Goal: Task Accomplishment & Management: Manage account settings

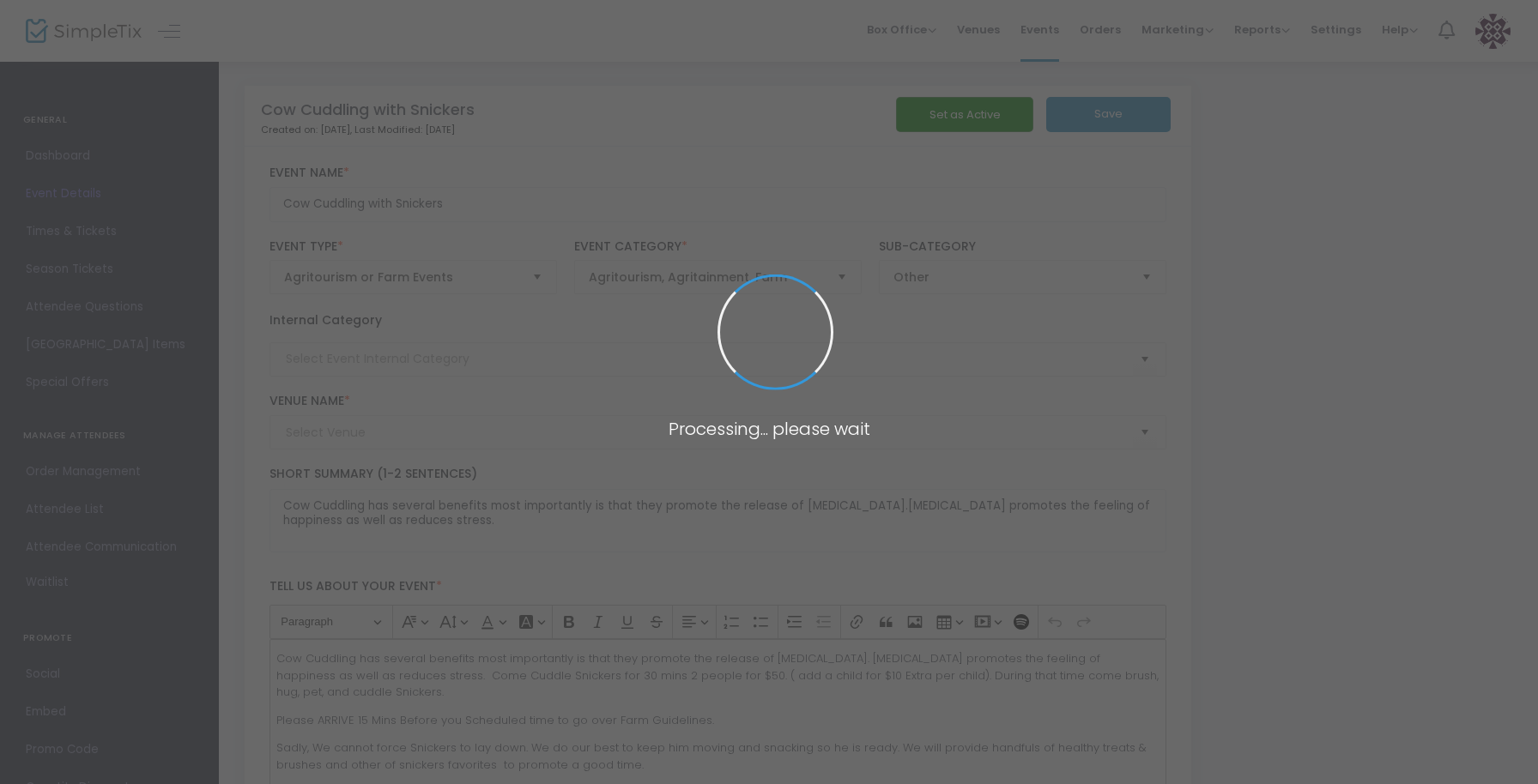
type input "Sager Farms"
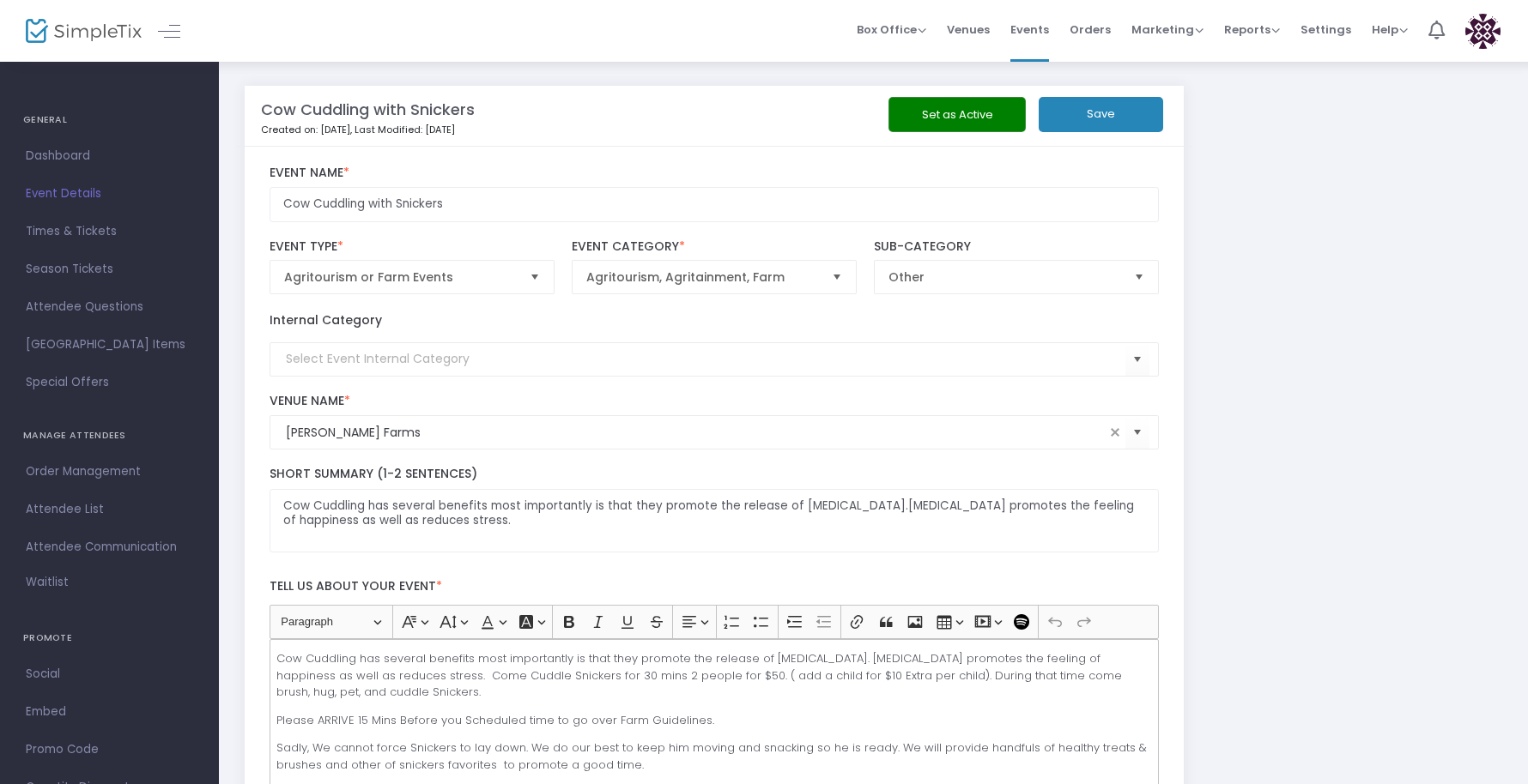
click at [961, 122] on button "Set as Active" at bounding box center [957, 114] width 137 height 36
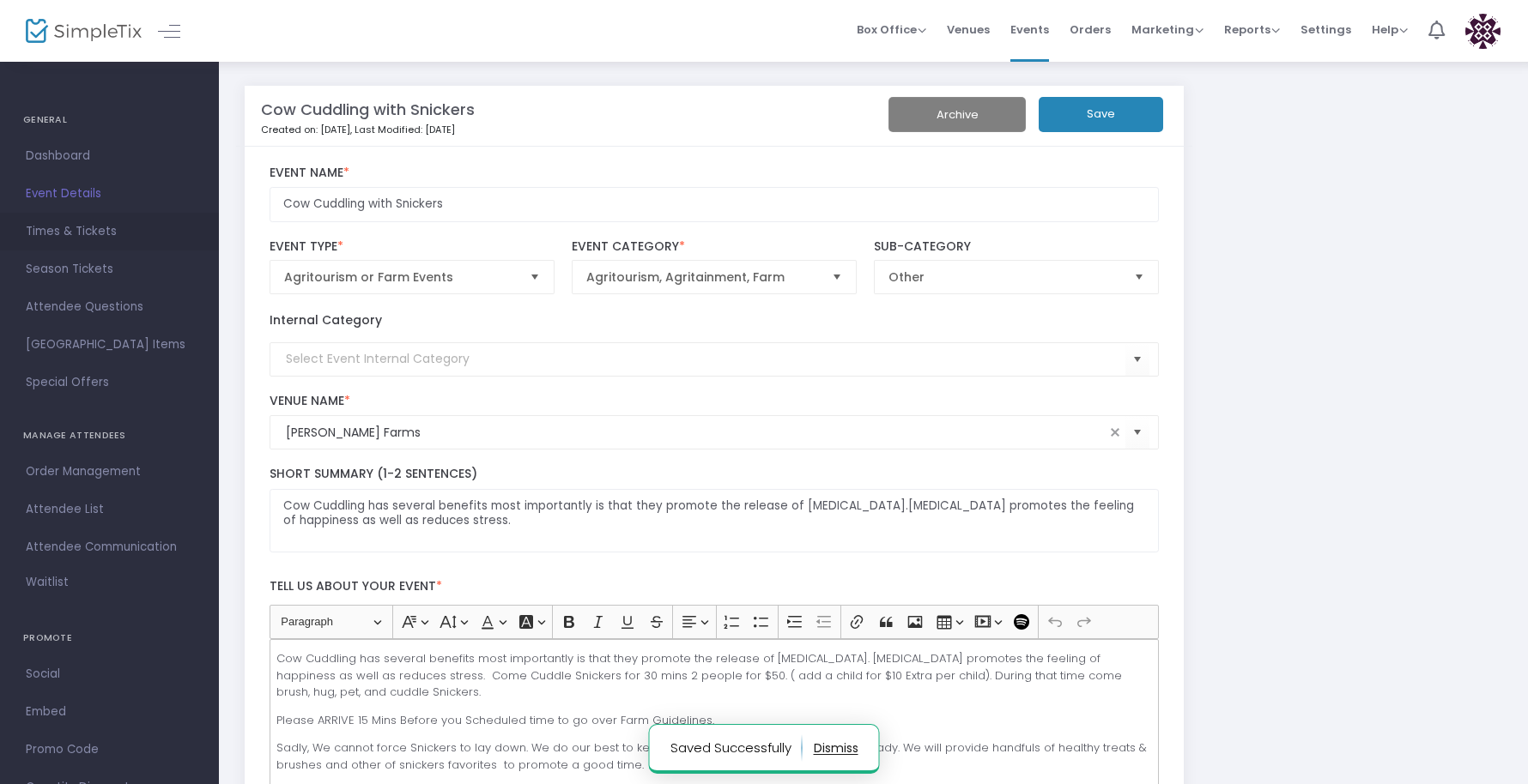
click at [91, 227] on span "Times & Tickets" at bounding box center [109, 232] width 167 height 23
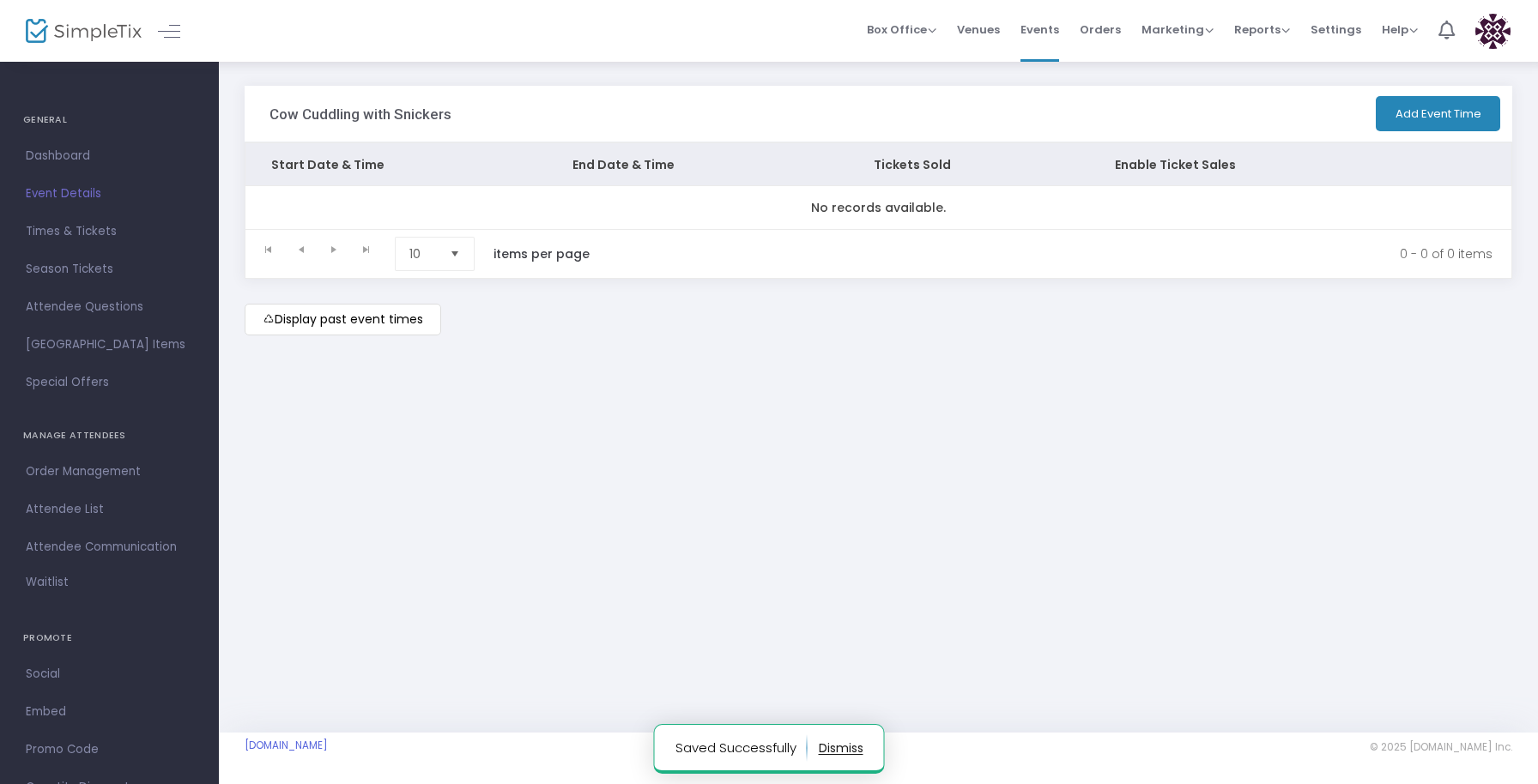
click at [1422, 107] on button "Add Event Time" at bounding box center [1438, 113] width 125 height 36
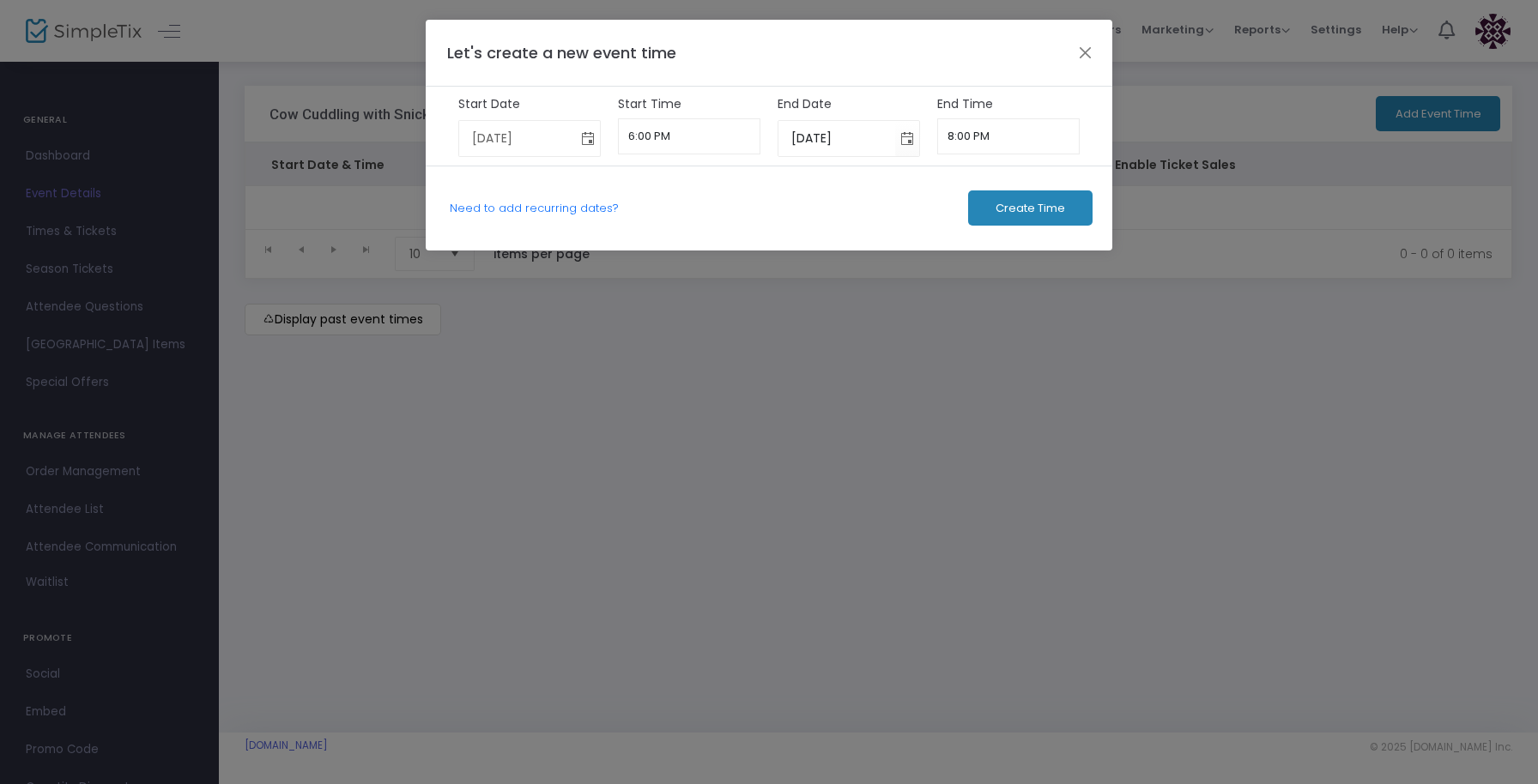
click at [584, 145] on span "Toggle calendar" at bounding box center [588, 139] width 28 height 28
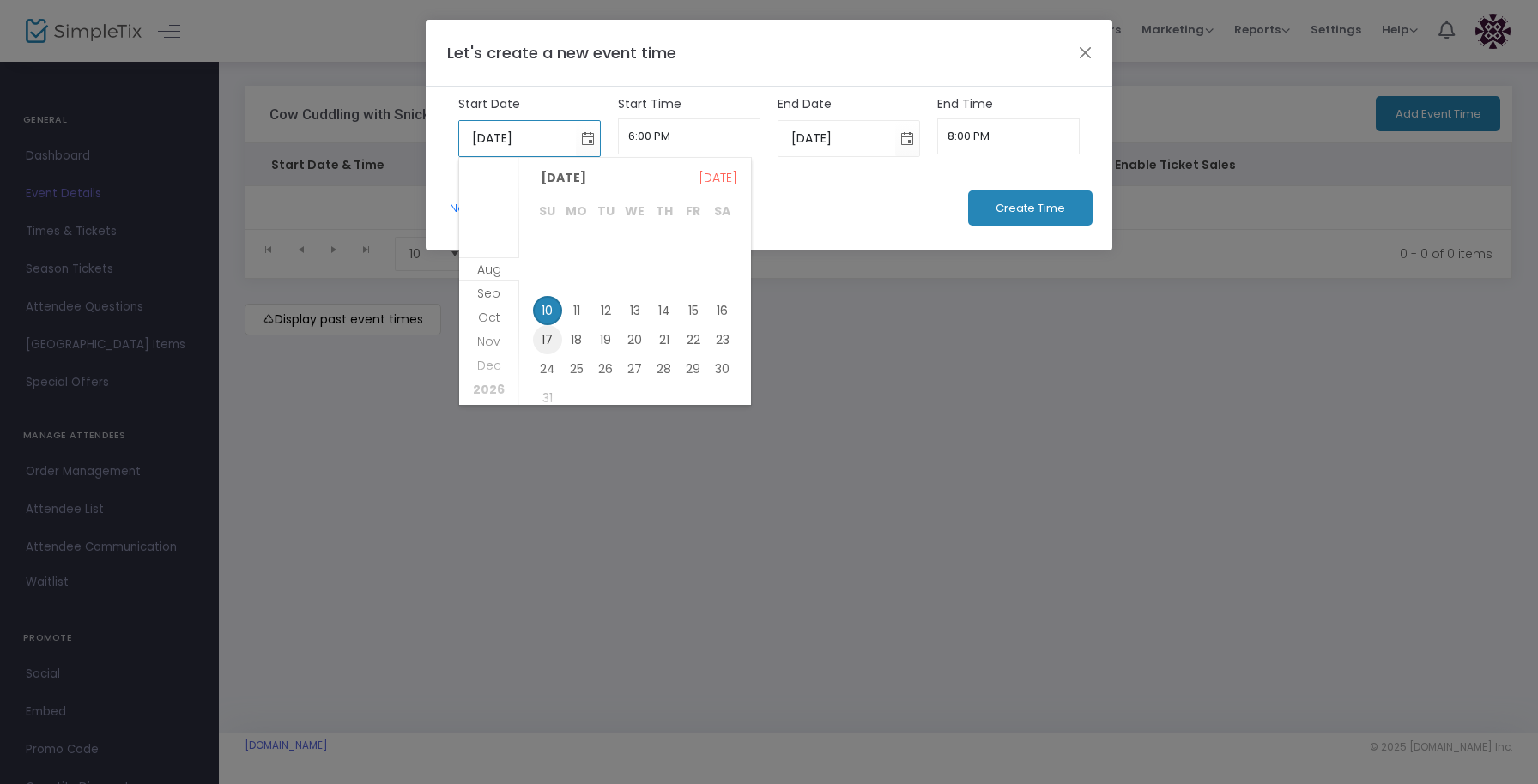
click at [538, 335] on span "17" at bounding box center [547, 339] width 29 height 29
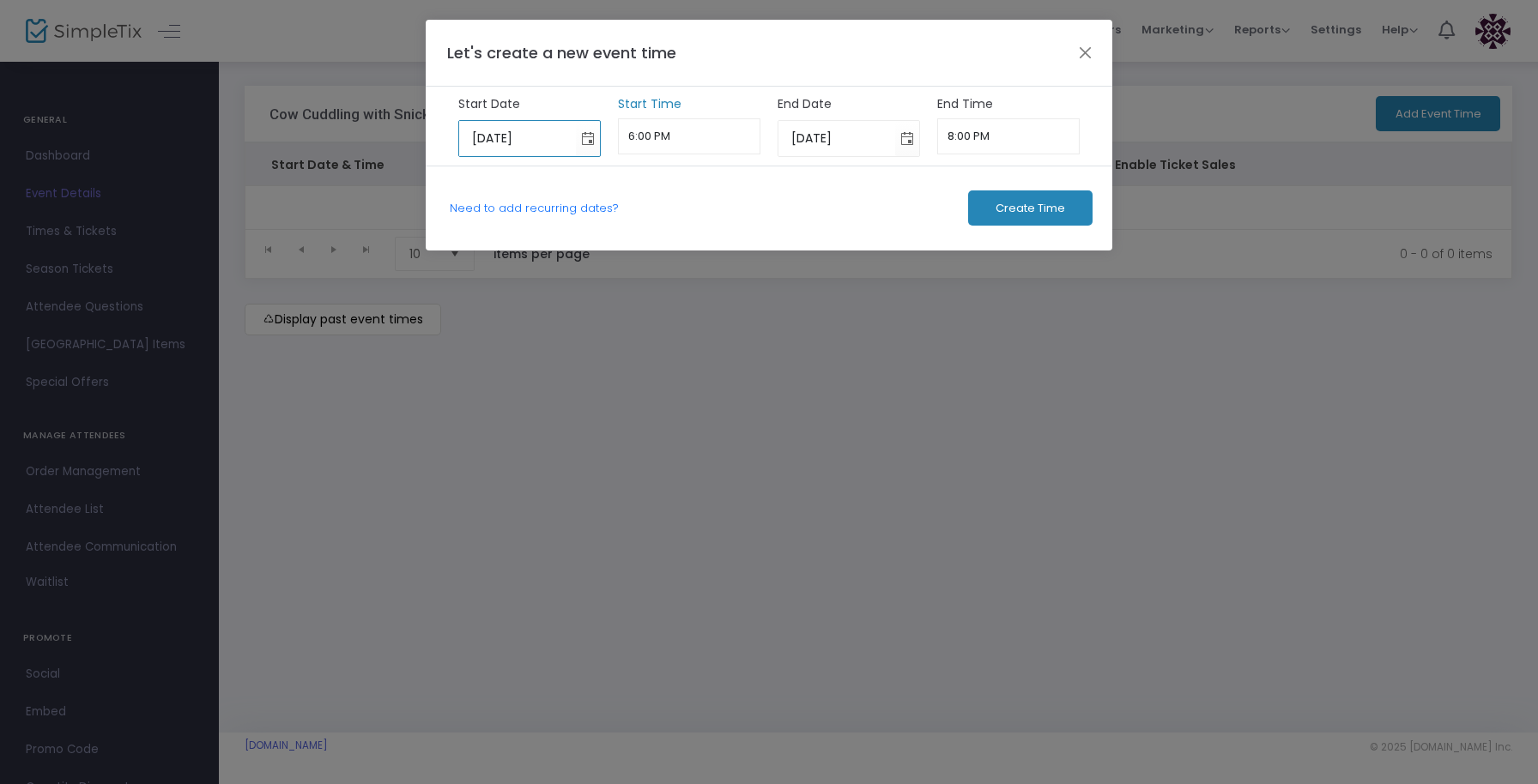
click at [701, 143] on input "6:00 PM" at bounding box center [689, 136] width 143 height 36
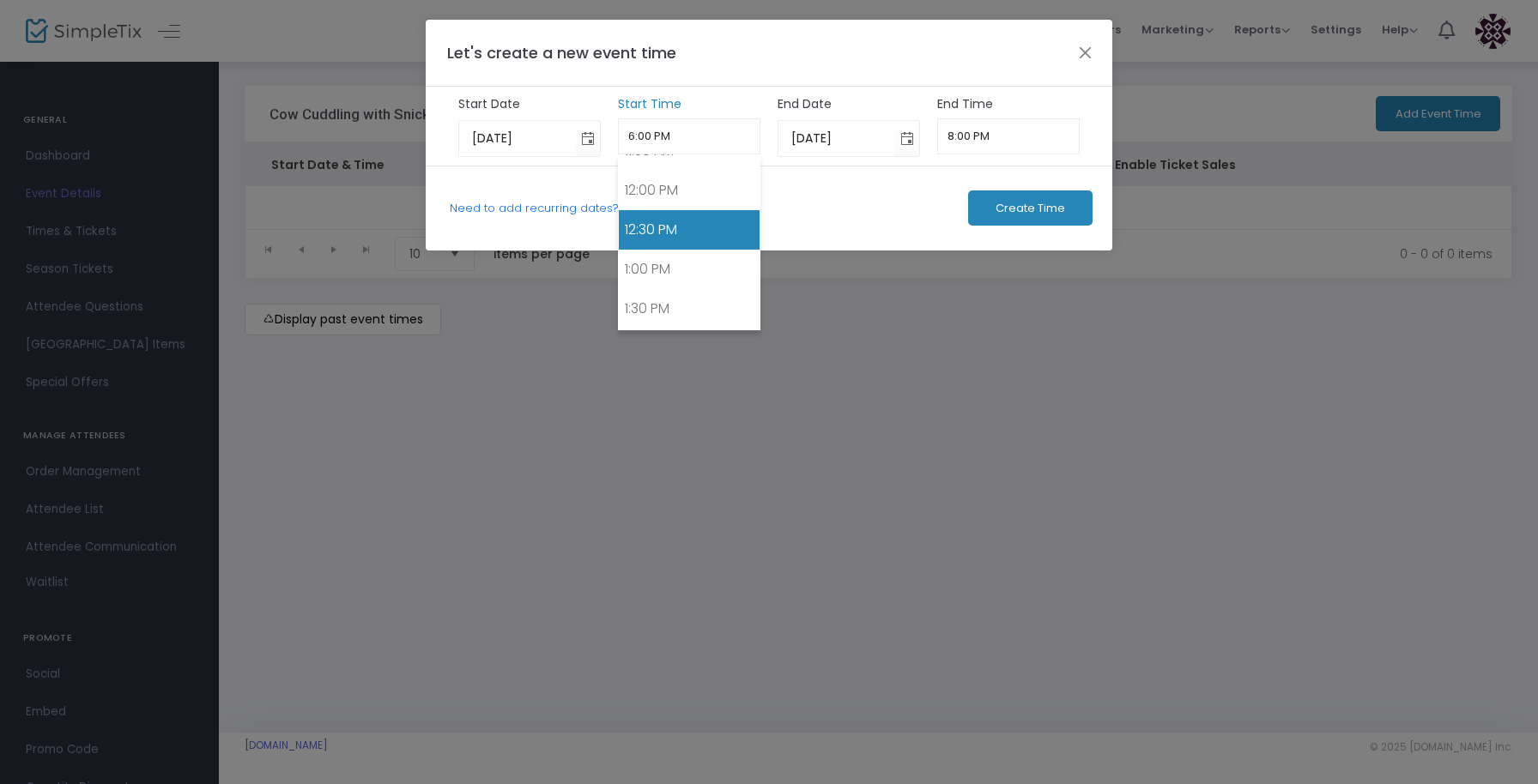
scroll to position [914, 0]
click at [673, 205] on link "12:00 PM" at bounding box center [689, 206] width 142 height 39
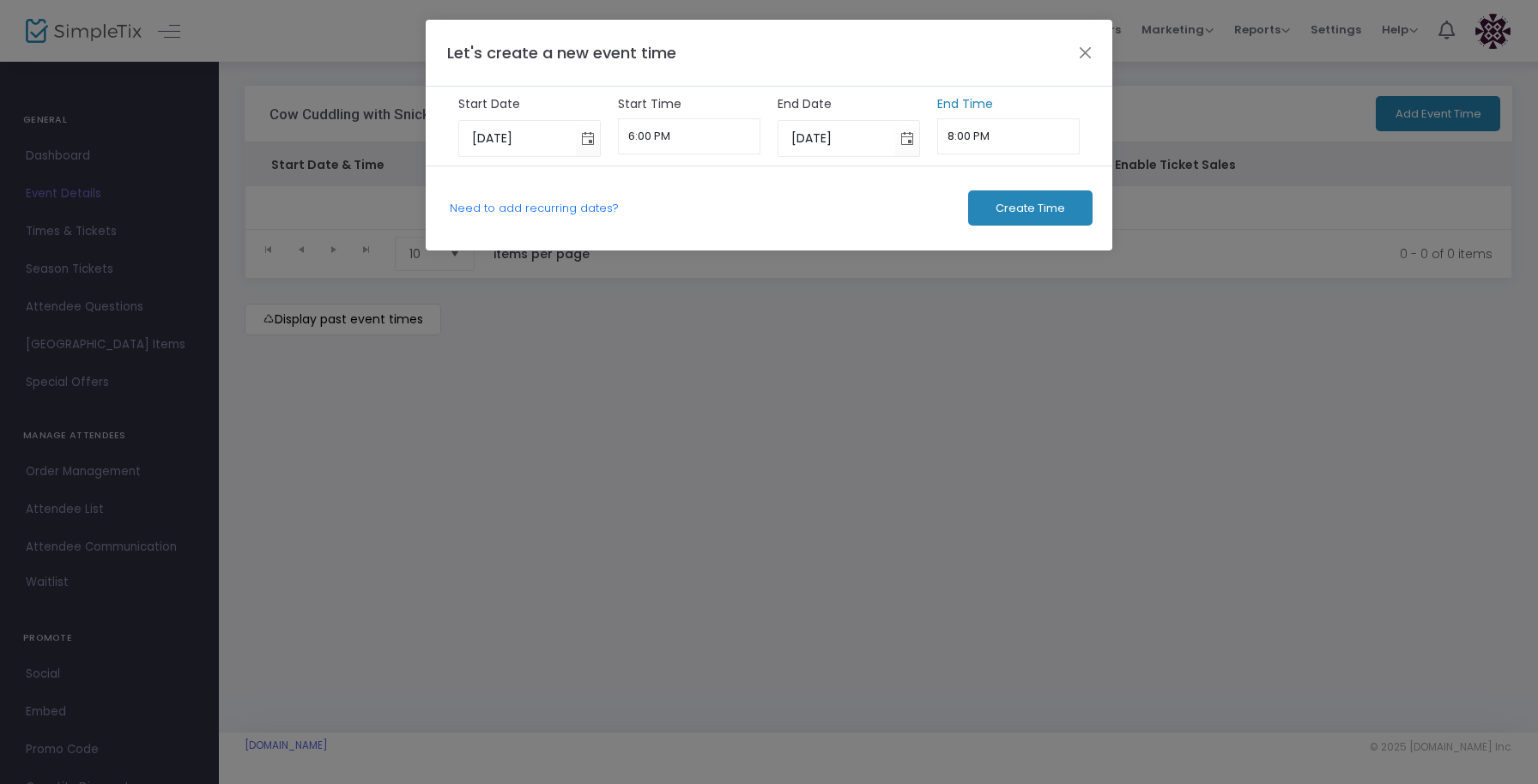
scroll to position [1511, 0]
click at [977, 140] on input "8:00 PM" at bounding box center [1008, 136] width 143 height 36
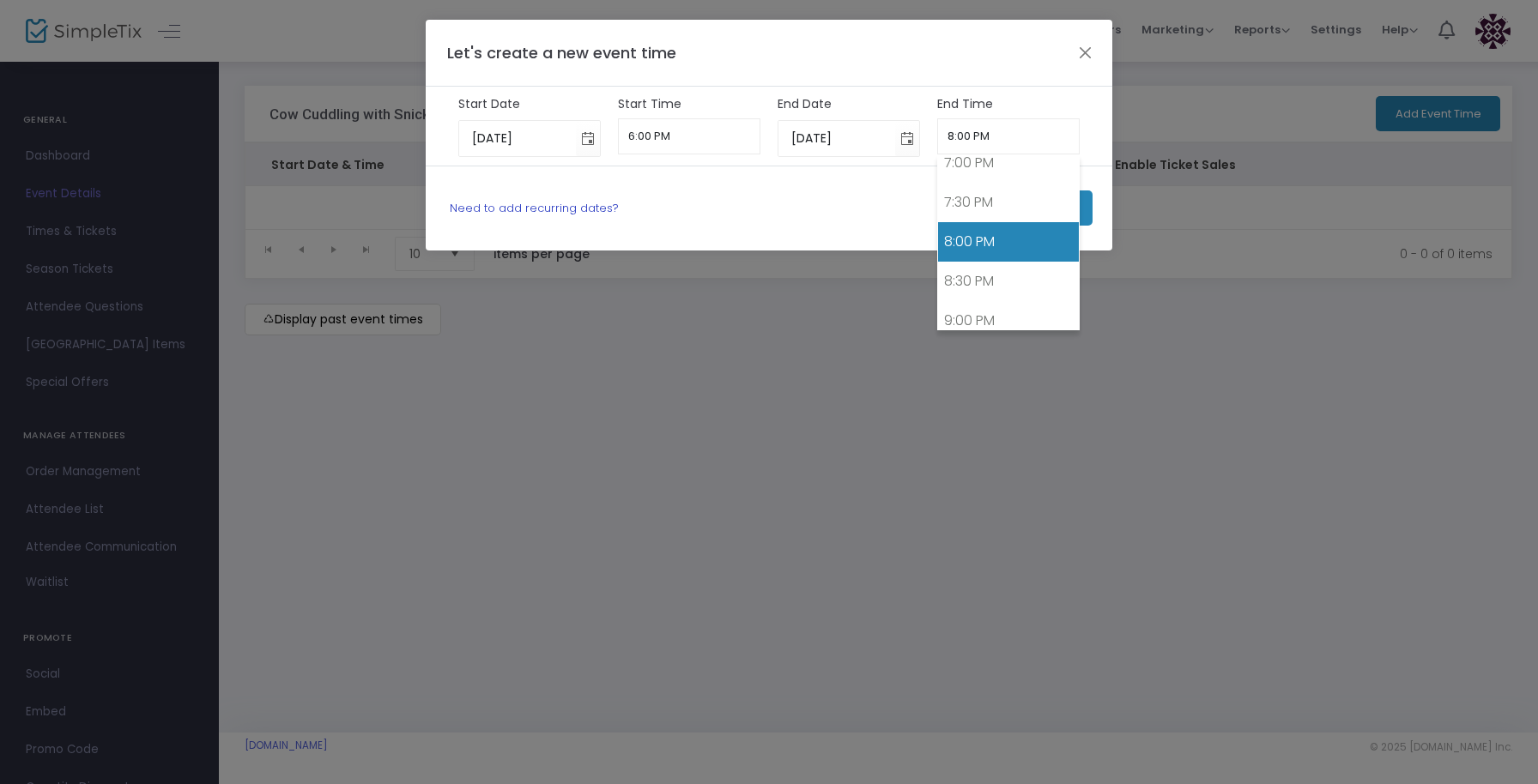
click at [515, 206] on link "Need to add recurring dates?" at bounding box center [534, 207] width 169 height 16
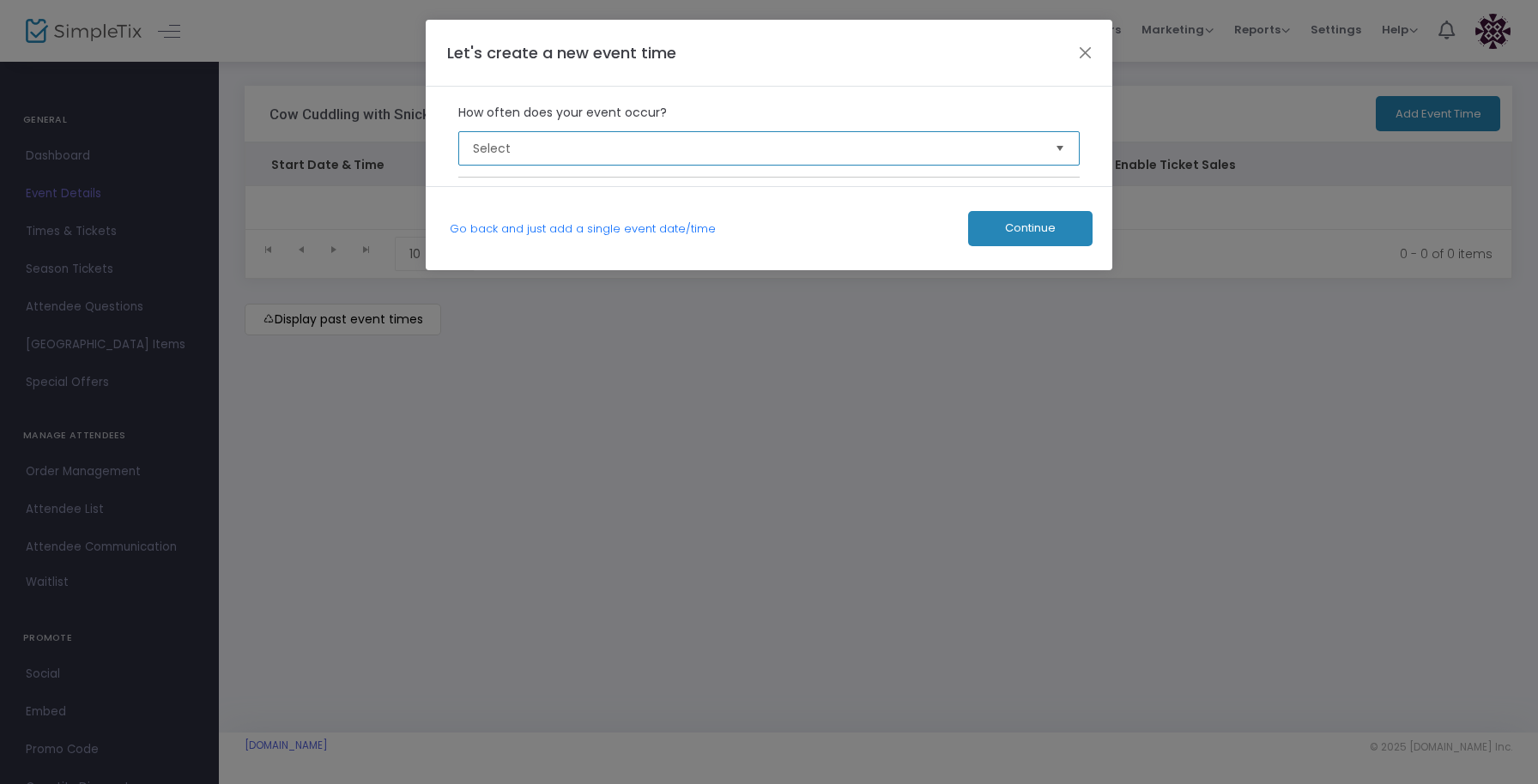
click at [518, 151] on span "Select" at bounding box center [757, 148] width 569 height 17
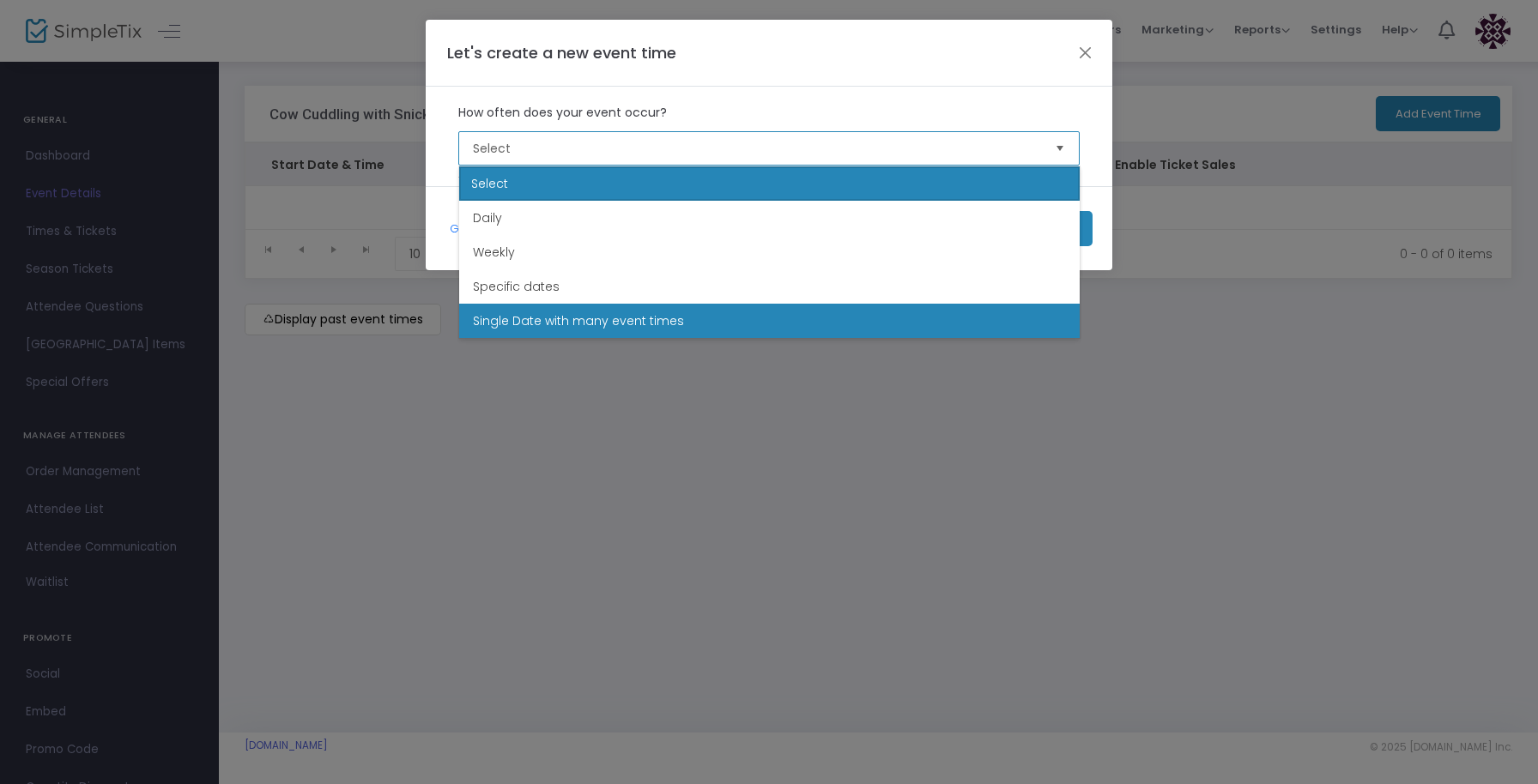
click at [536, 324] on span "Single Date with many event times" at bounding box center [578, 321] width 211 height 17
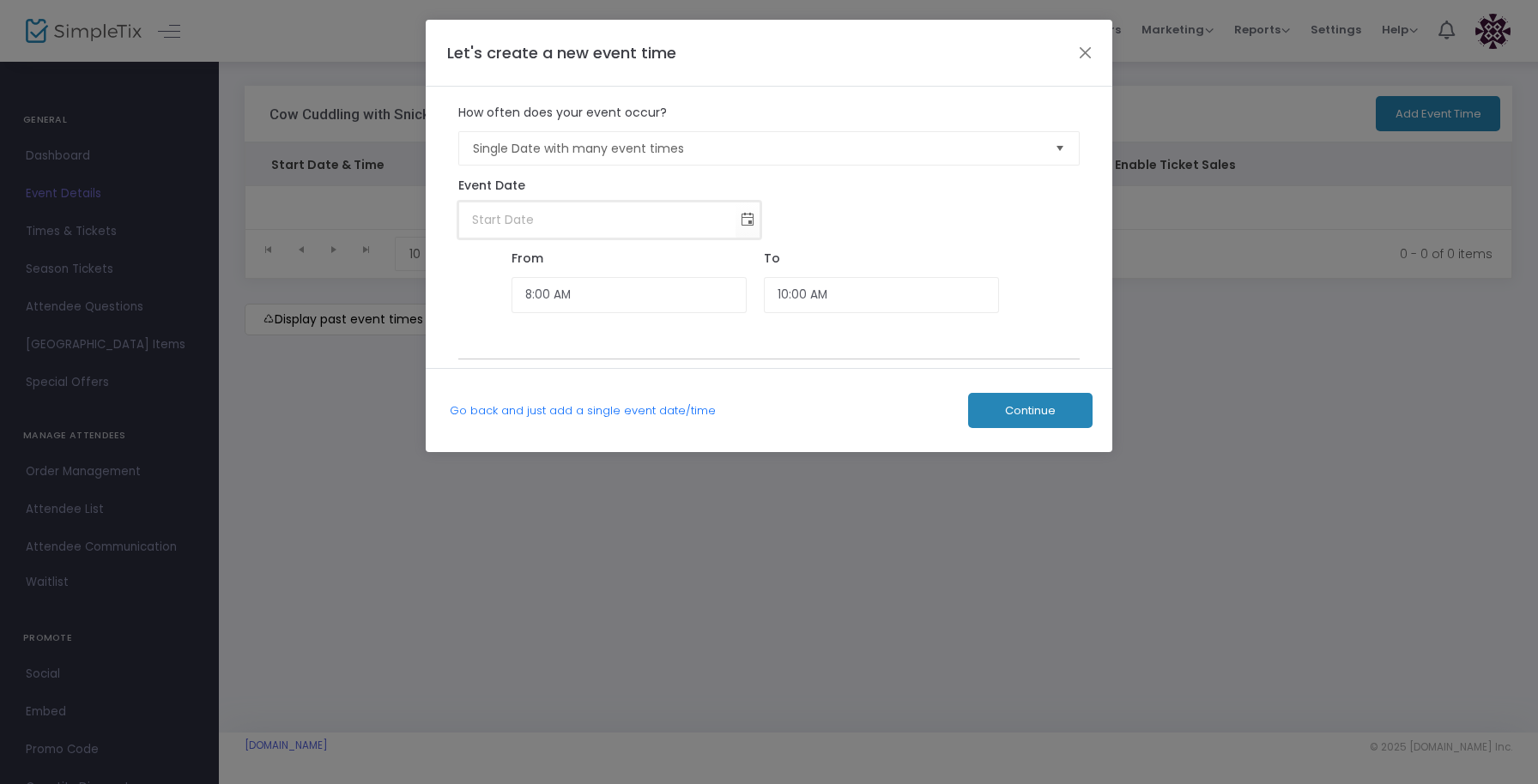
click at [550, 216] on input at bounding box center [598, 220] width 278 height 36
click at [746, 221] on span "Toggle calendar" at bounding box center [747, 220] width 28 height 28
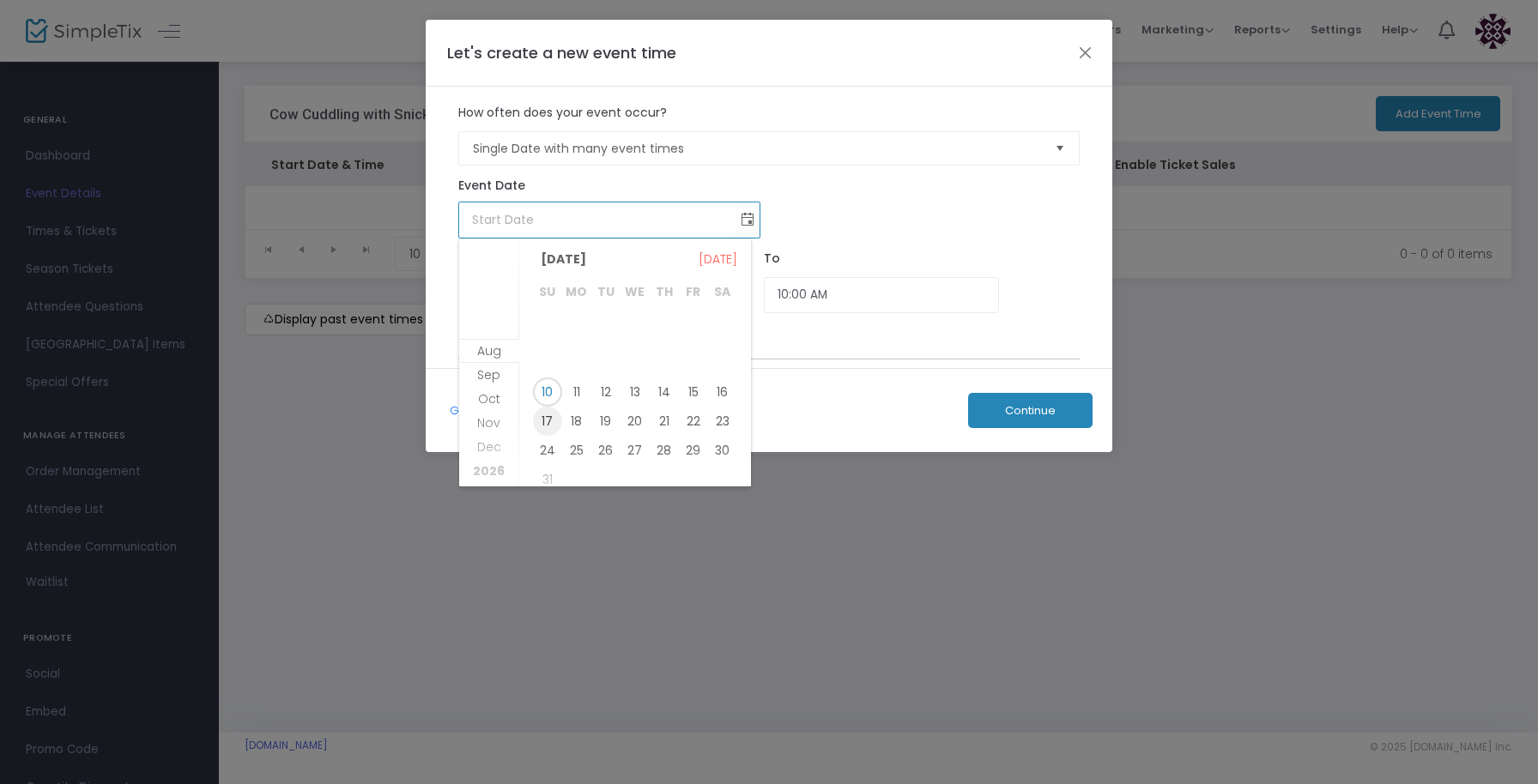
click at [542, 418] on span "17" at bounding box center [547, 421] width 29 height 29
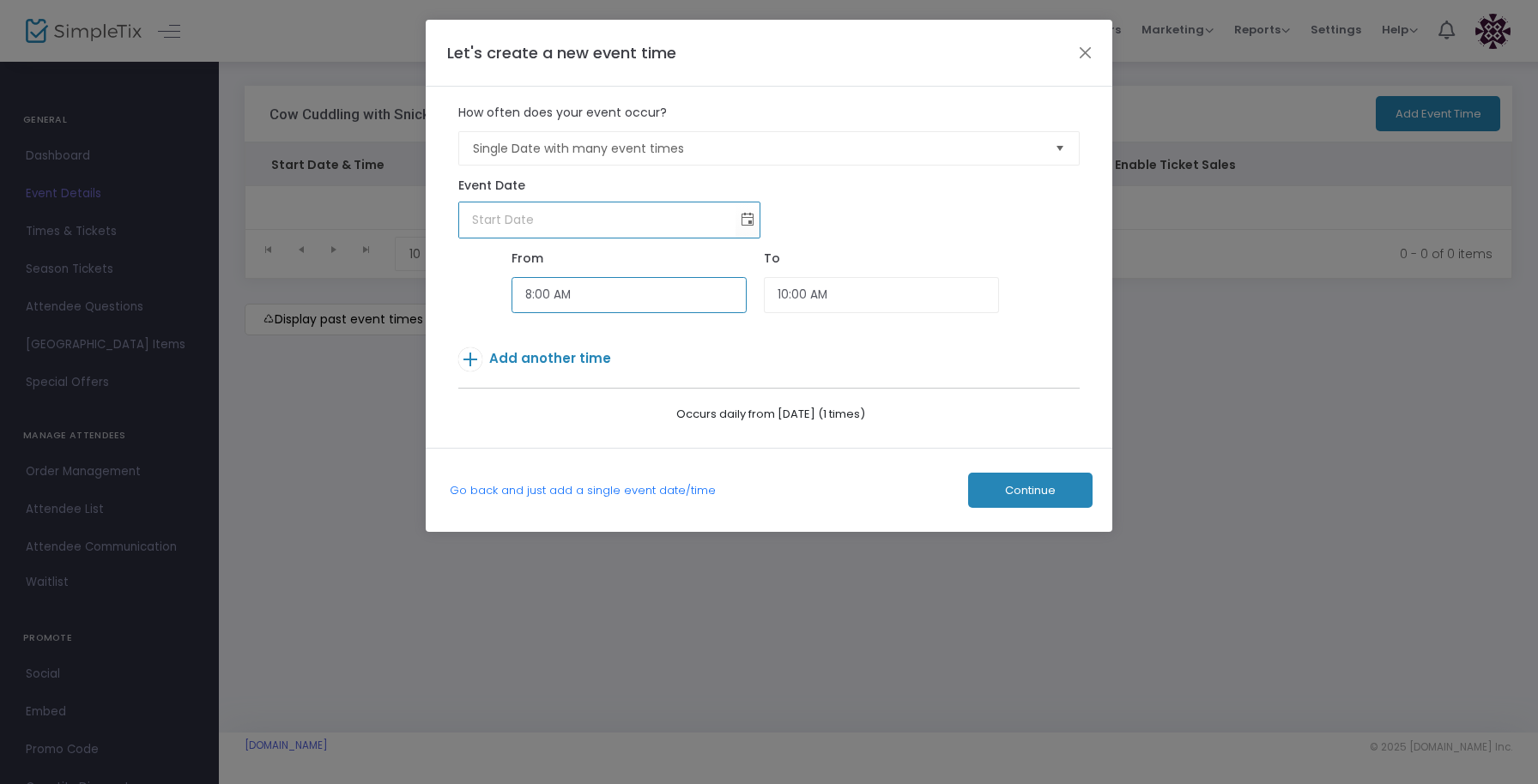
click at [589, 297] on input "8:00 AM" at bounding box center [628, 295] width 235 height 37
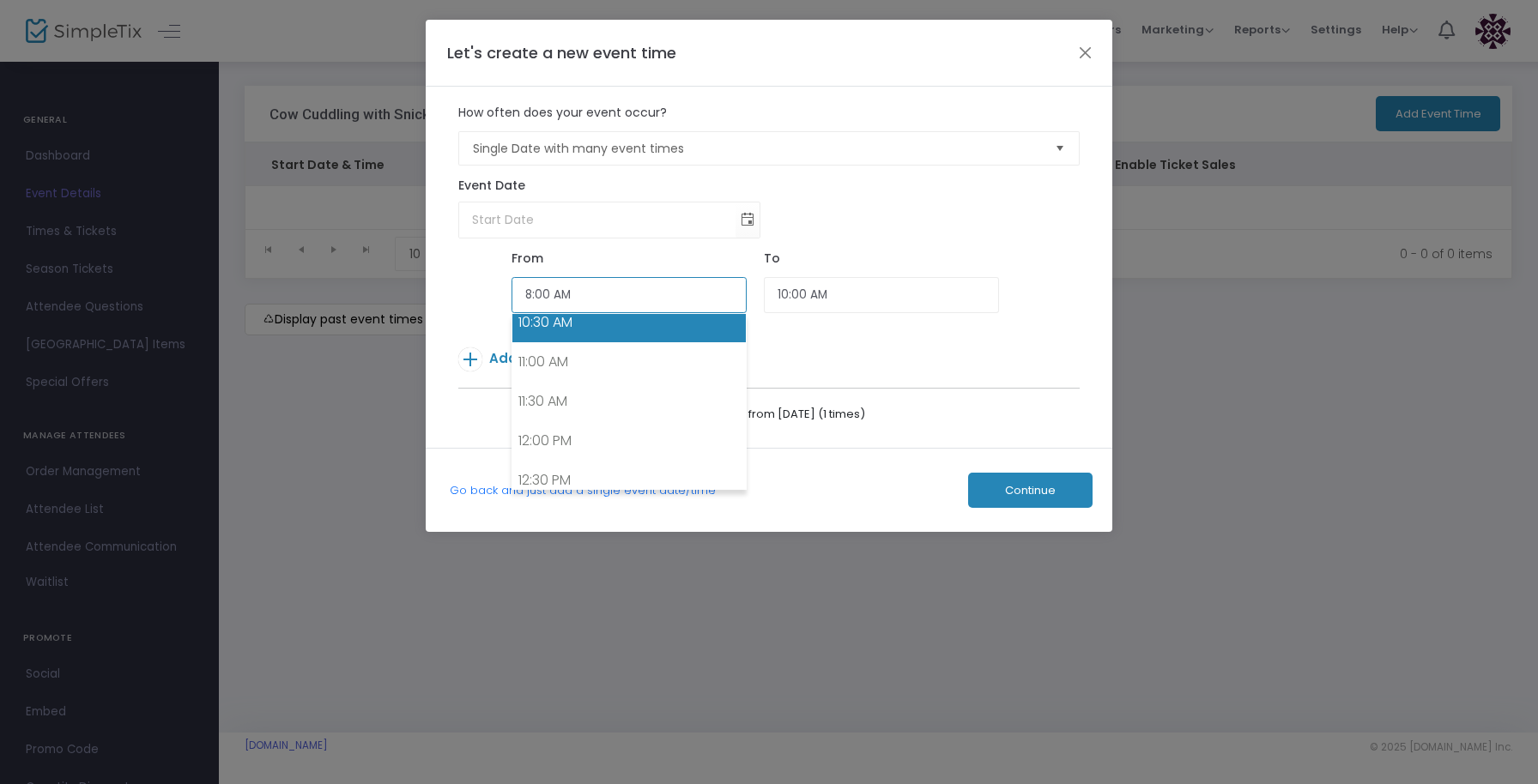
scroll to position [845, 0]
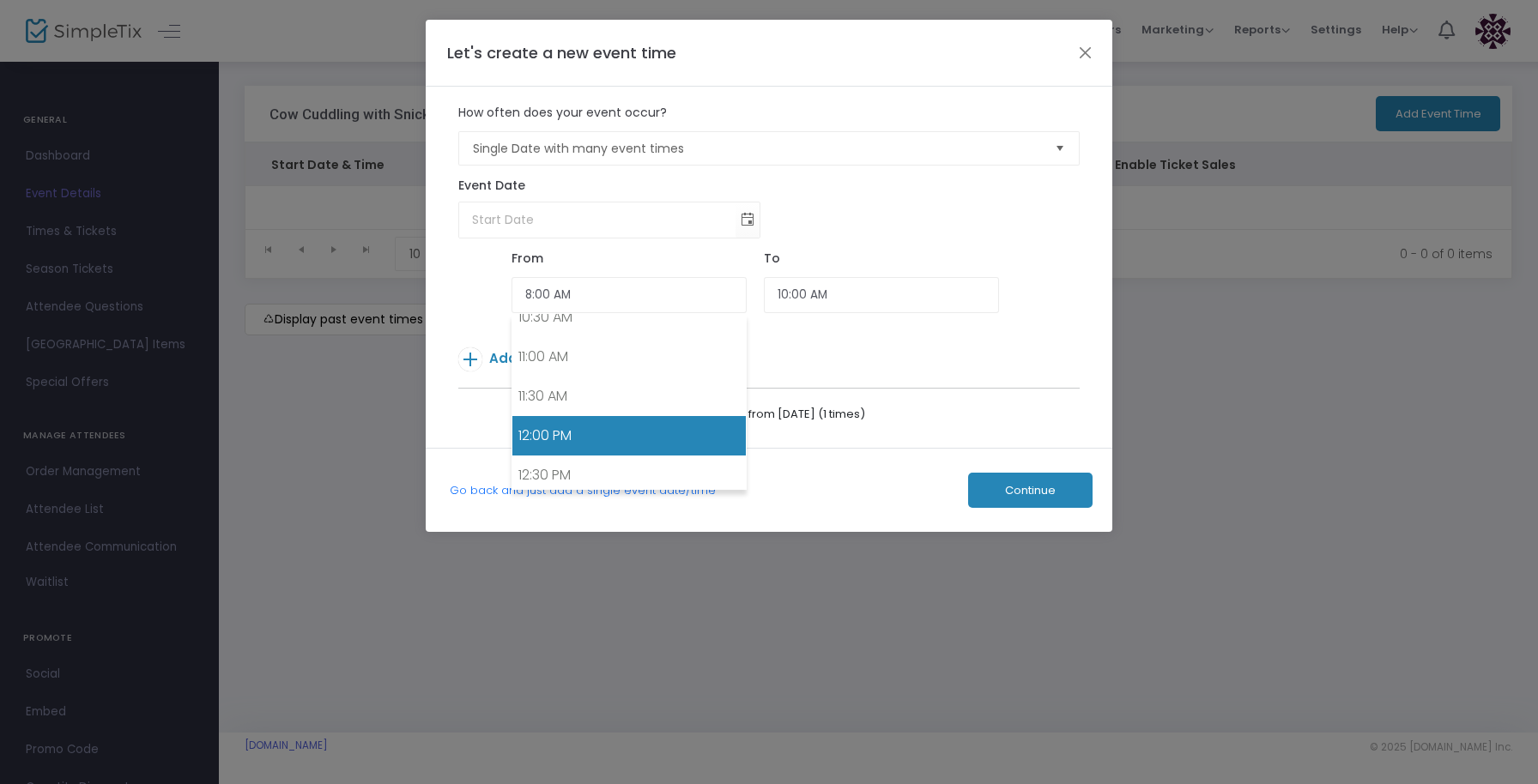
click at [570, 428] on link "12:00 PM" at bounding box center [628, 436] width 234 height 39
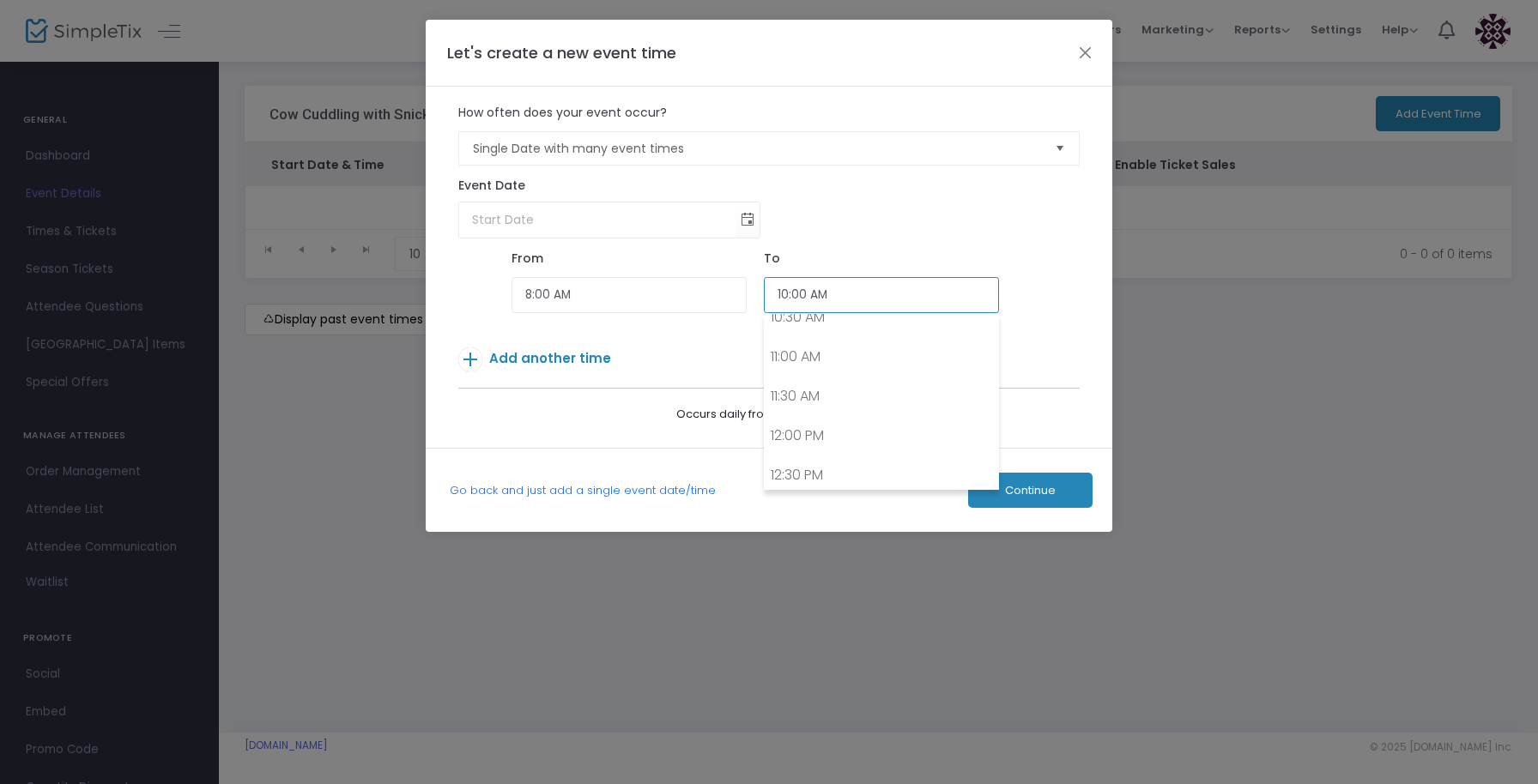
click at [892, 296] on input "10:00 AM" at bounding box center [881, 295] width 235 height 37
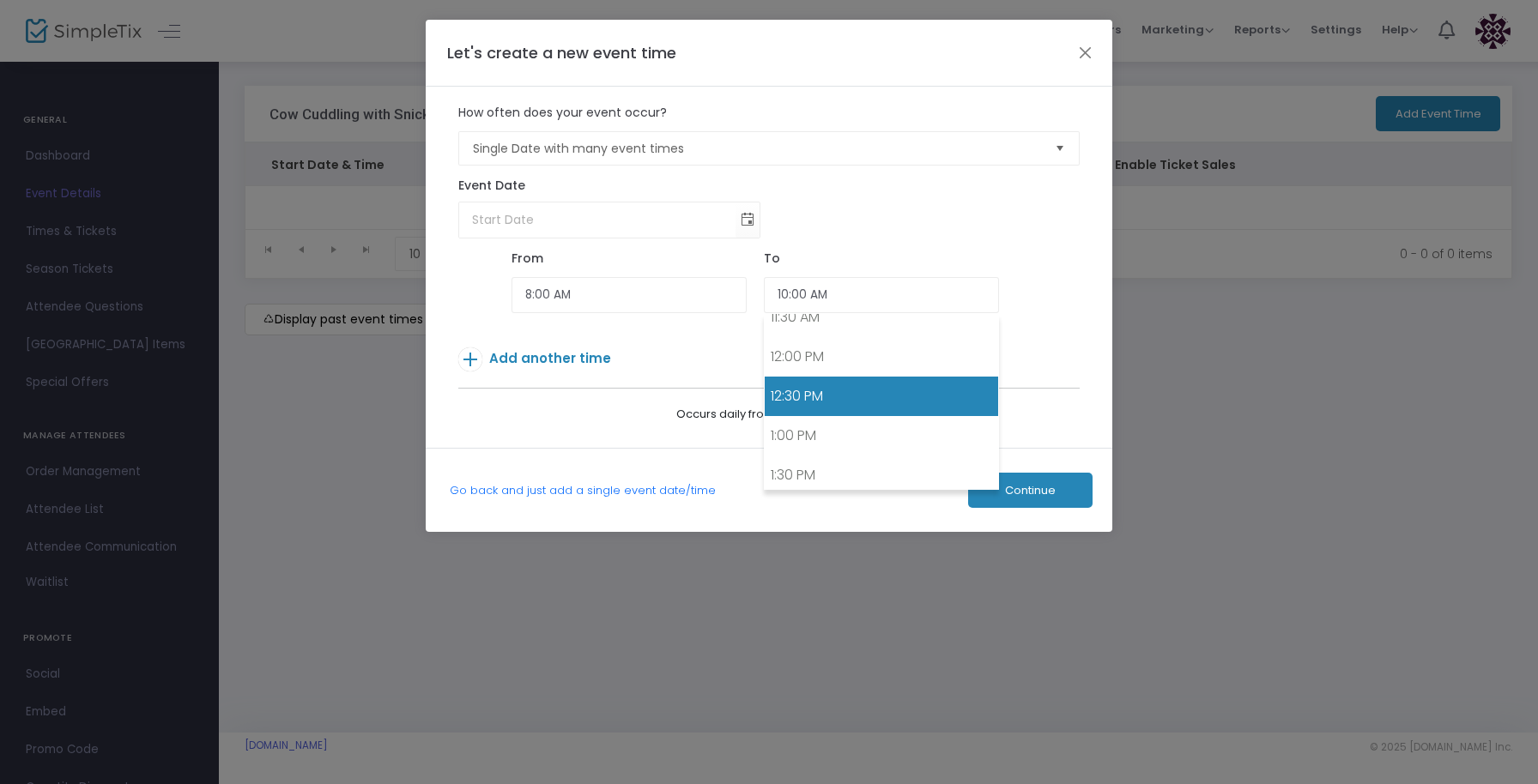
click at [807, 402] on link "12:30 PM" at bounding box center [881, 397] width 234 height 39
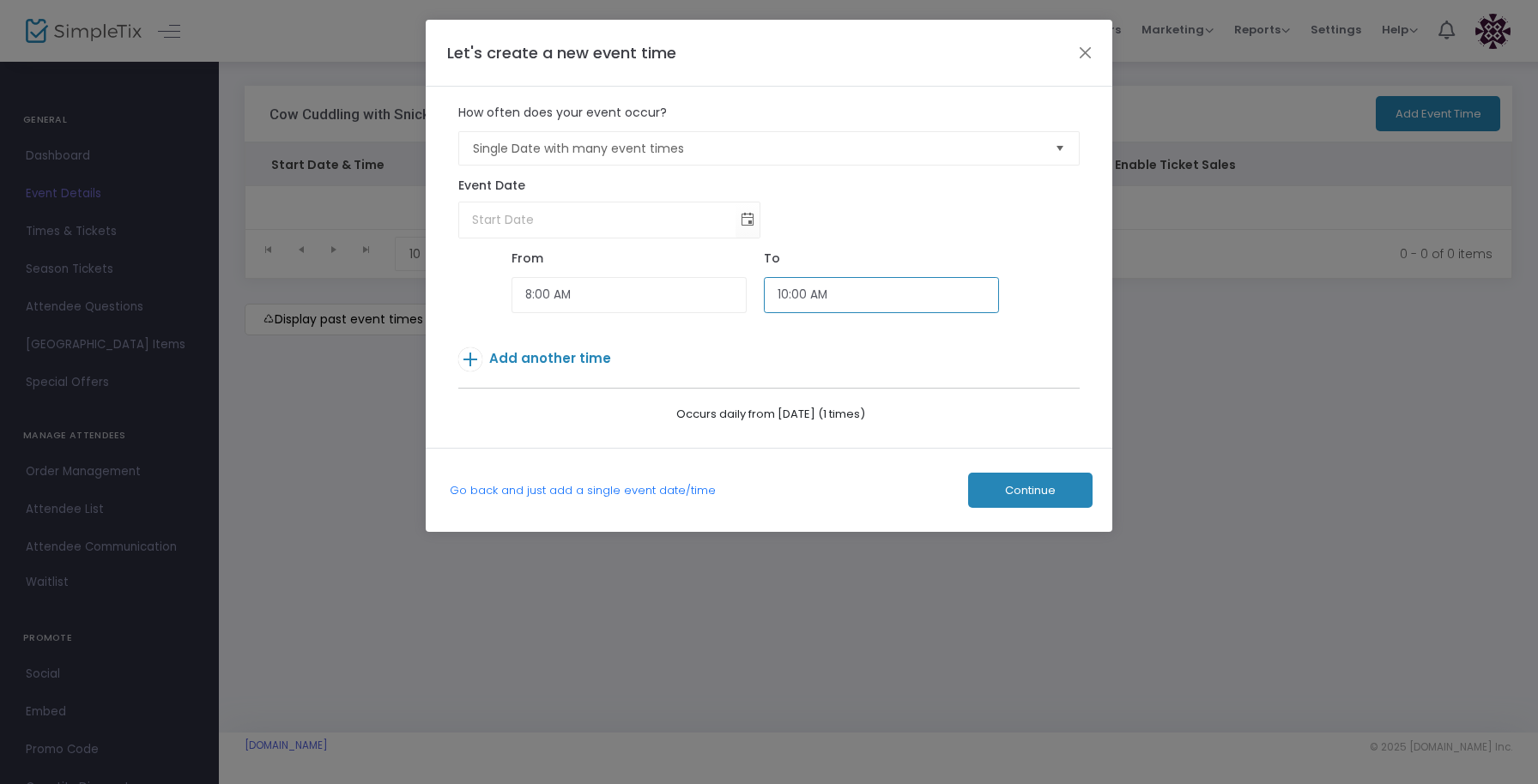
click at [802, 285] on input "10:00 AM" at bounding box center [881, 295] width 235 height 37
click at [802, 292] on input "10:00 AM" at bounding box center [881, 295] width 235 height 37
type input "12:45 PM"
click at [577, 363] on span "Add another time" at bounding box center [550, 357] width 122 height 18
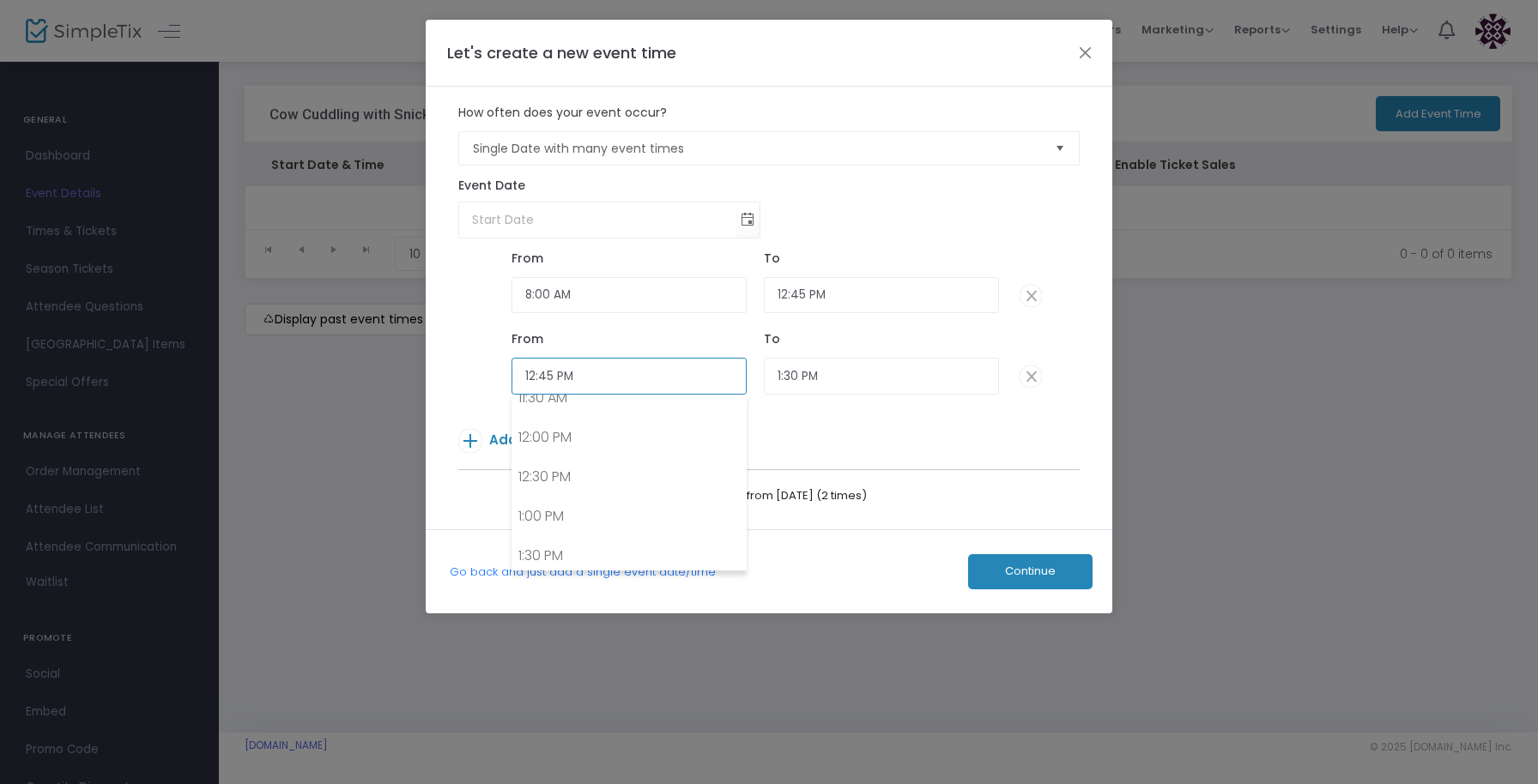
click at [613, 390] on input "12:45 PM" at bounding box center [628, 376] width 235 height 37
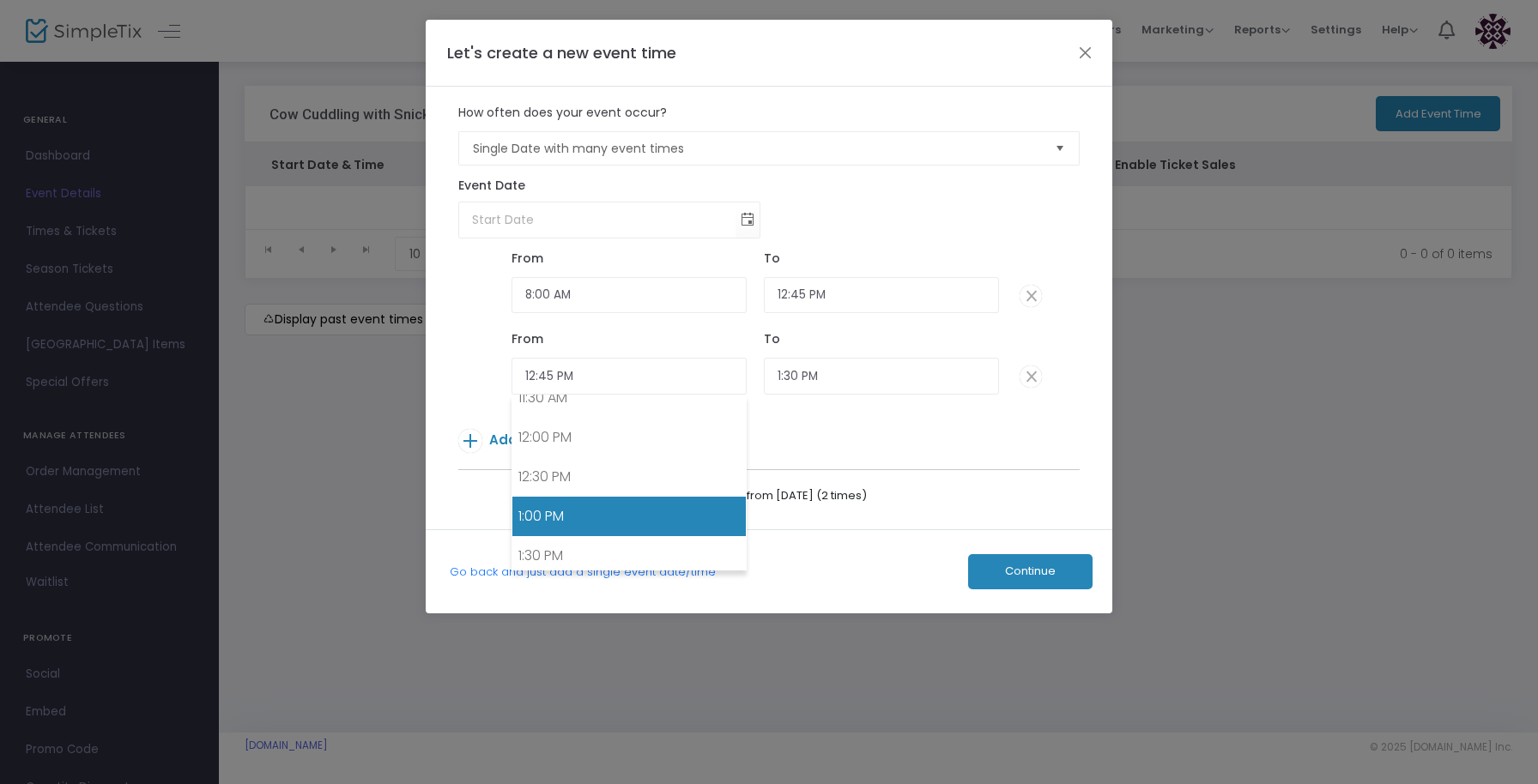
click at [594, 507] on link "1:00 PM" at bounding box center [628, 517] width 234 height 39
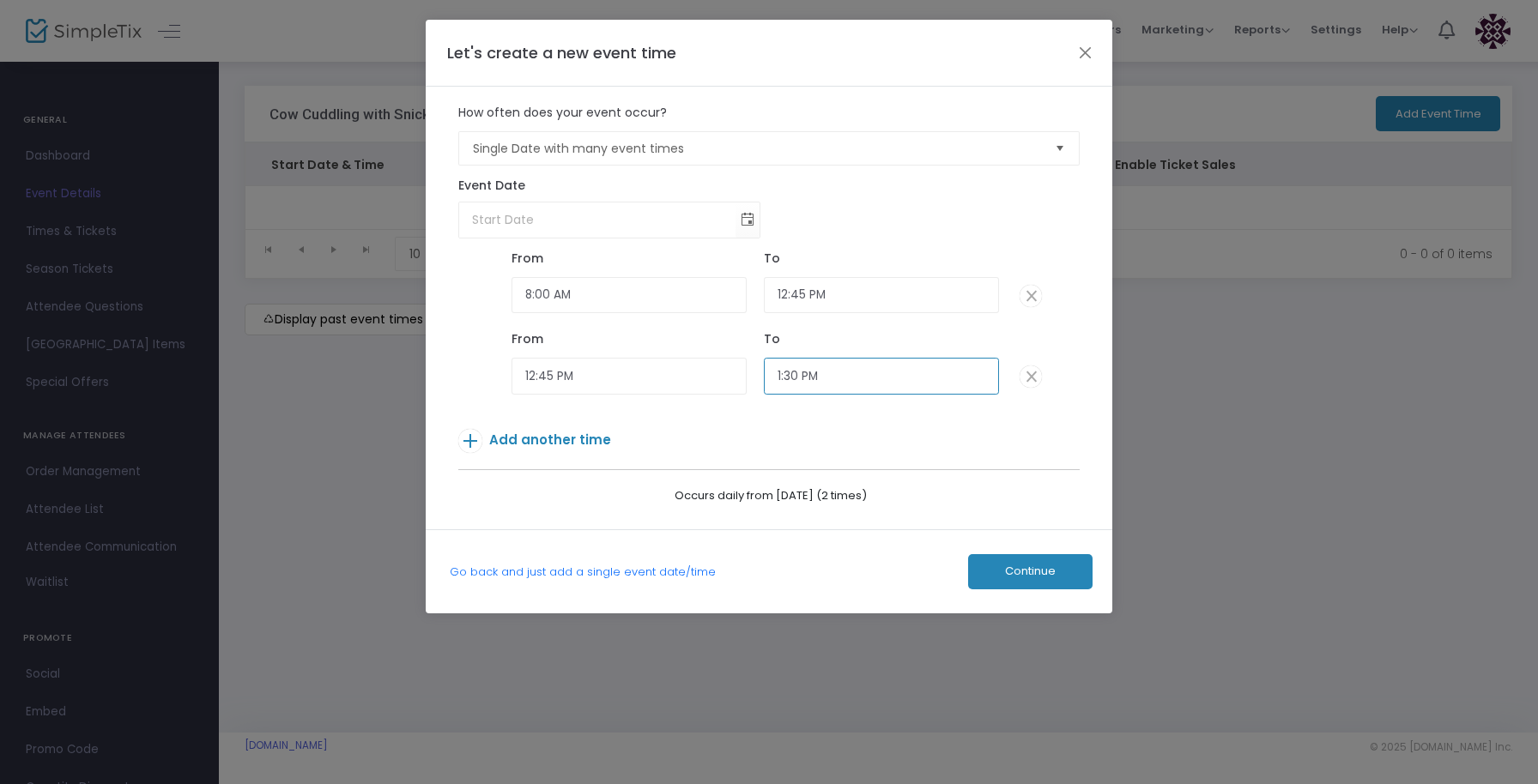
click at [794, 369] on input "1:30 PM" at bounding box center [881, 376] width 235 height 37
type input "1:45 PM"
click at [723, 438] on p "Add another time" at bounding box center [744, 444] width 570 height 30
click at [558, 430] on span "Add another time" at bounding box center [550, 439] width 122 height 18
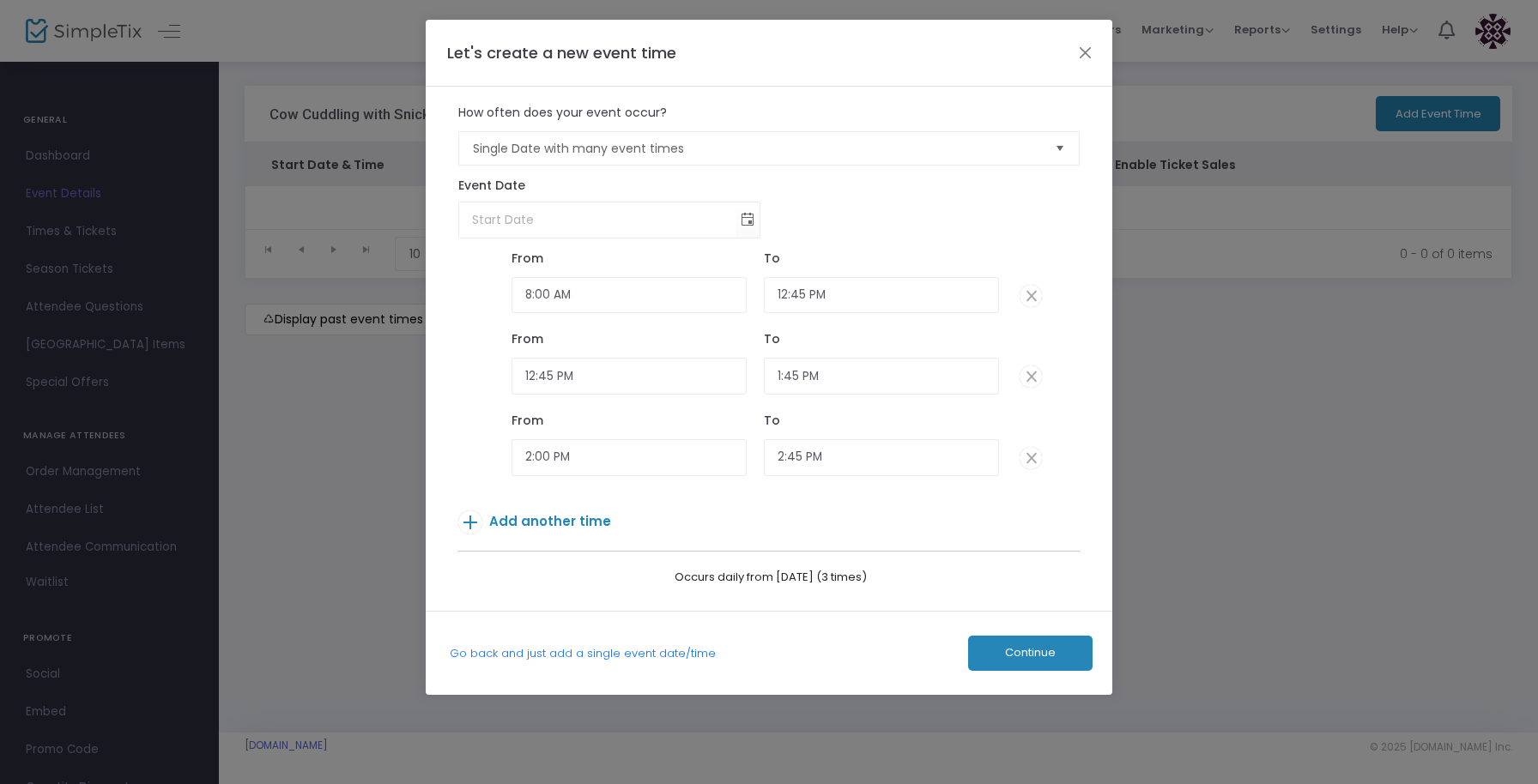
click at [551, 520] on span "Add another time" at bounding box center [550, 520] width 122 height 18
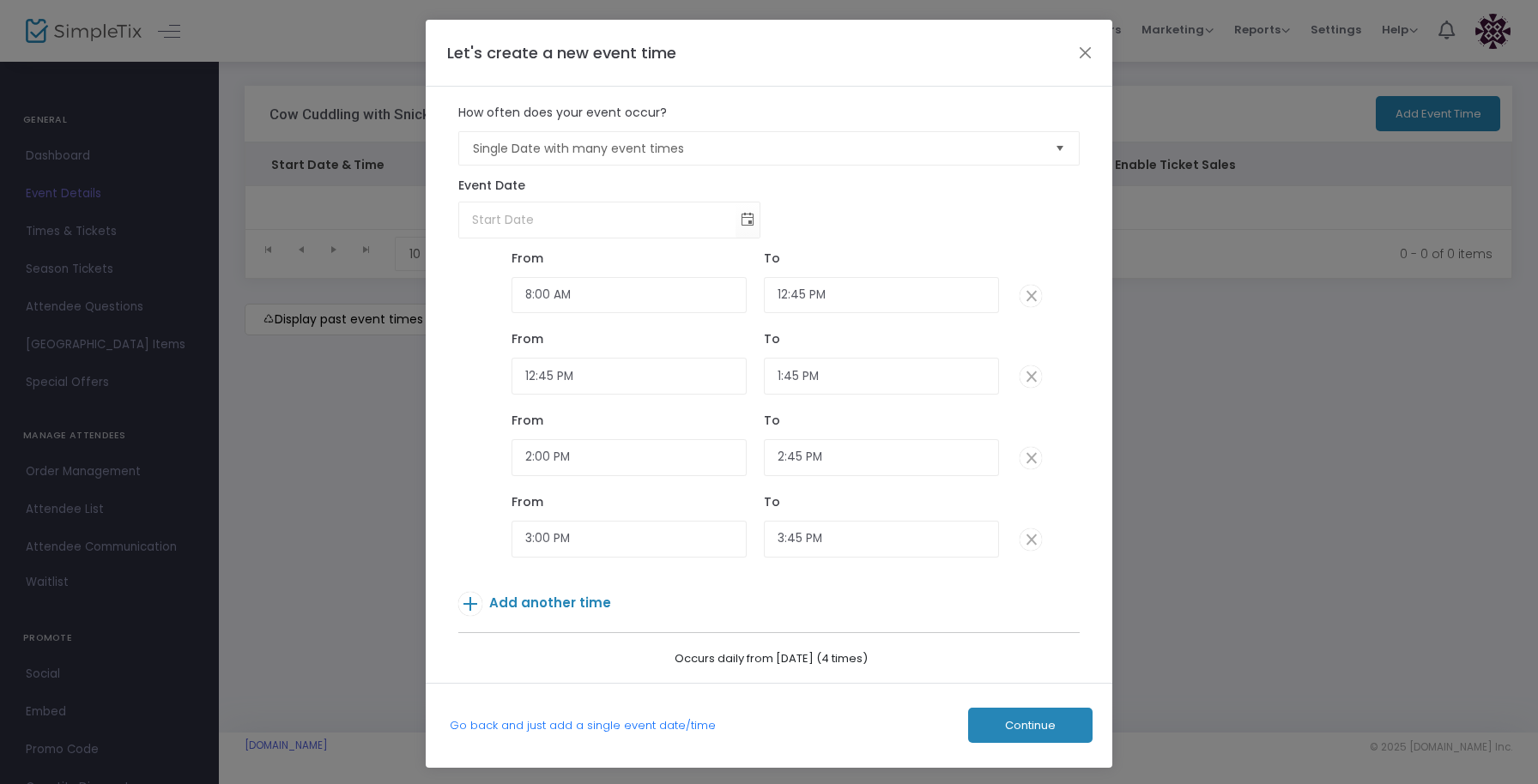
click at [1011, 732] on span "Continue" at bounding box center [1030, 726] width 51 height 14
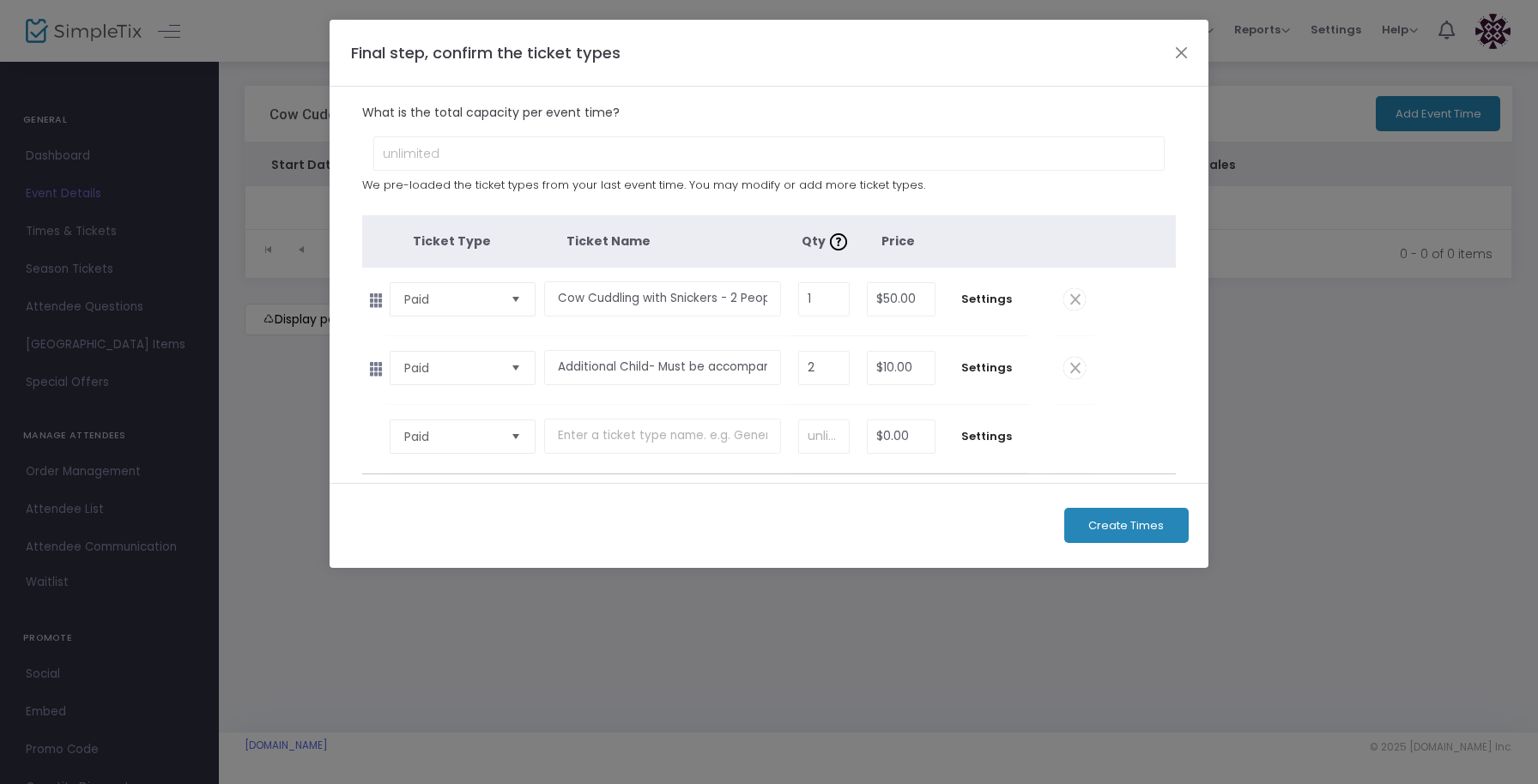
click at [1125, 535] on button "Create Times" at bounding box center [1126, 526] width 125 height 36
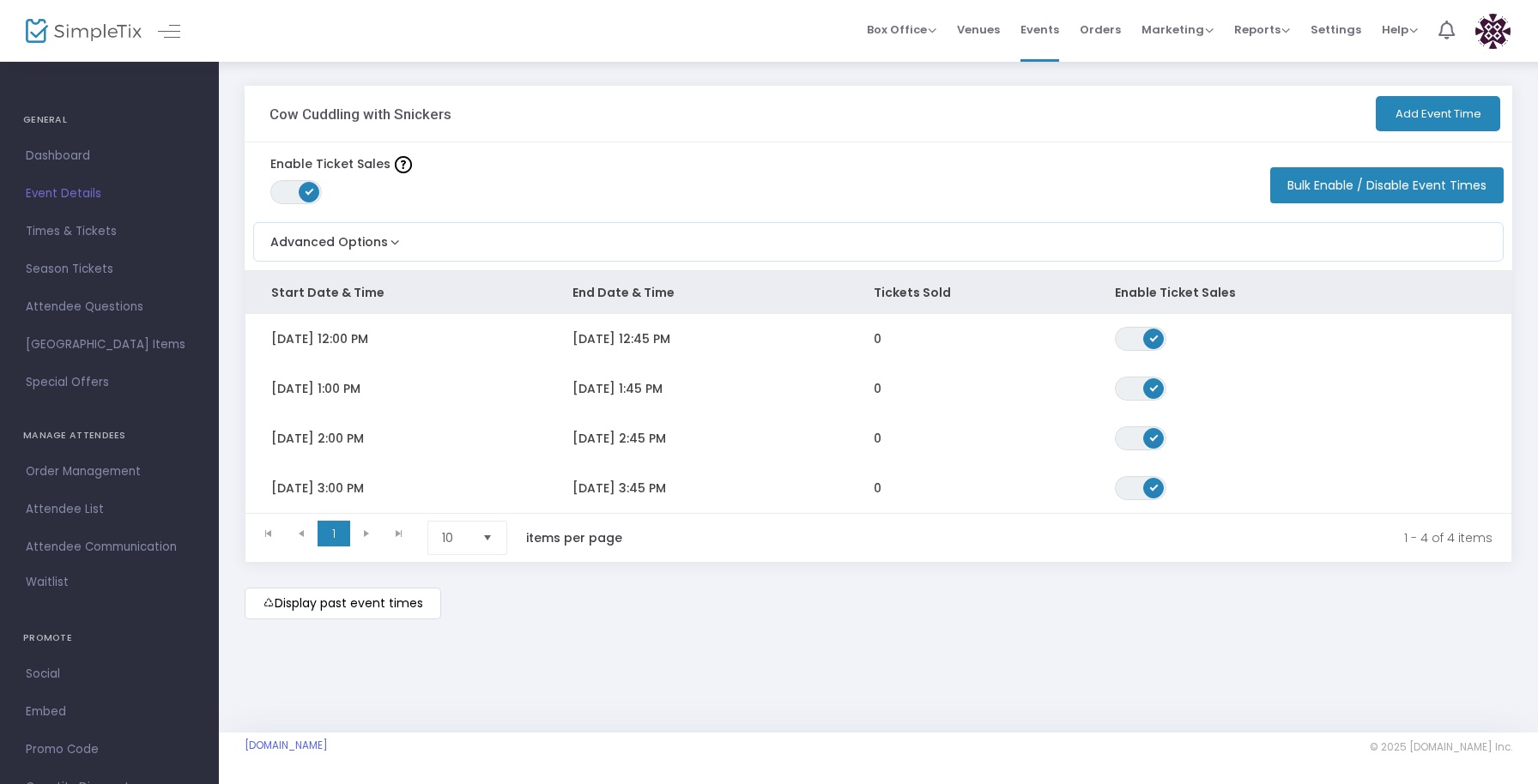
click at [1430, 127] on button "Add Event Time" at bounding box center [1438, 113] width 125 height 36
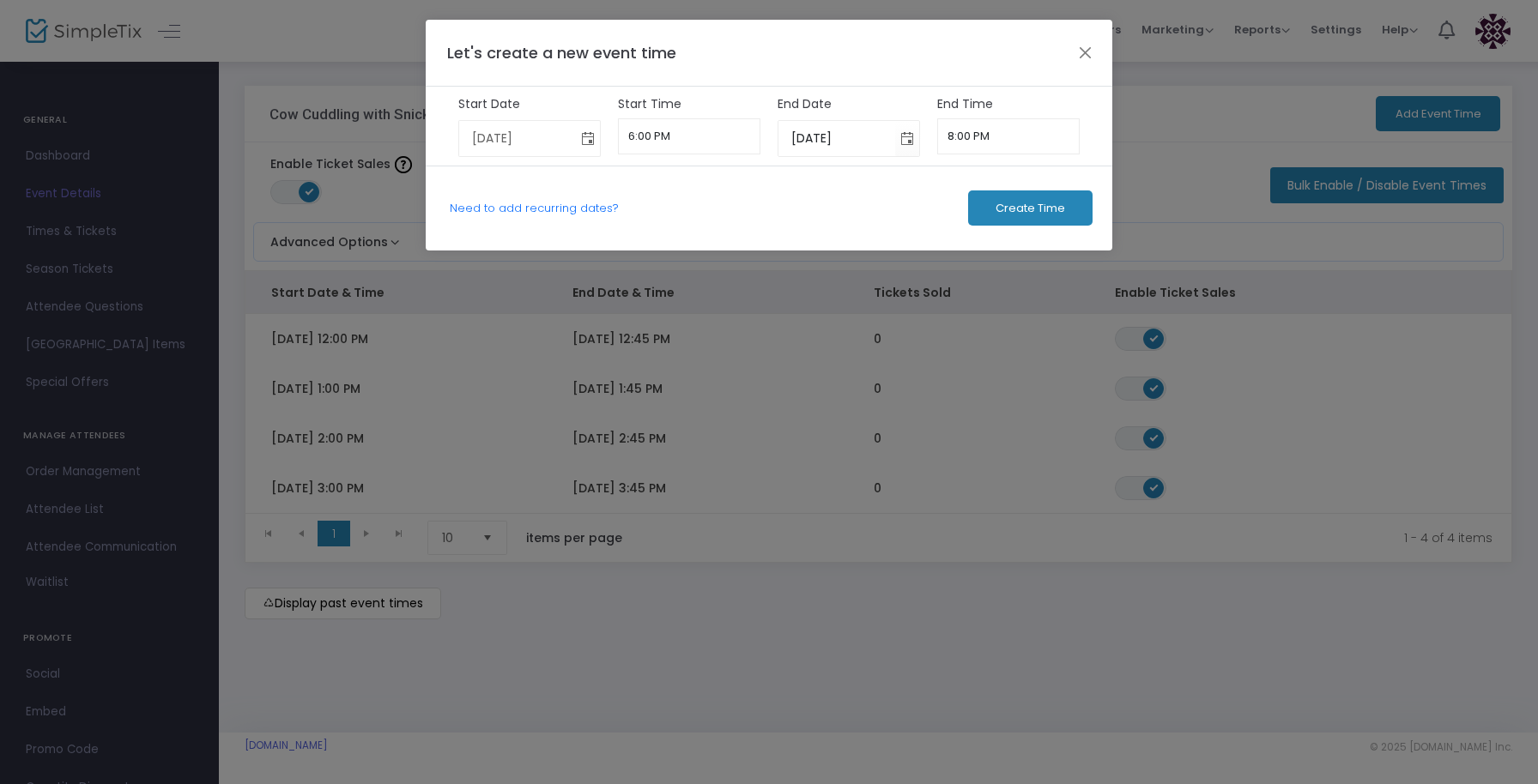
click at [581, 143] on span "Toggle calendar" at bounding box center [588, 139] width 28 height 28
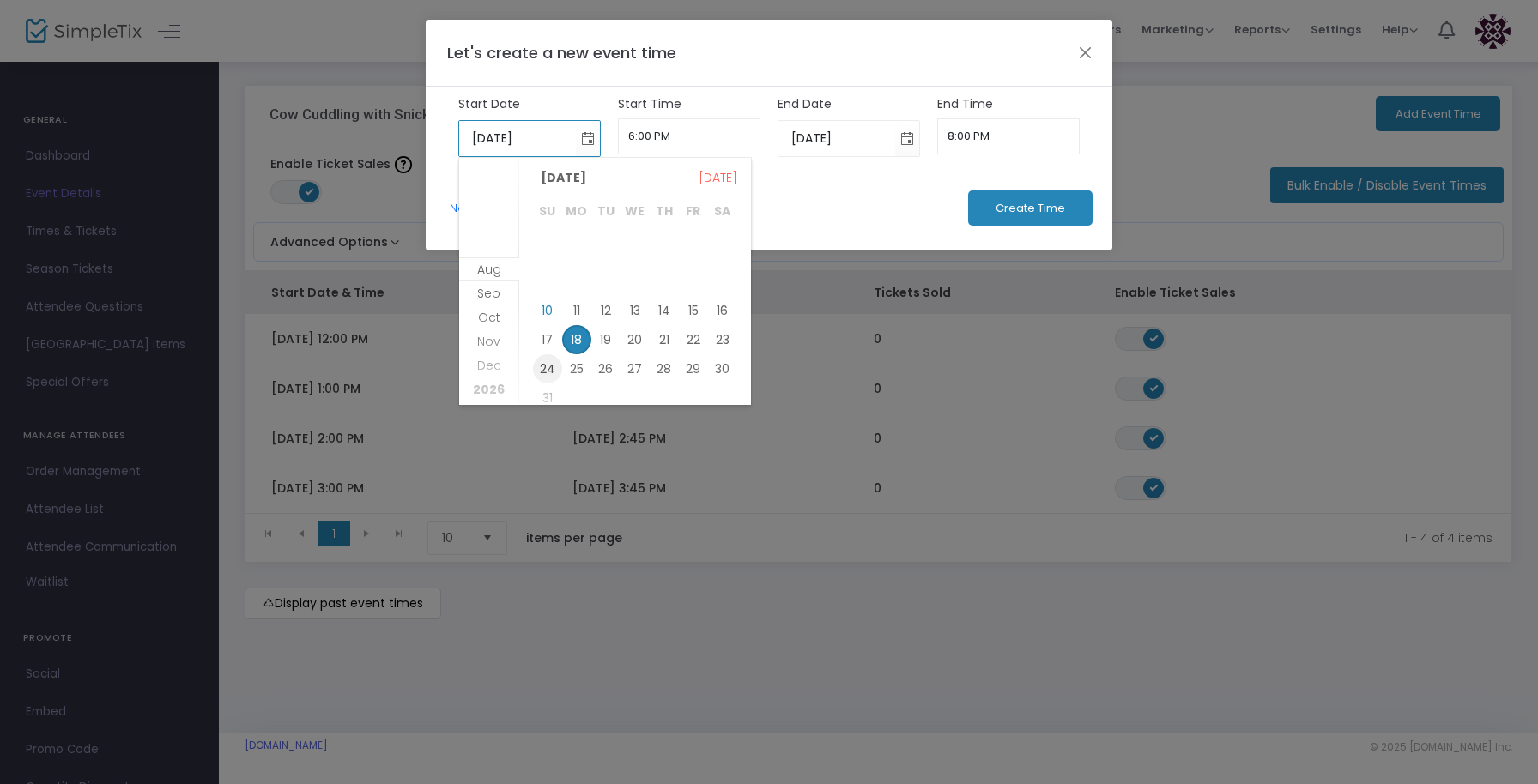
click at [550, 369] on span "24" at bounding box center [547, 369] width 29 height 29
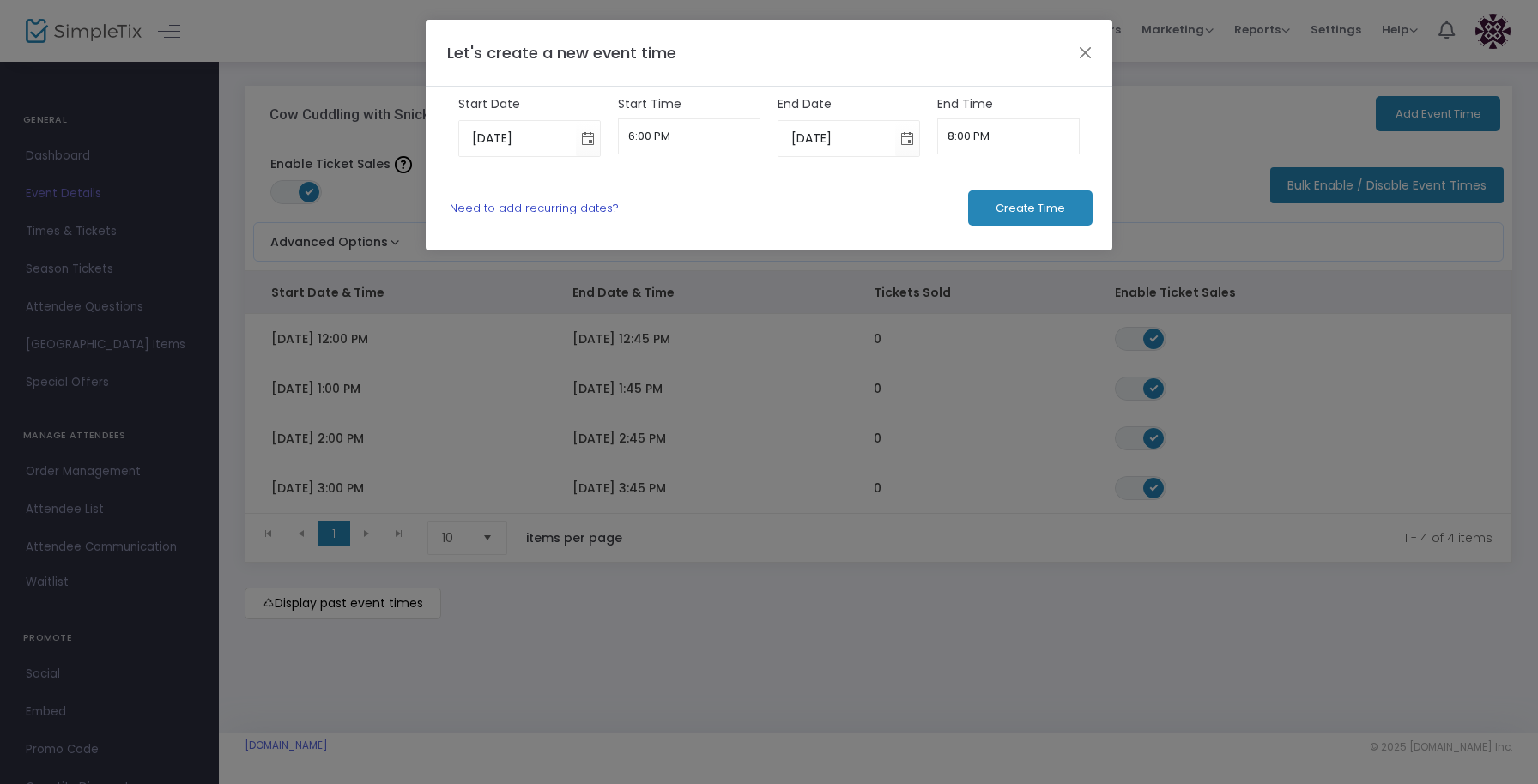
click at [581, 214] on link "Need to add recurring dates?" at bounding box center [534, 207] width 169 height 16
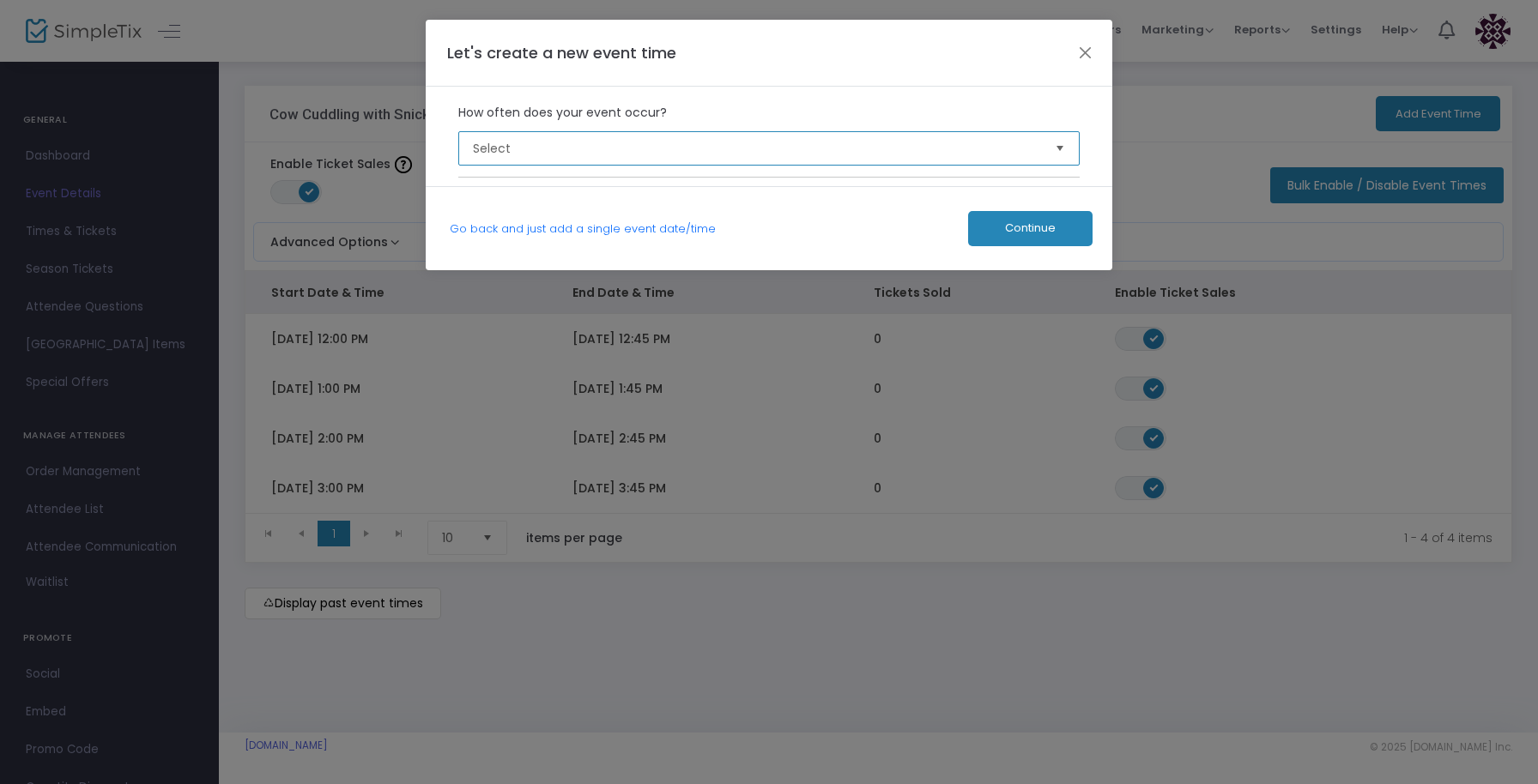
click at [555, 148] on span "Select" at bounding box center [757, 148] width 569 height 17
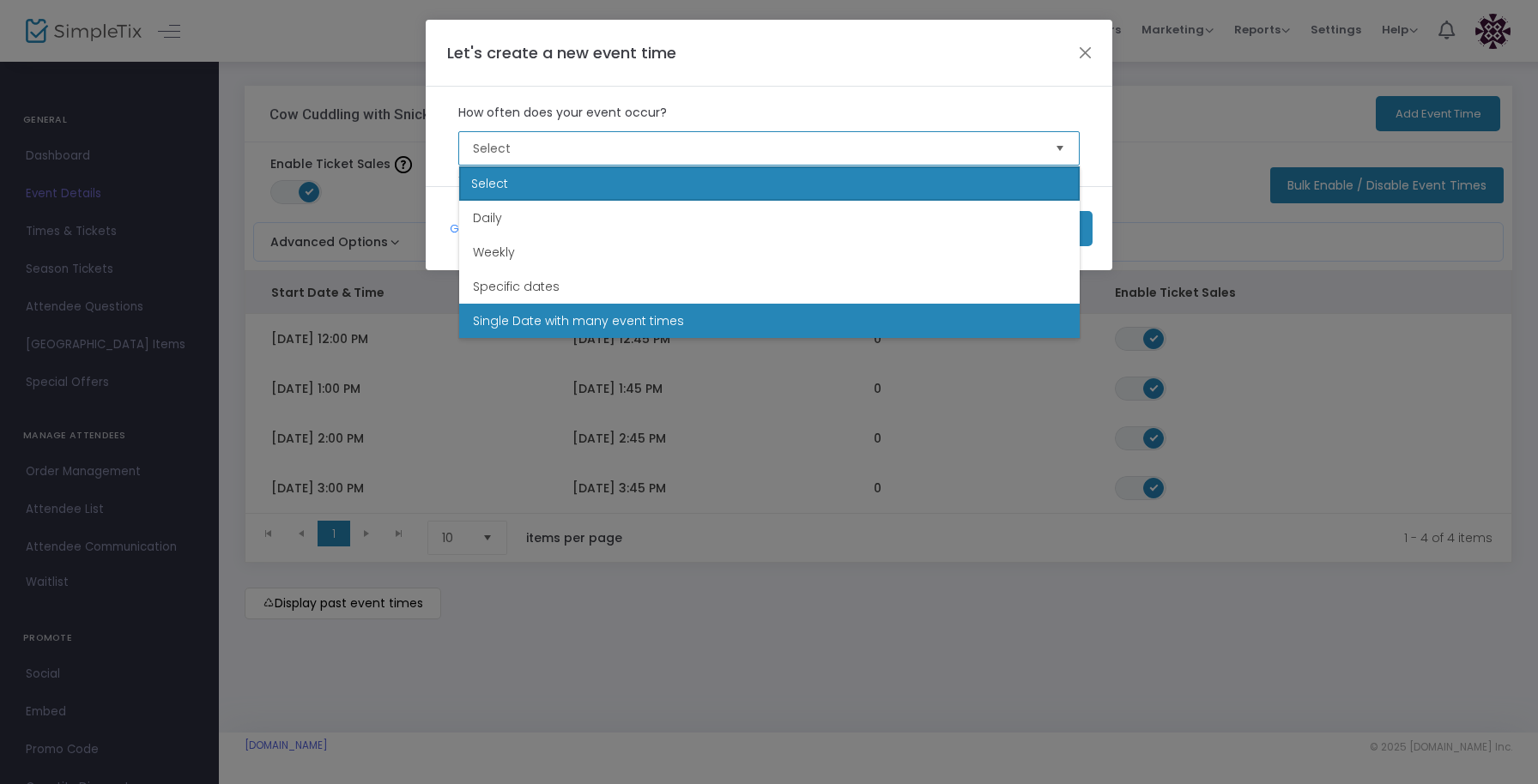
click at [582, 313] on span "Single Date with many event times" at bounding box center [578, 321] width 211 height 17
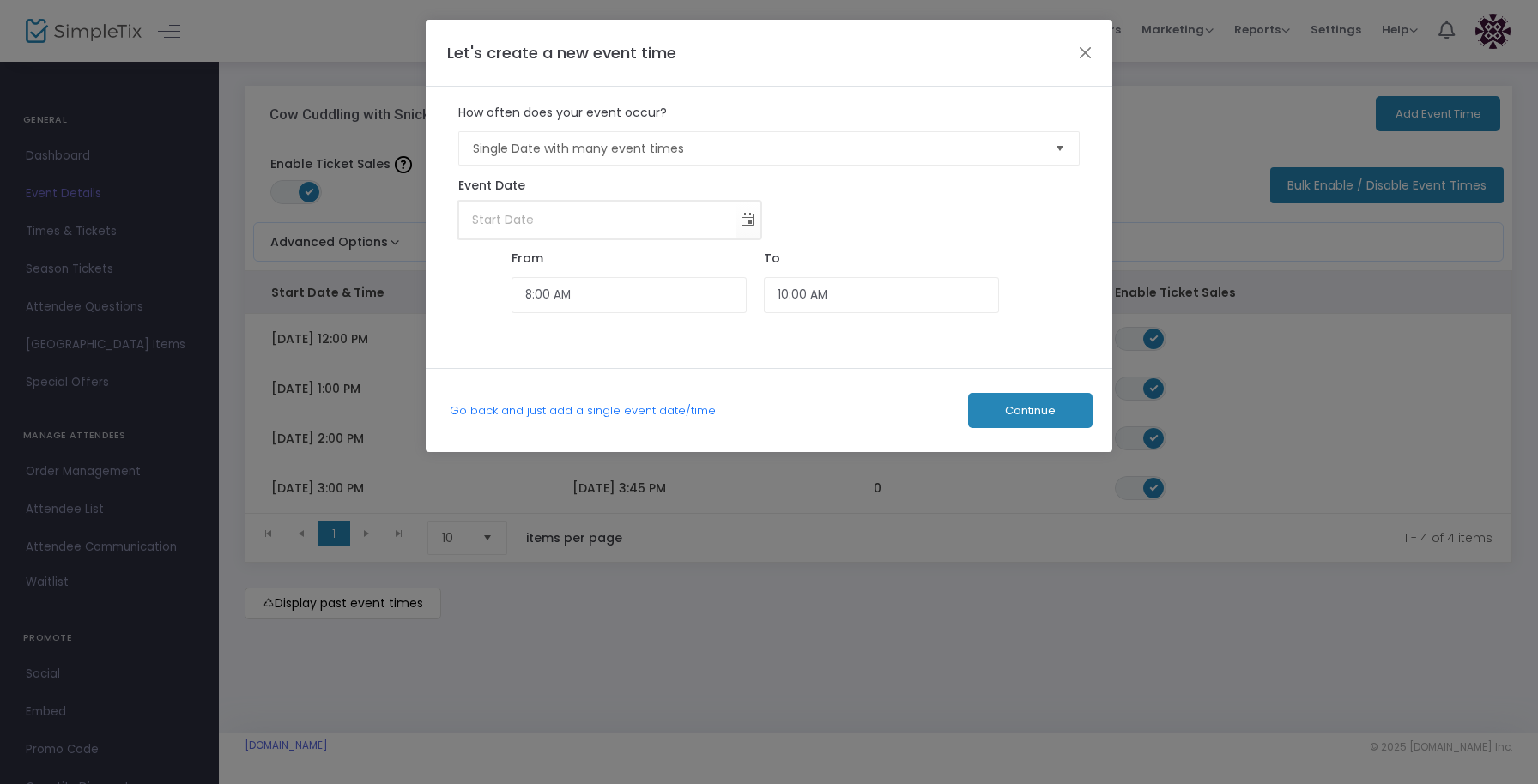
click at [559, 226] on input at bounding box center [598, 220] width 278 height 36
click at [742, 217] on span "Toggle calendar" at bounding box center [747, 220] width 28 height 28
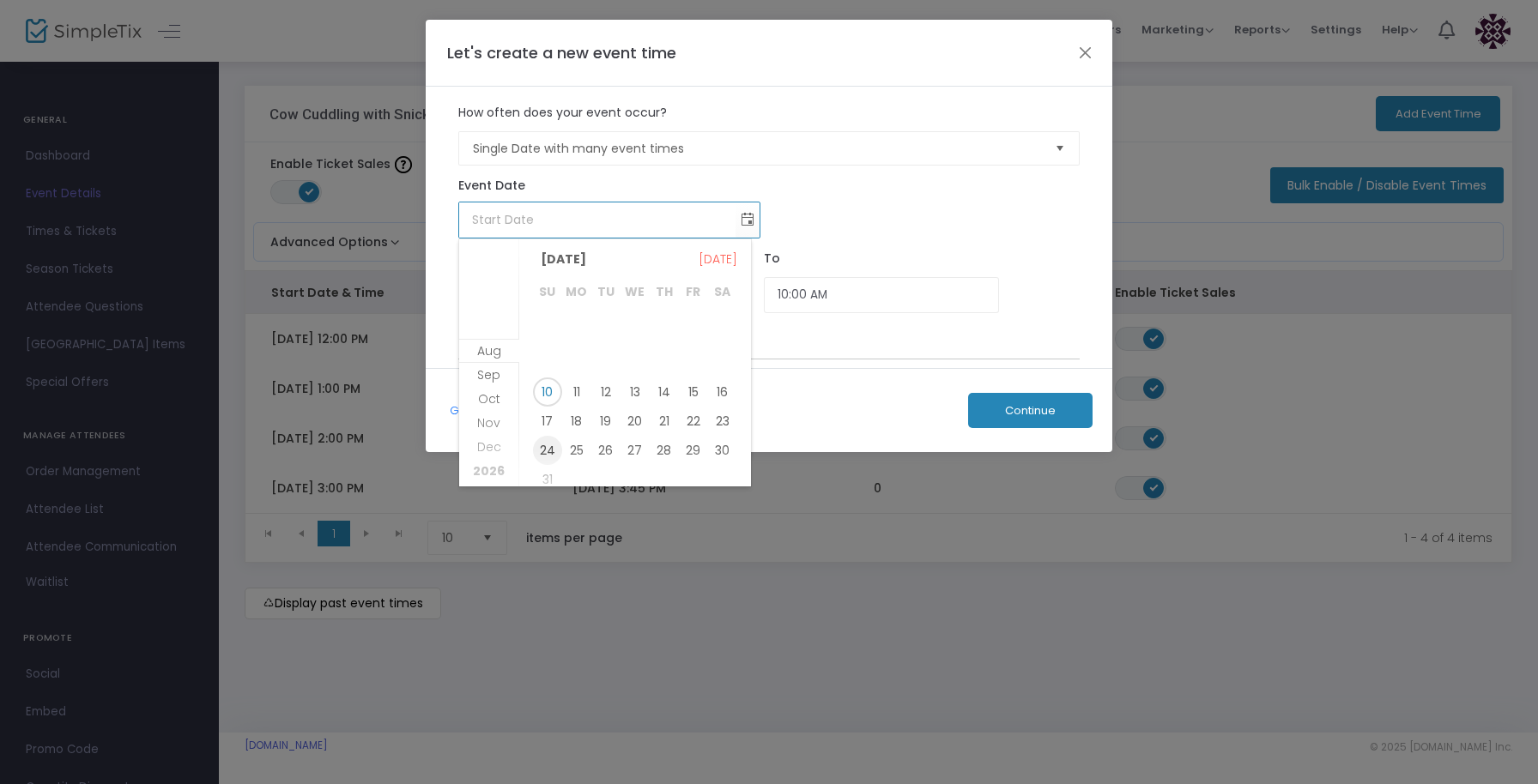
click at [543, 446] on span "24" at bounding box center [547, 450] width 29 height 29
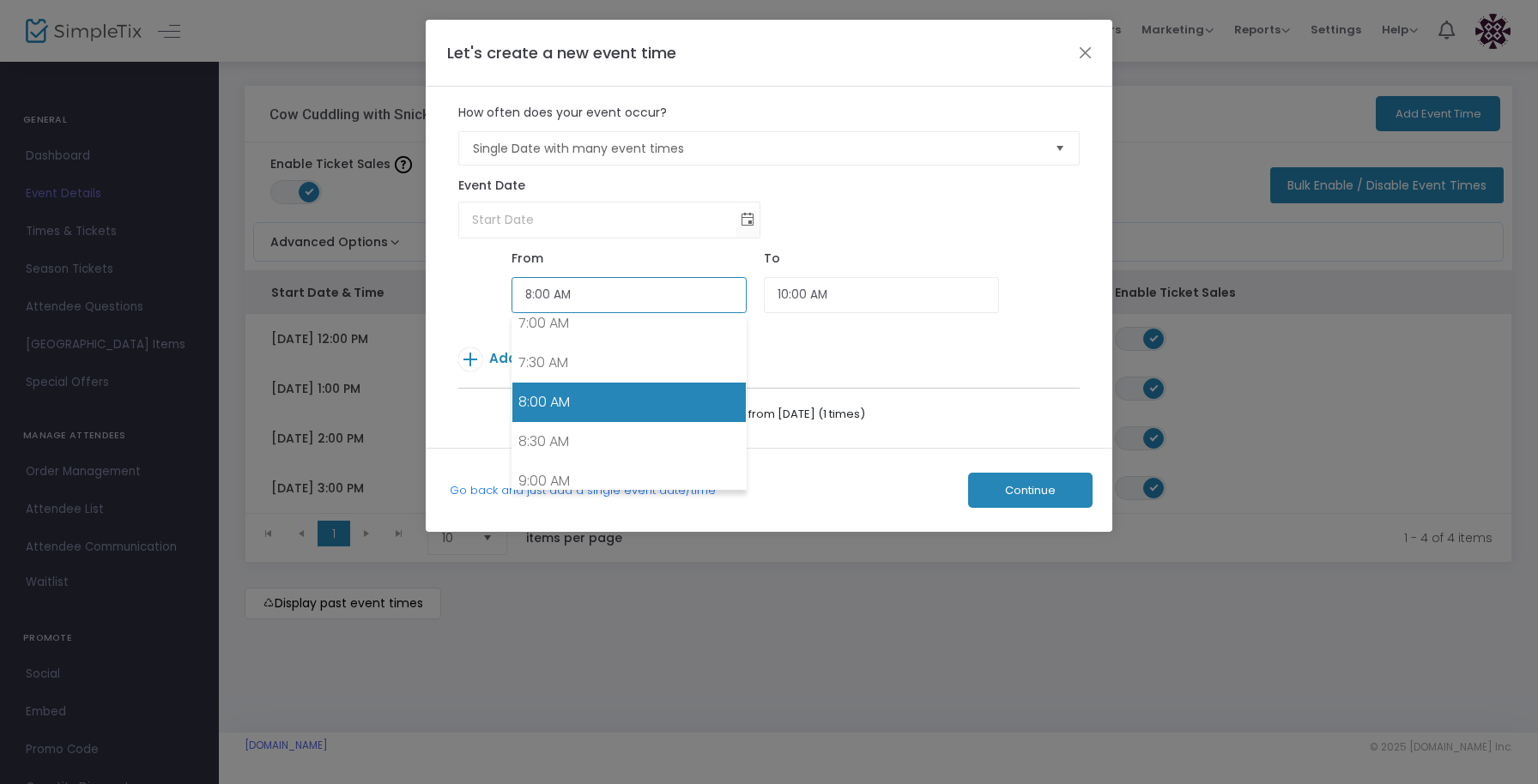
click at [603, 305] on input "8:00 AM" at bounding box center [628, 295] width 235 height 37
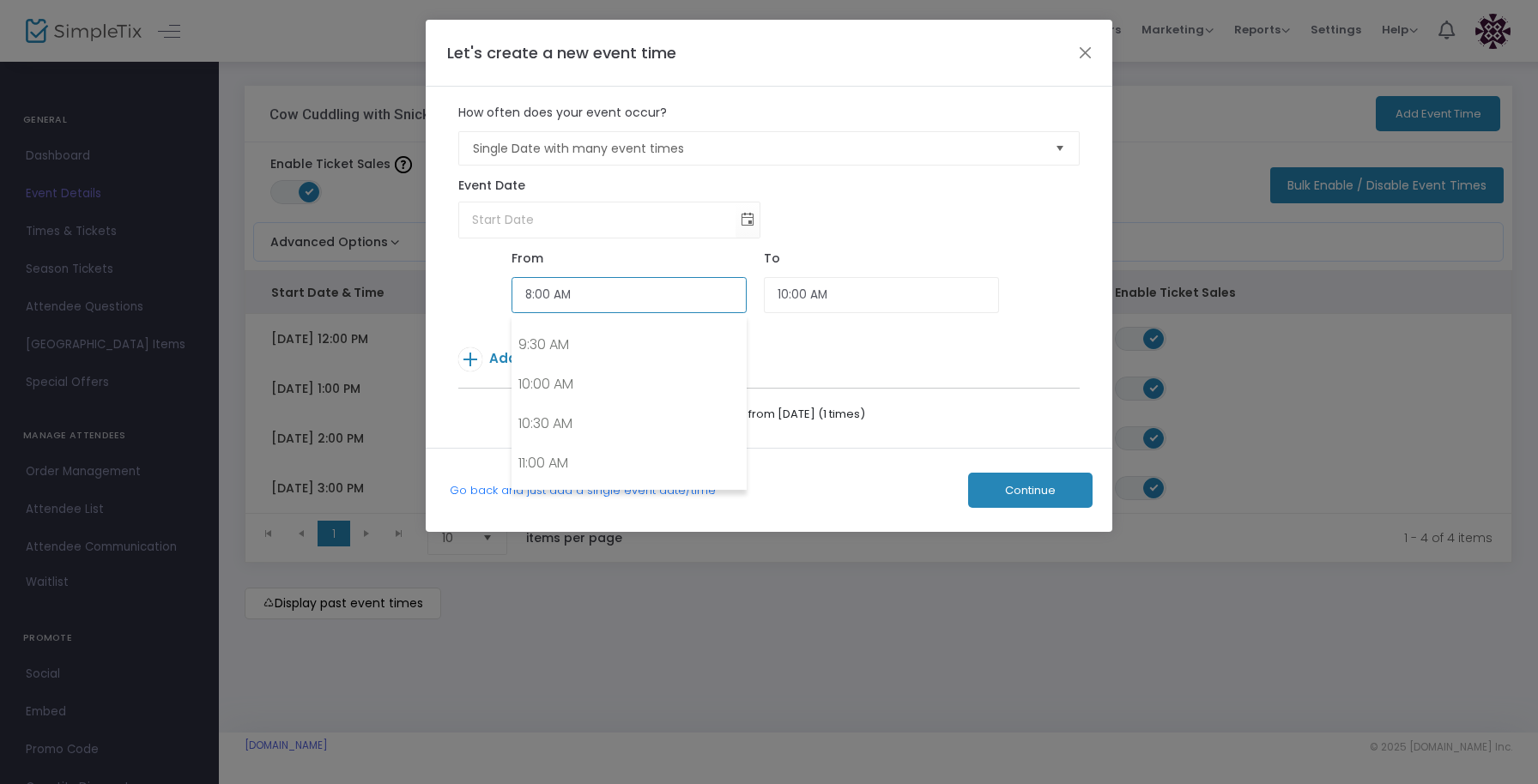
scroll to position [742, 0]
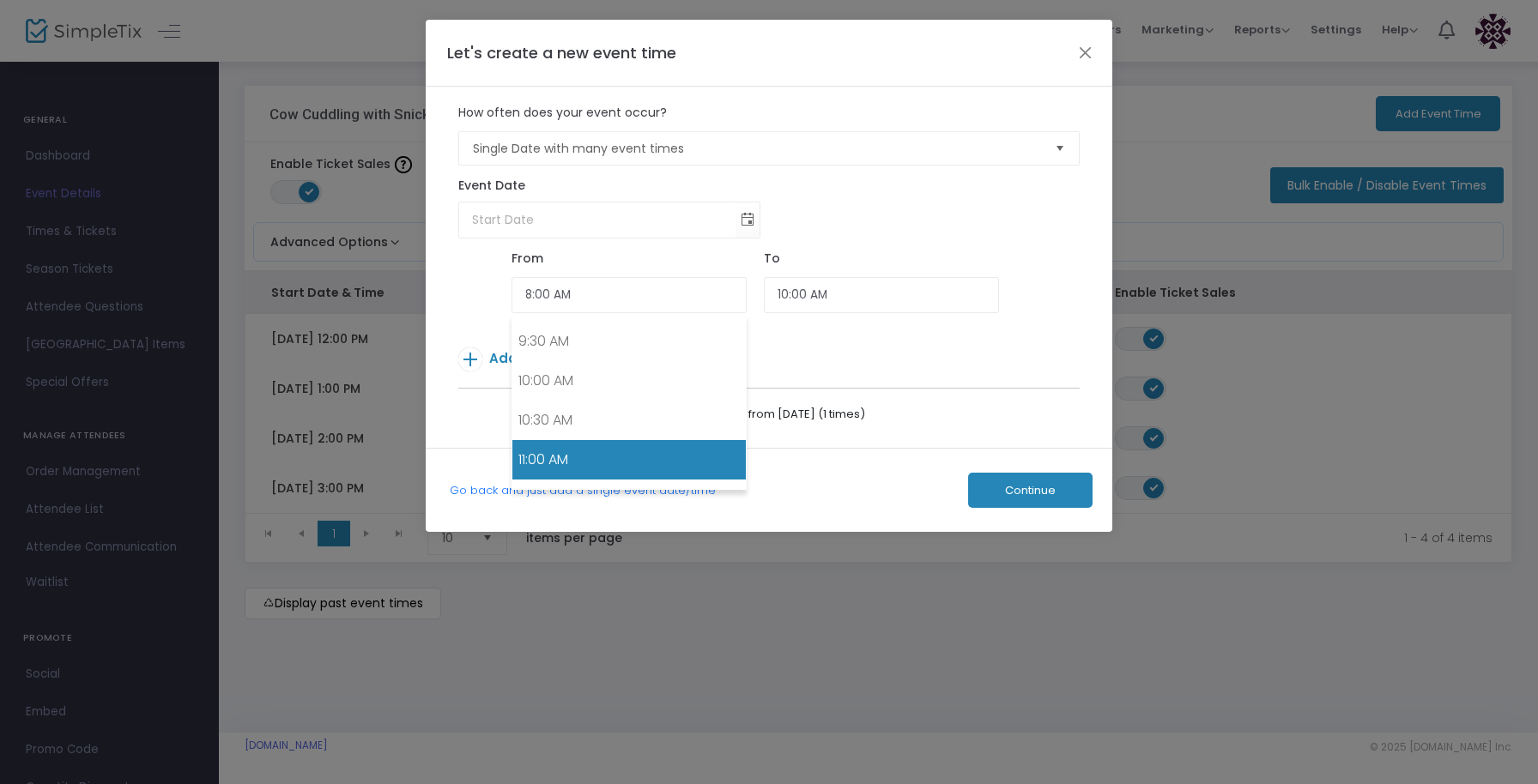
click at [575, 452] on link "11:00 AM" at bounding box center [628, 460] width 234 height 39
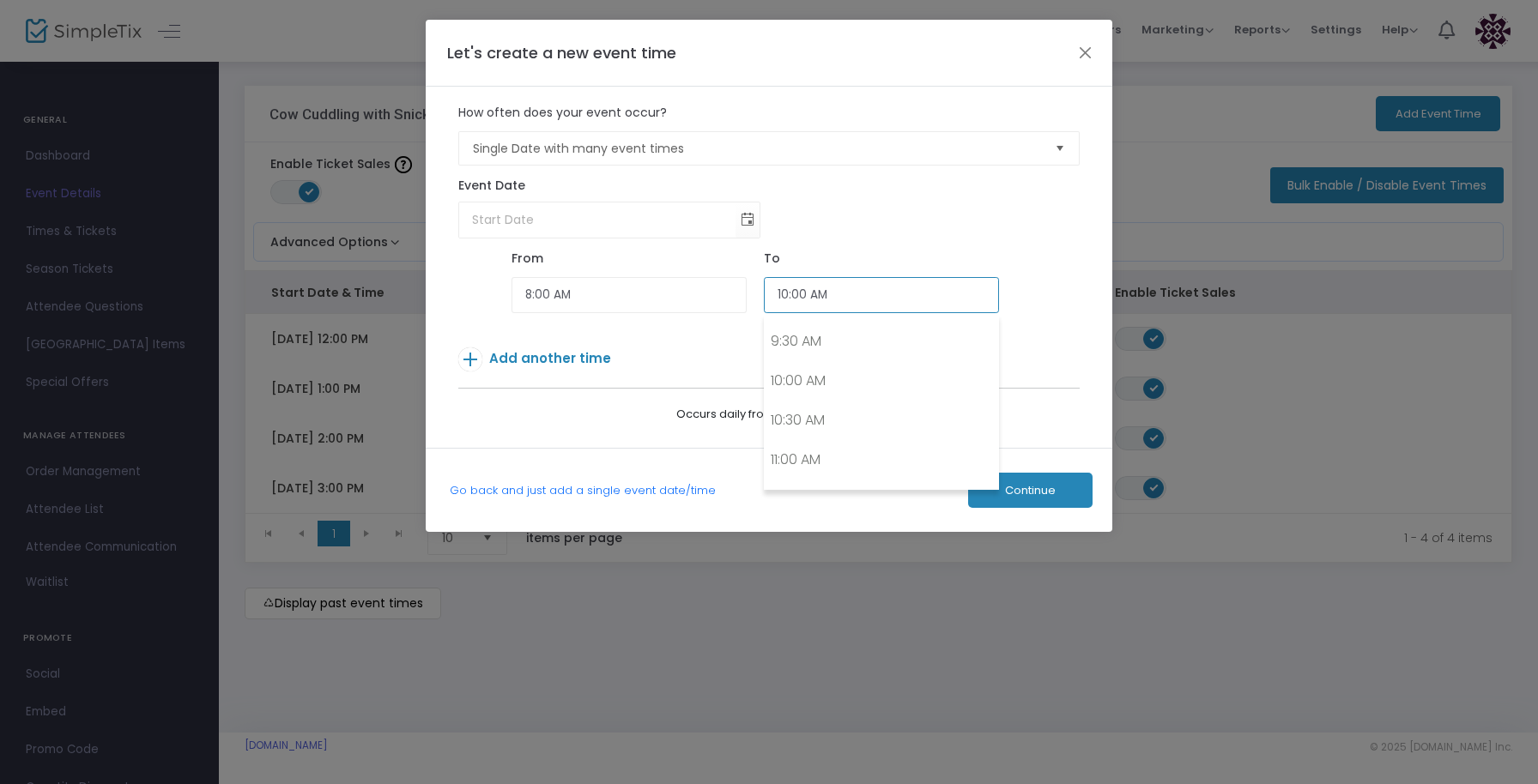
scroll to position [958, 0]
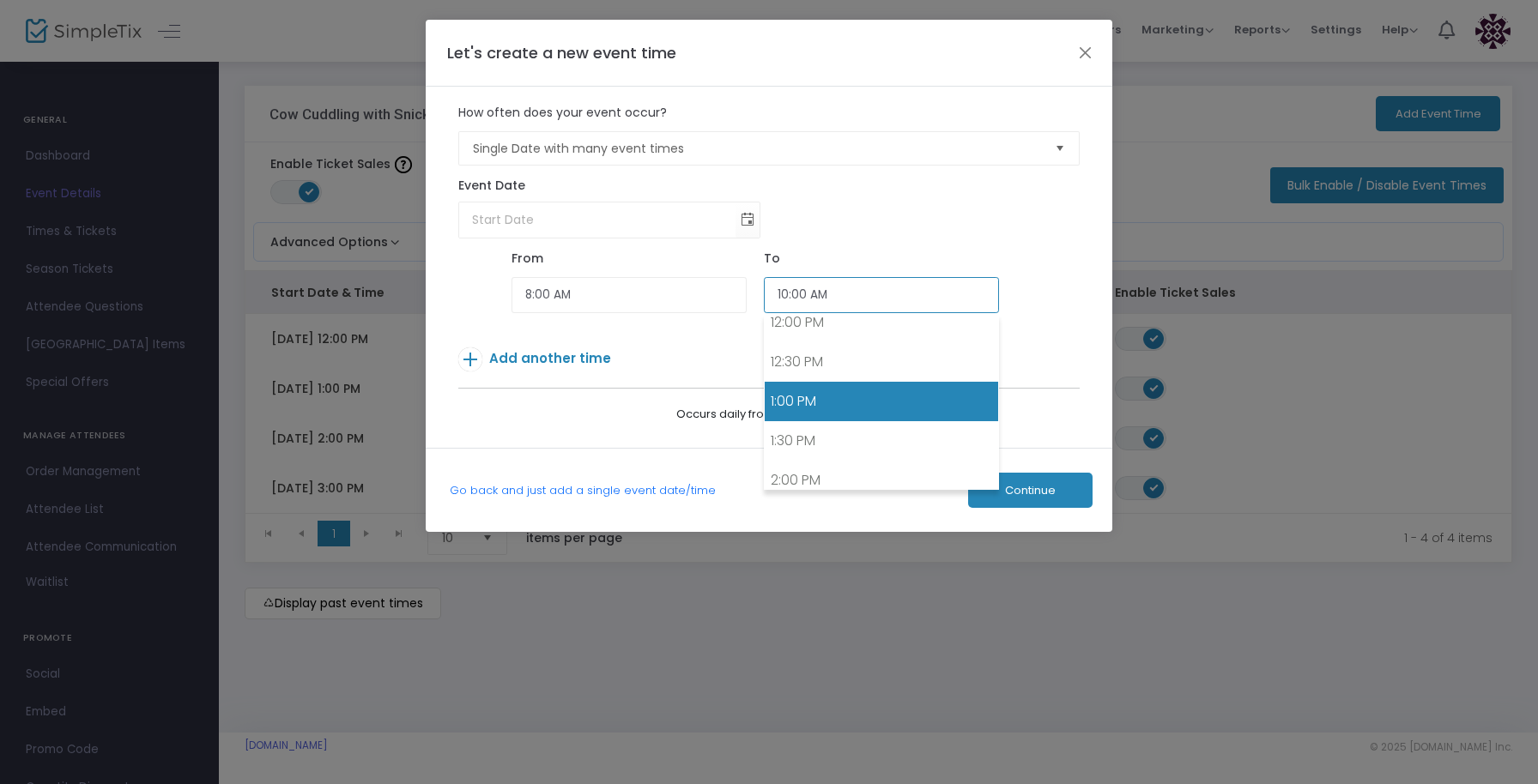
click at [834, 293] on input "10:00 AM" at bounding box center [881, 295] width 235 height 37
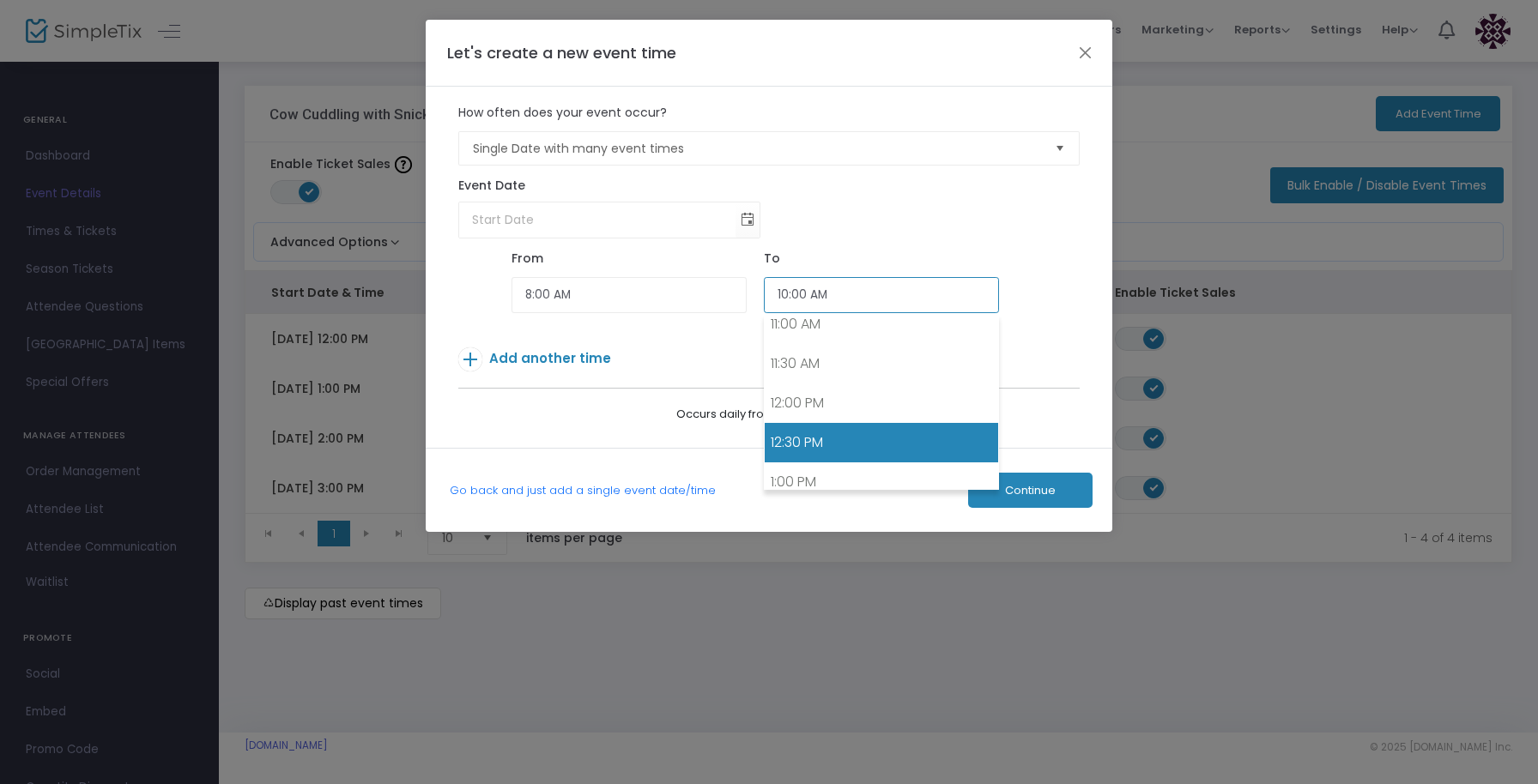
scroll to position [873, 0]
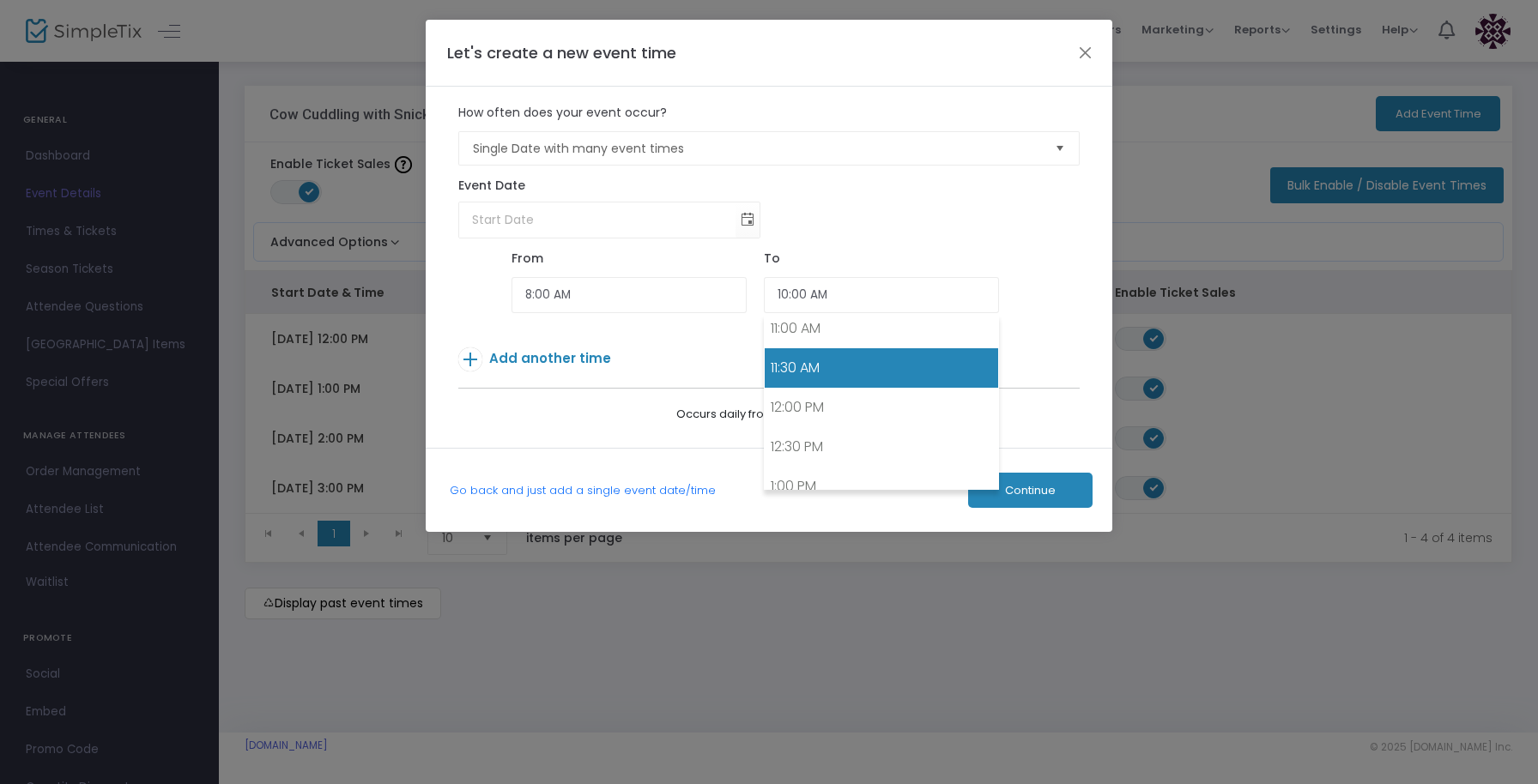
click at [804, 370] on link "11:30 AM" at bounding box center [881, 368] width 234 height 39
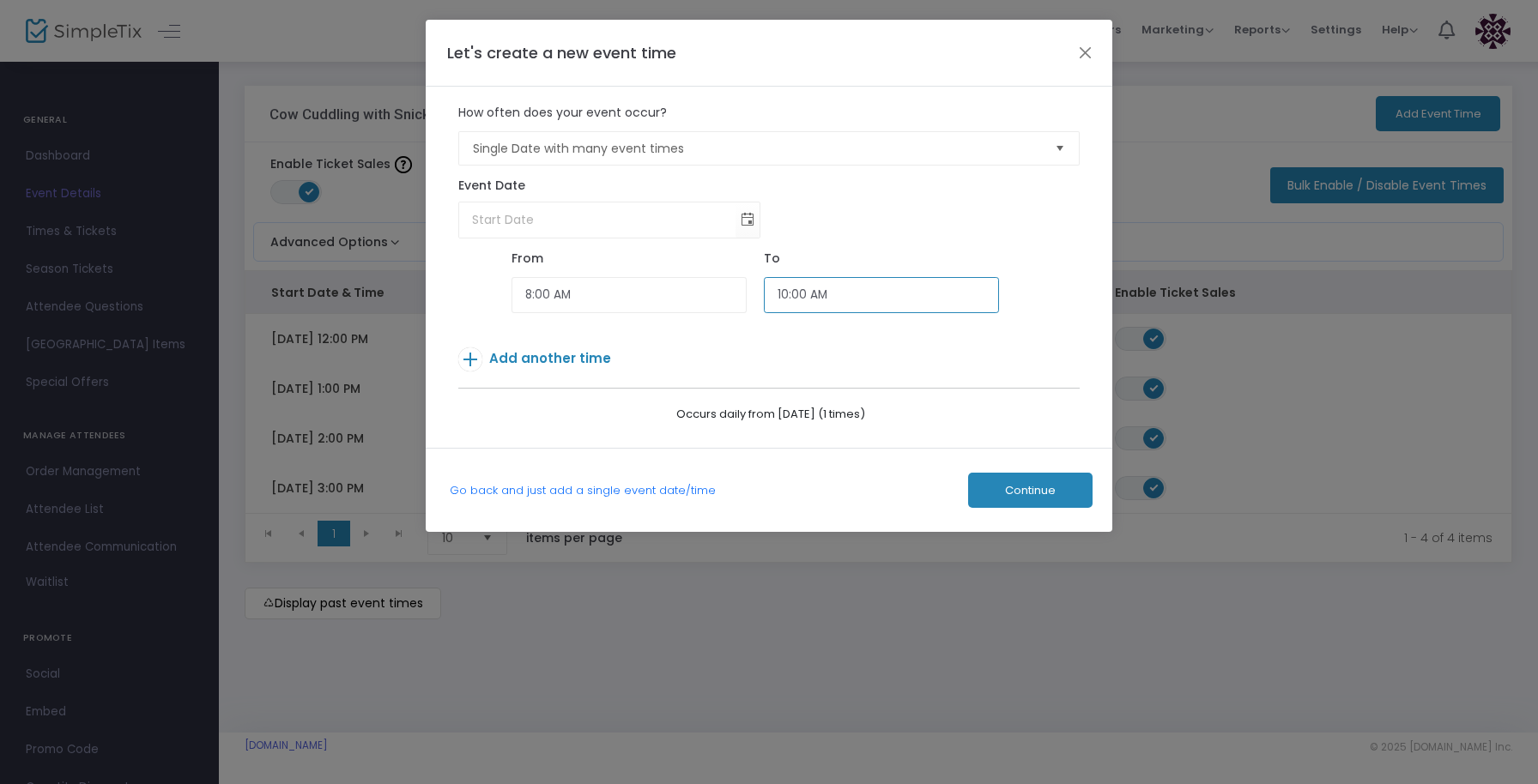
click at [795, 295] on input "10:00 AM" at bounding box center [881, 295] width 235 height 37
type input "11:45 AM"
click at [778, 368] on p "Add another time" at bounding box center [744, 363] width 570 height 30
click at [550, 359] on span "Add another time" at bounding box center [550, 357] width 122 height 18
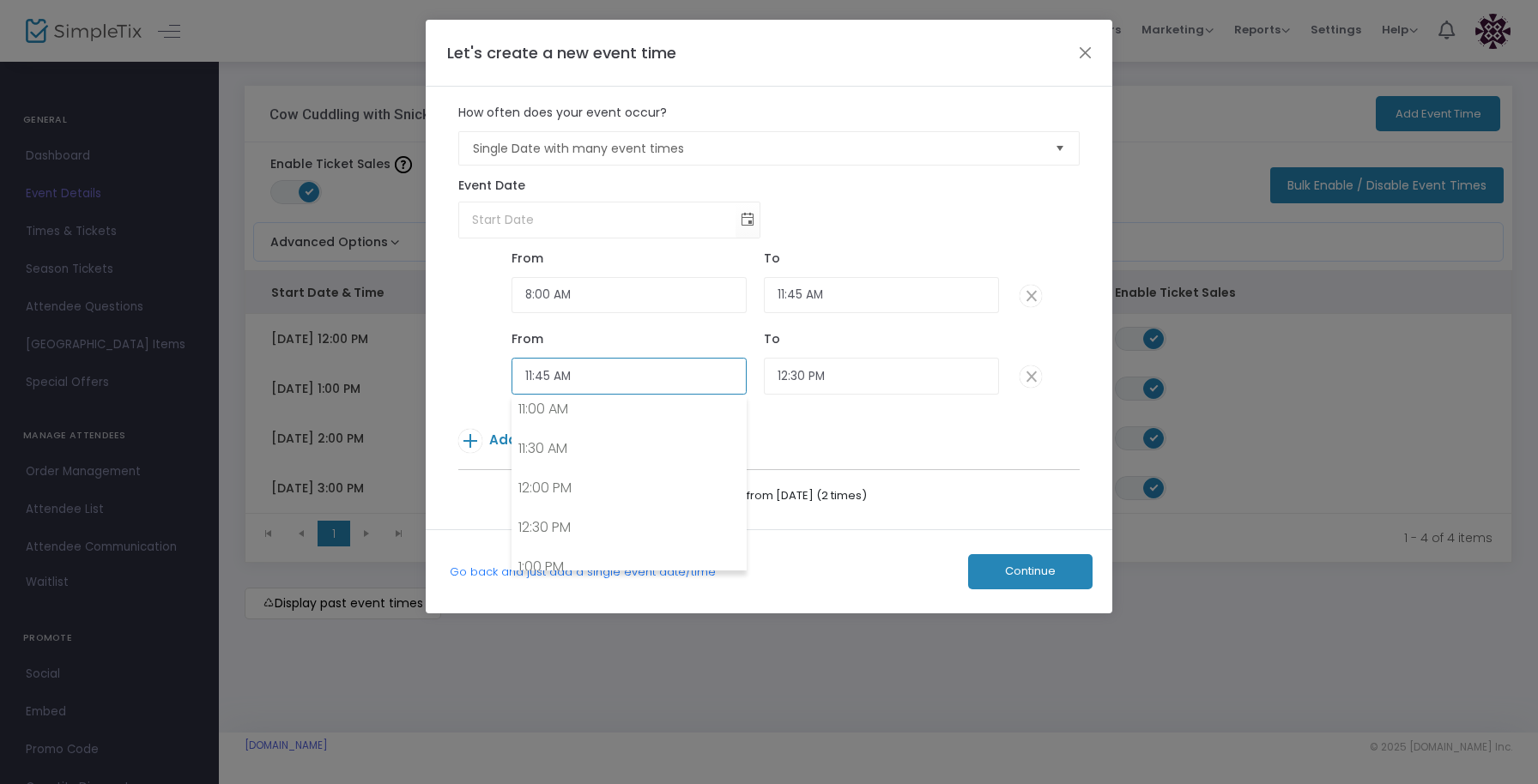
click at [550, 379] on input "11:45 AM" at bounding box center [628, 376] width 235 height 37
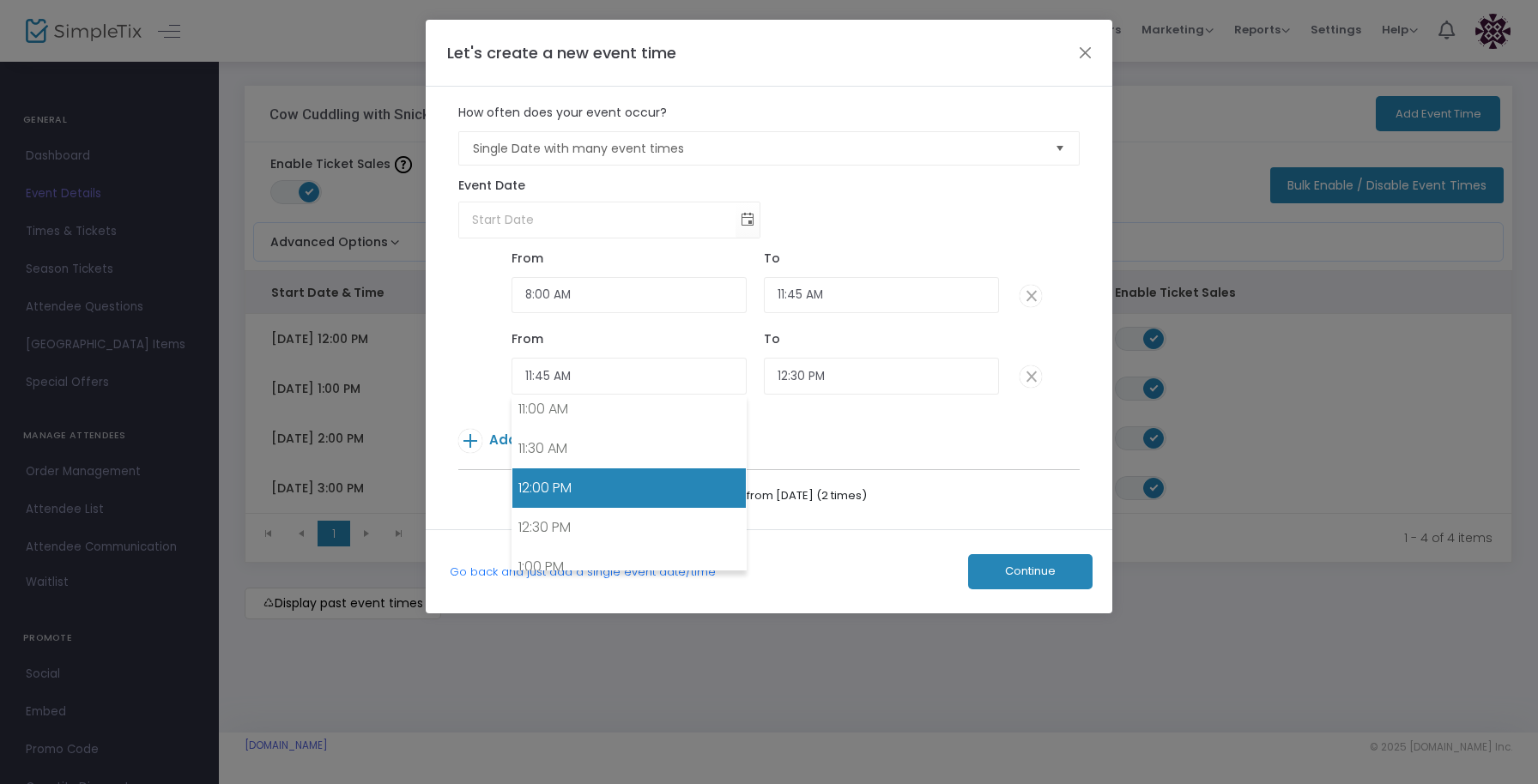
click at [560, 485] on link "12:00 PM" at bounding box center [628, 489] width 234 height 39
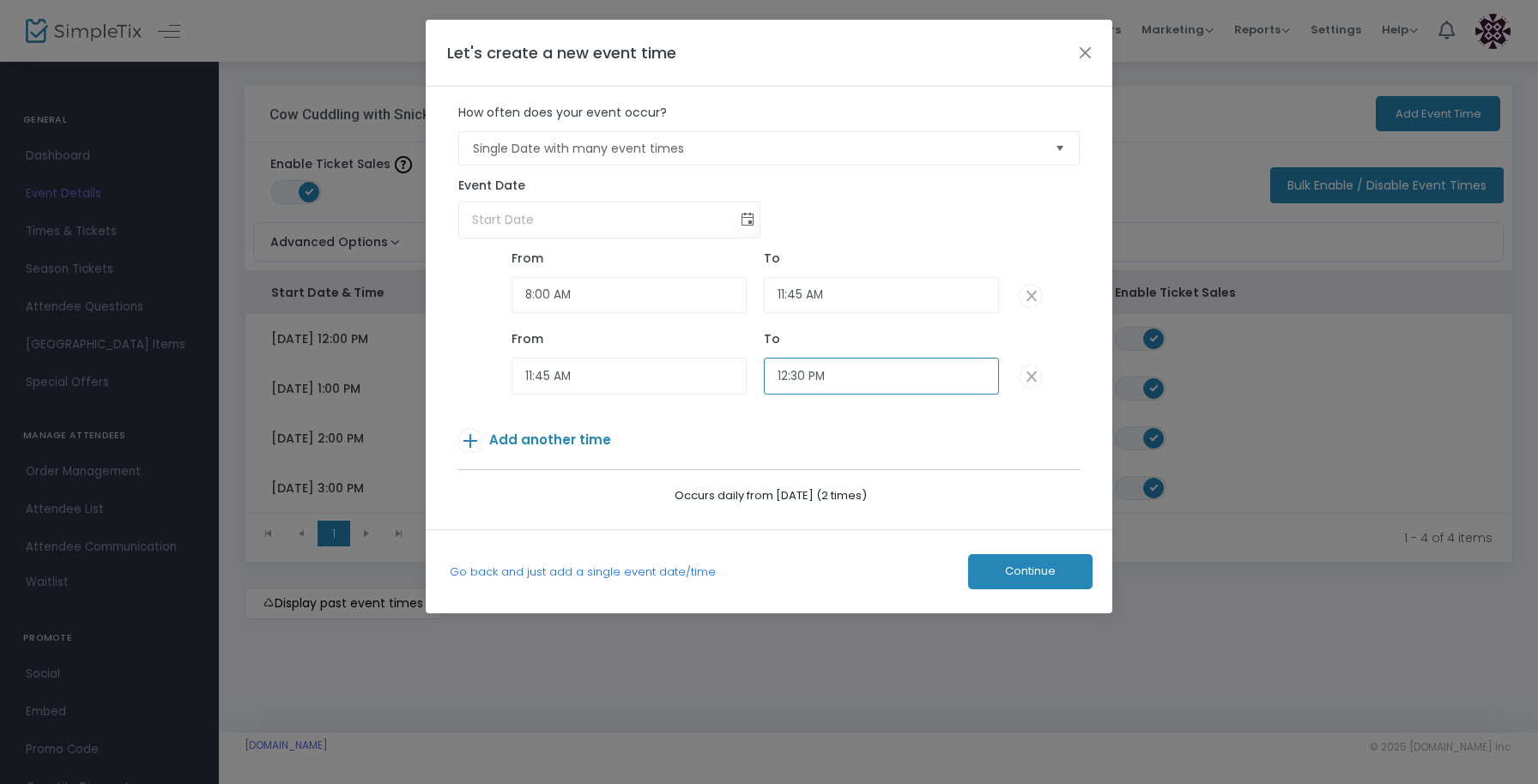
click at [797, 375] on input "12:30 PM" at bounding box center [881, 376] width 235 height 37
type input "12:45 PM"
click at [672, 440] on p "Add another time" at bounding box center [744, 444] width 570 height 30
click at [566, 440] on span "Add another time" at bounding box center [550, 439] width 122 height 18
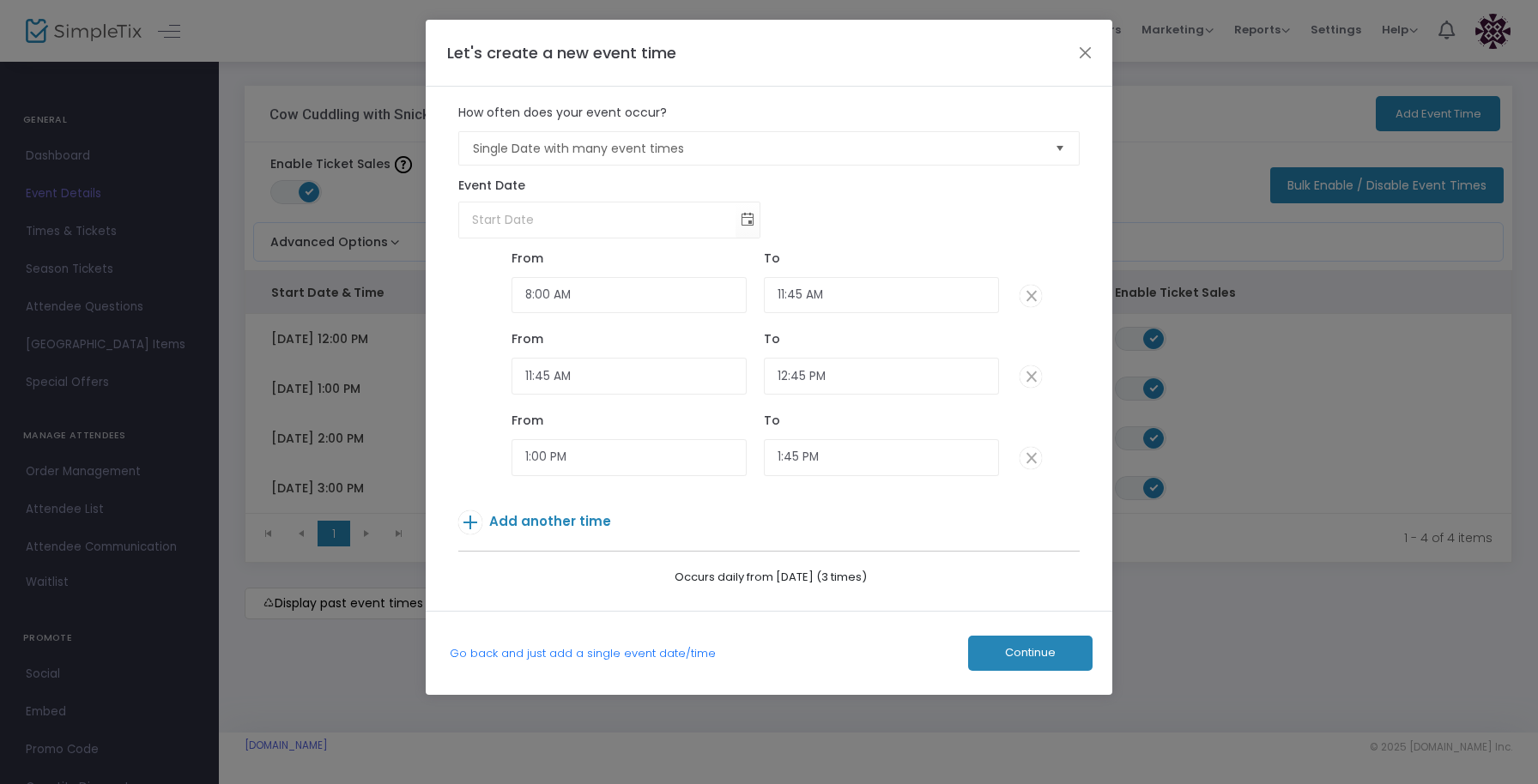
click at [558, 521] on span "Add another time" at bounding box center [550, 520] width 122 height 18
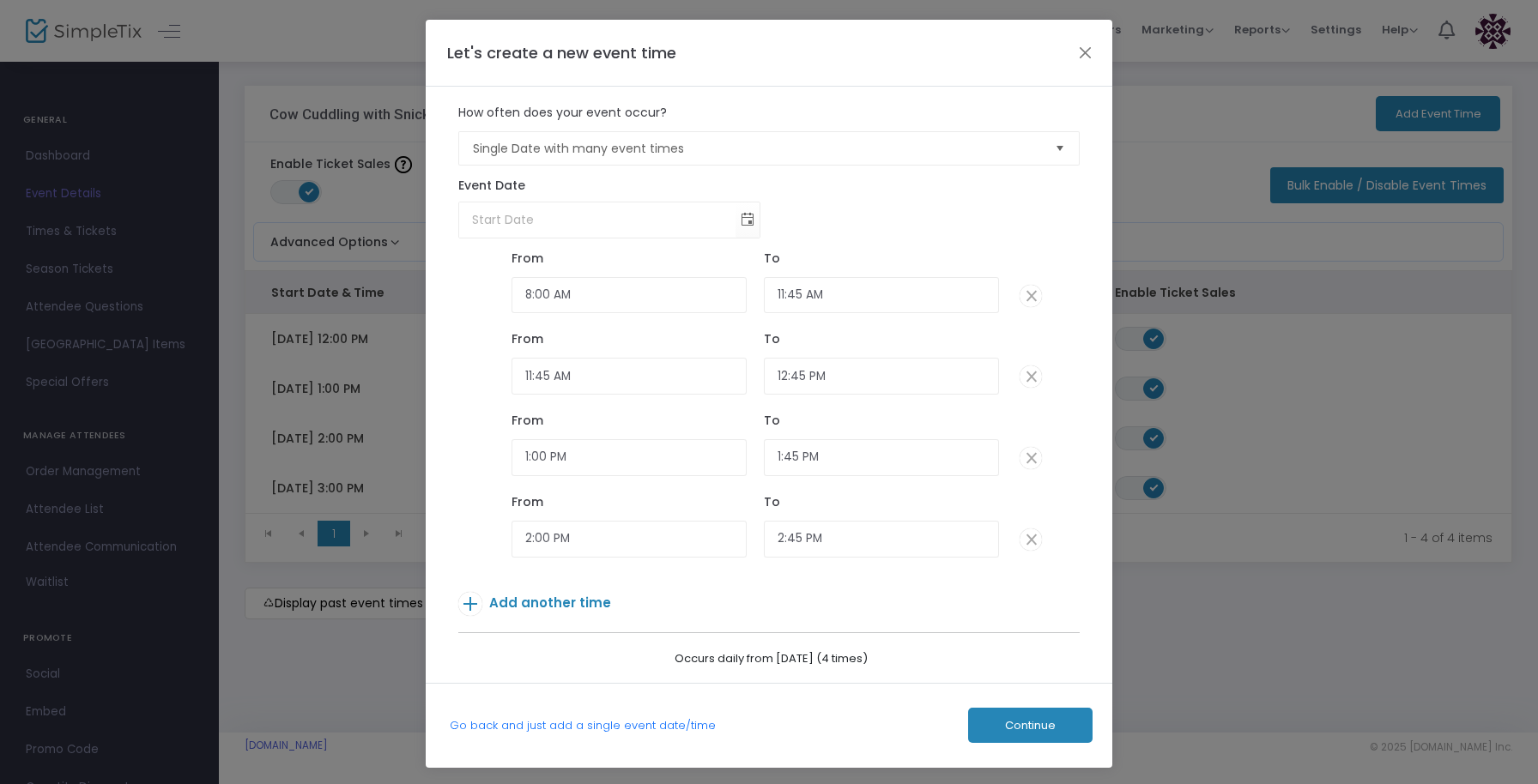
click at [561, 602] on span "Add another time" at bounding box center [550, 602] width 122 height 18
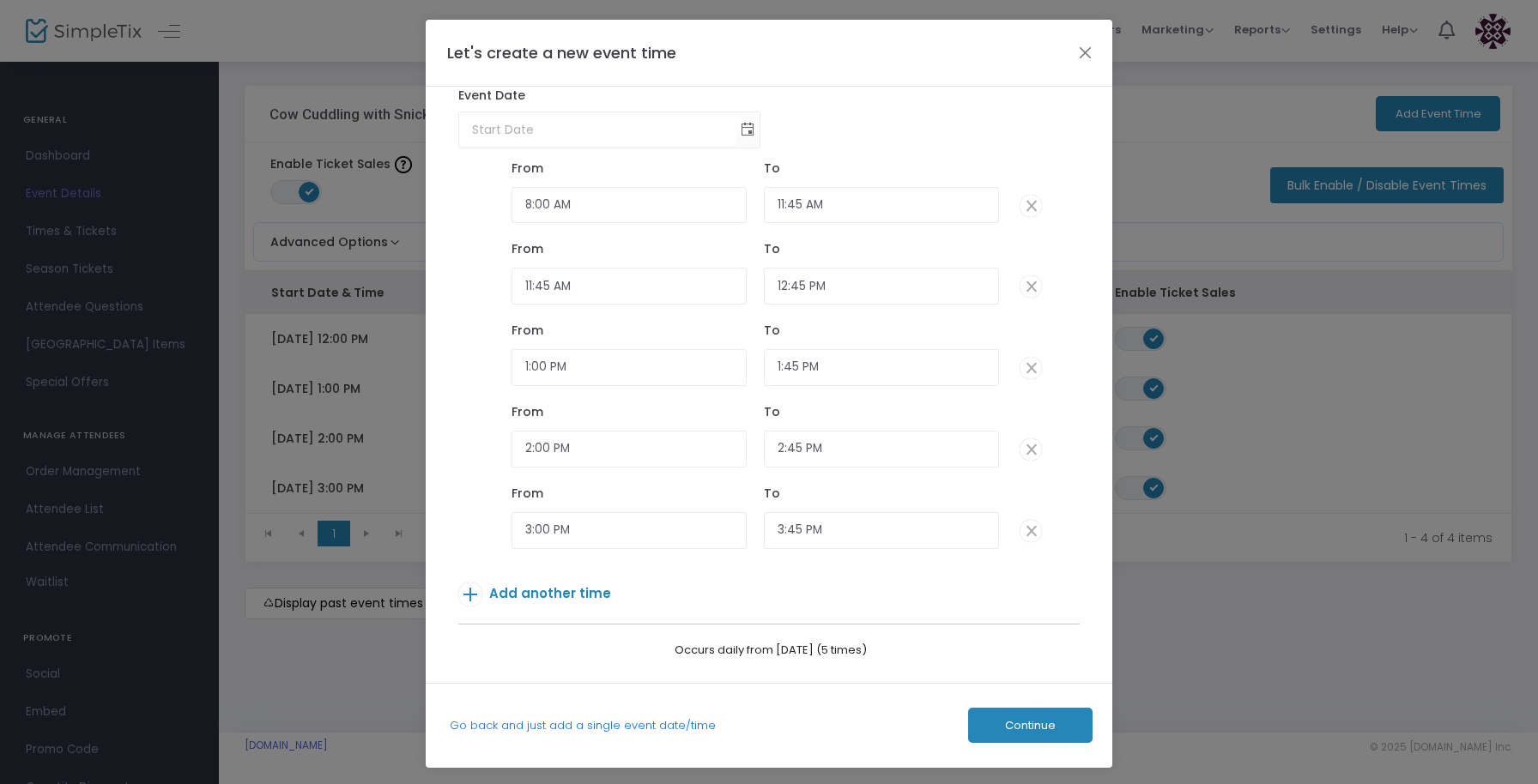
click at [557, 592] on span "Add another time" at bounding box center [550, 593] width 122 height 18
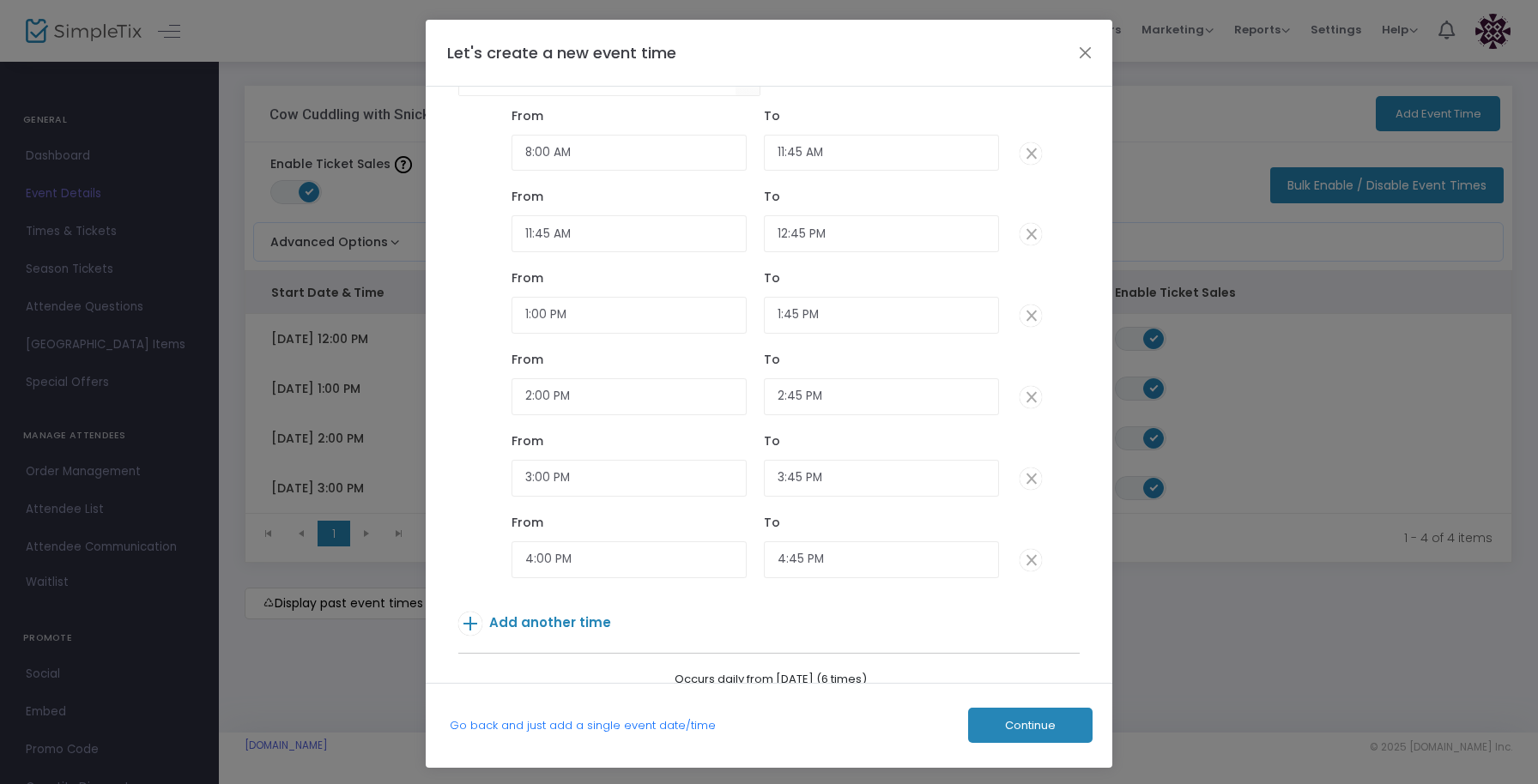
scroll to position [146, 0]
click at [551, 619] on span "Add another time" at bounding box center [550, 618] width 122 height 18
click at [1020, 729] on span "Continue" at bounding box center [1030, 726] width 51 height 14
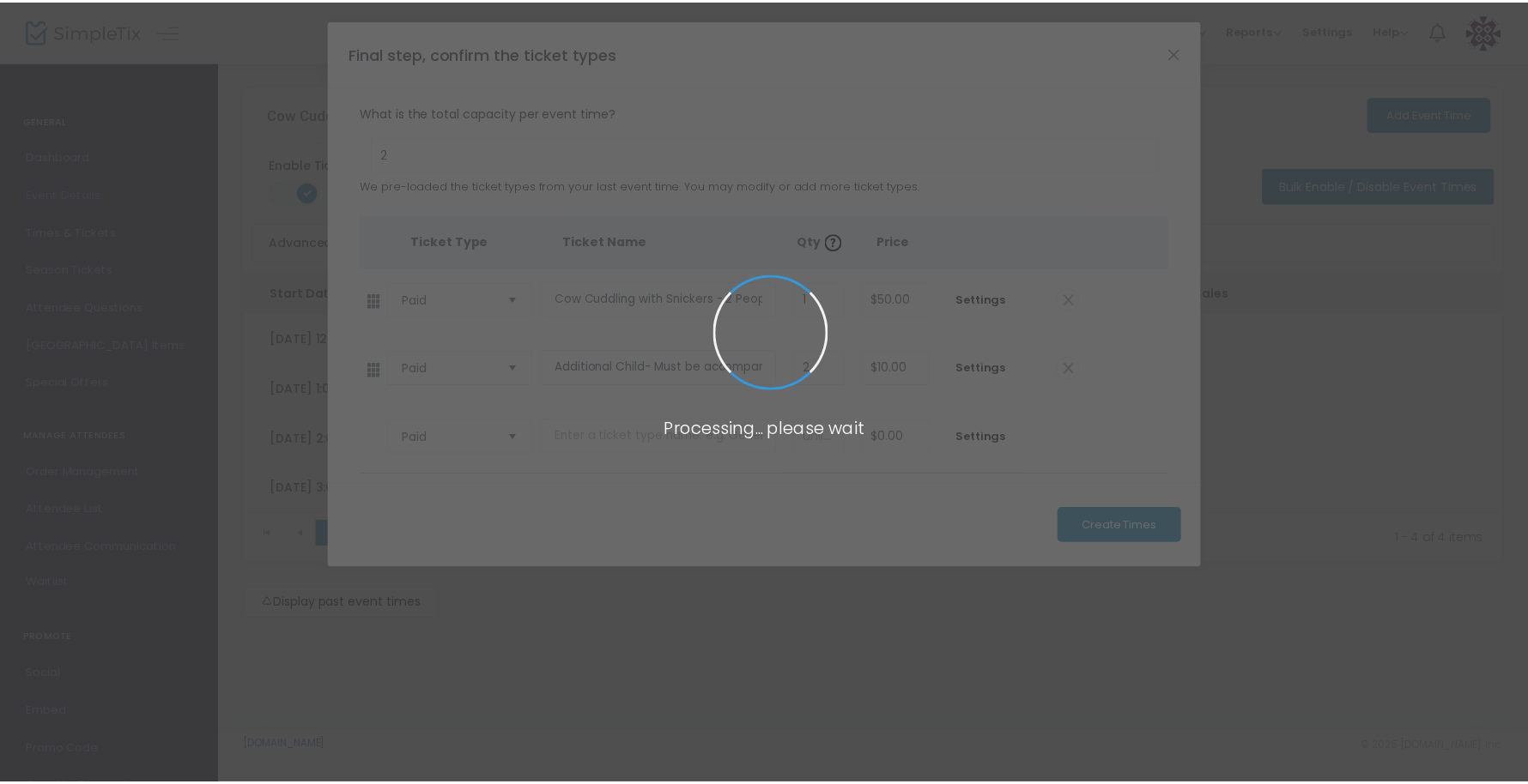
scroll to position [0, 0]
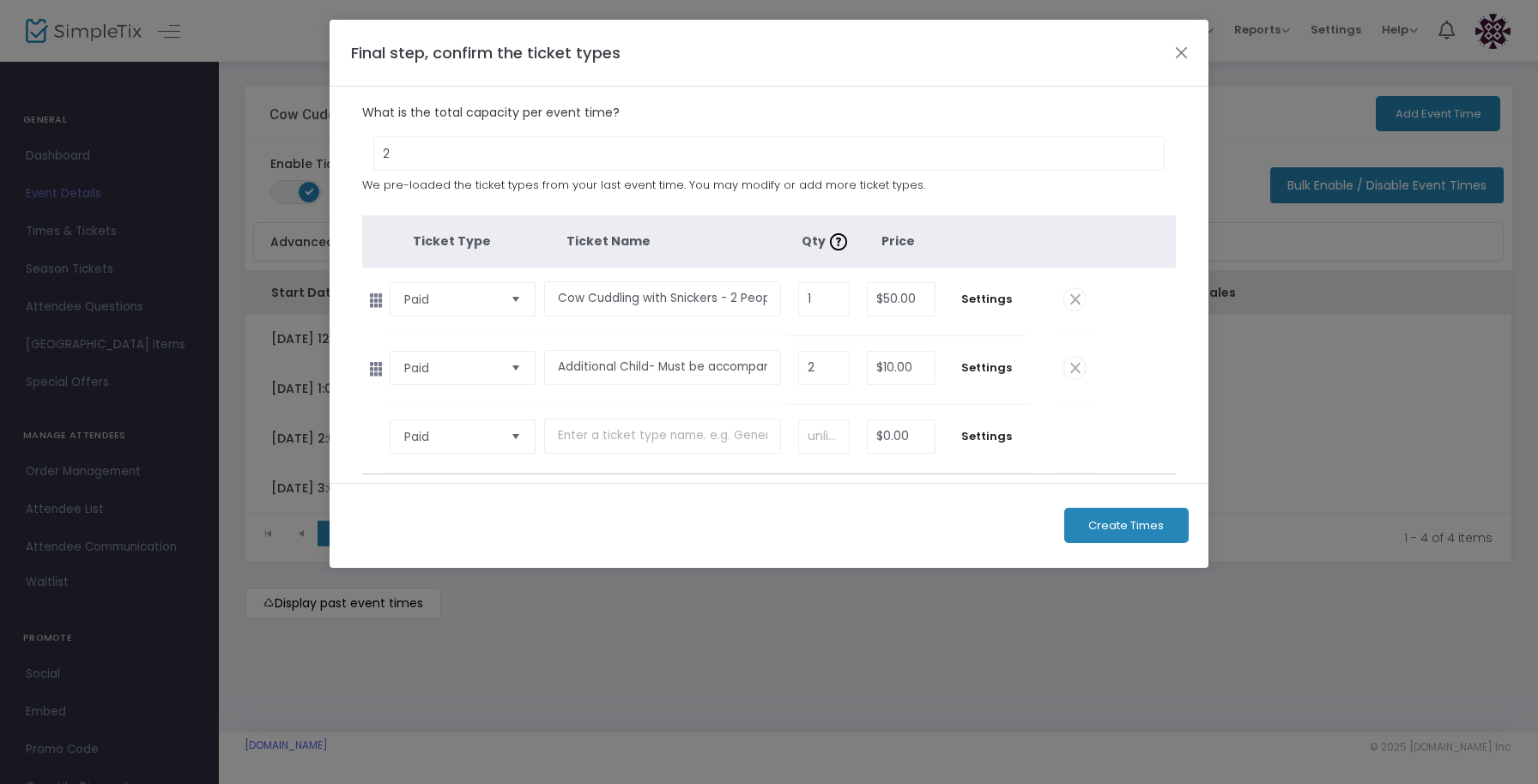
click at [1104, 535] on button "Create Times" at bounding box center [1126, 526] width 125 height 36
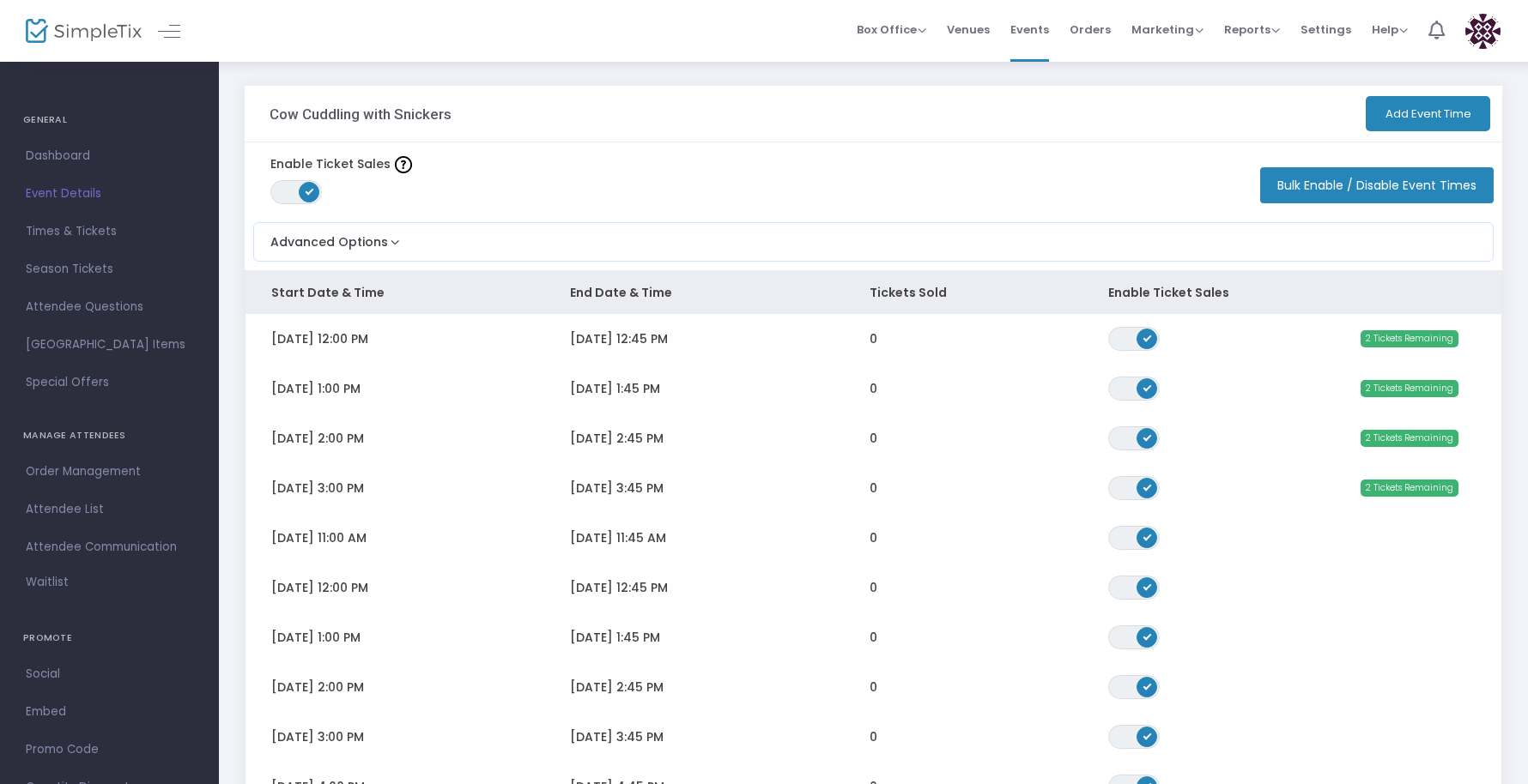
click at [1393, 130] on button "Add Event Time" at bounding box center [1428, 113] width 125 height 36
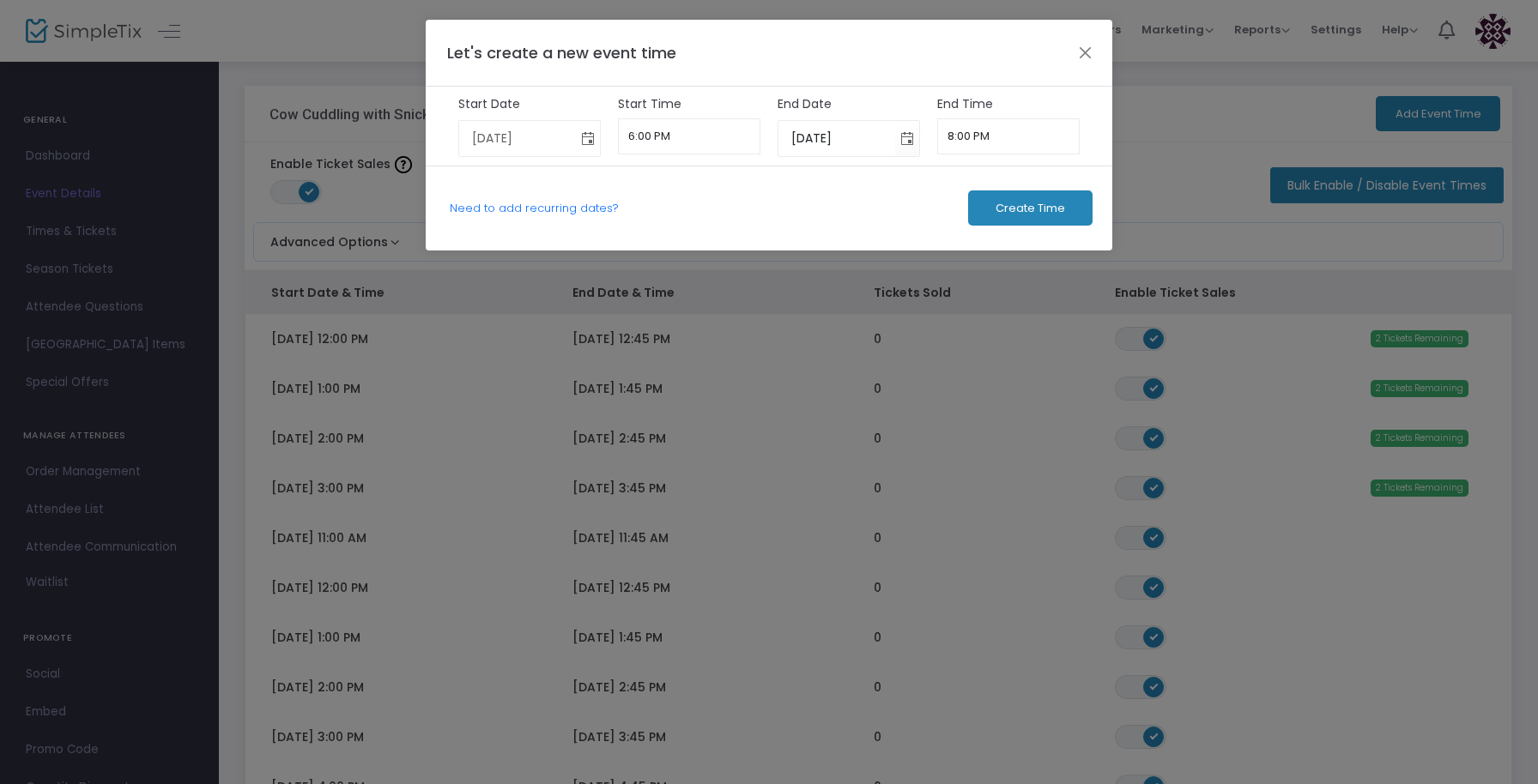
click at [591, 142] on span "Toggle calendar" at bounding box center [588, 139] width 28 height 28
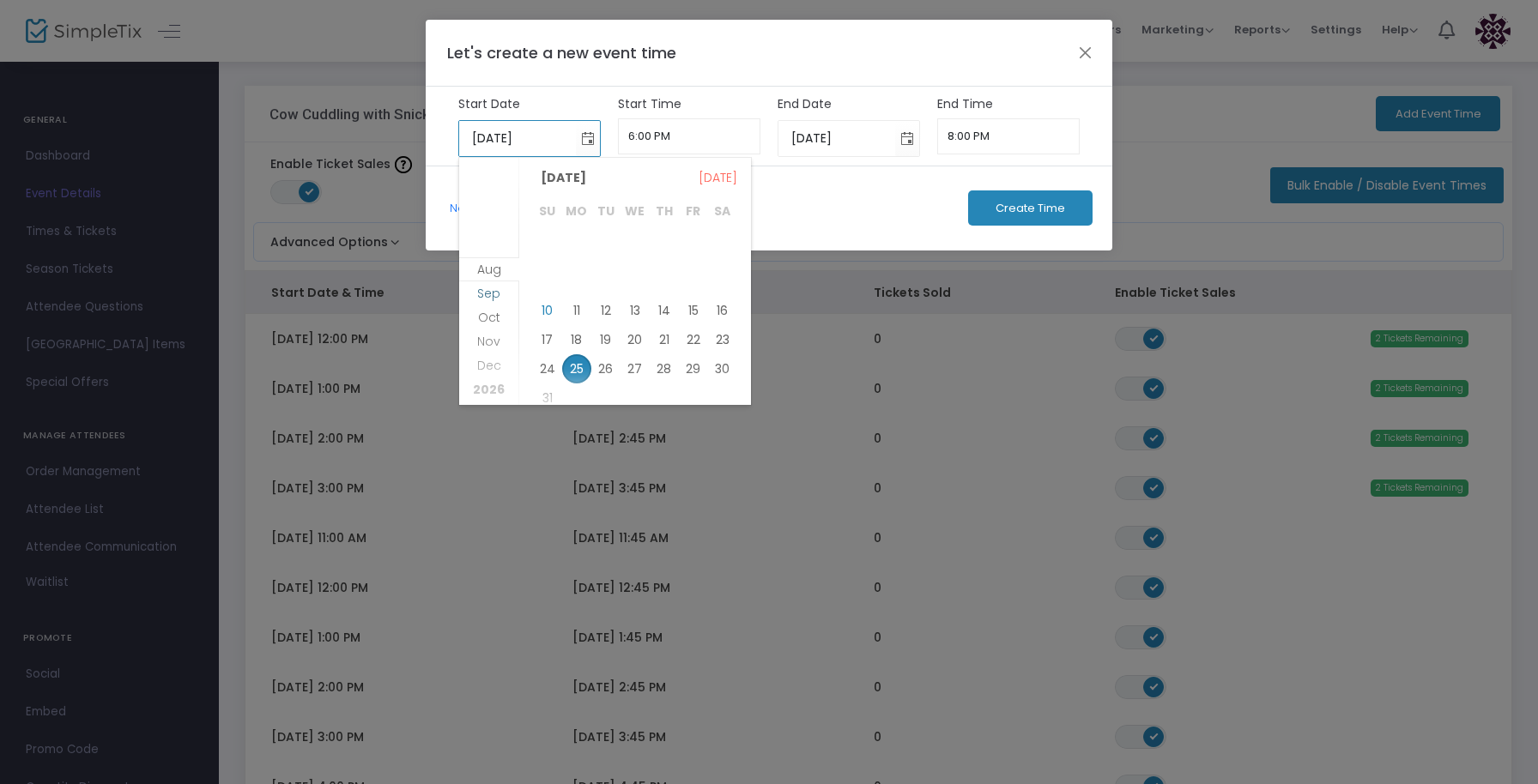
click at [490, 296] on span "Sep" at bounding box center [489, 294] width 23 height 17
click at [540, 277] on span "7" at bounding box center [547, 274] width 29 height 29
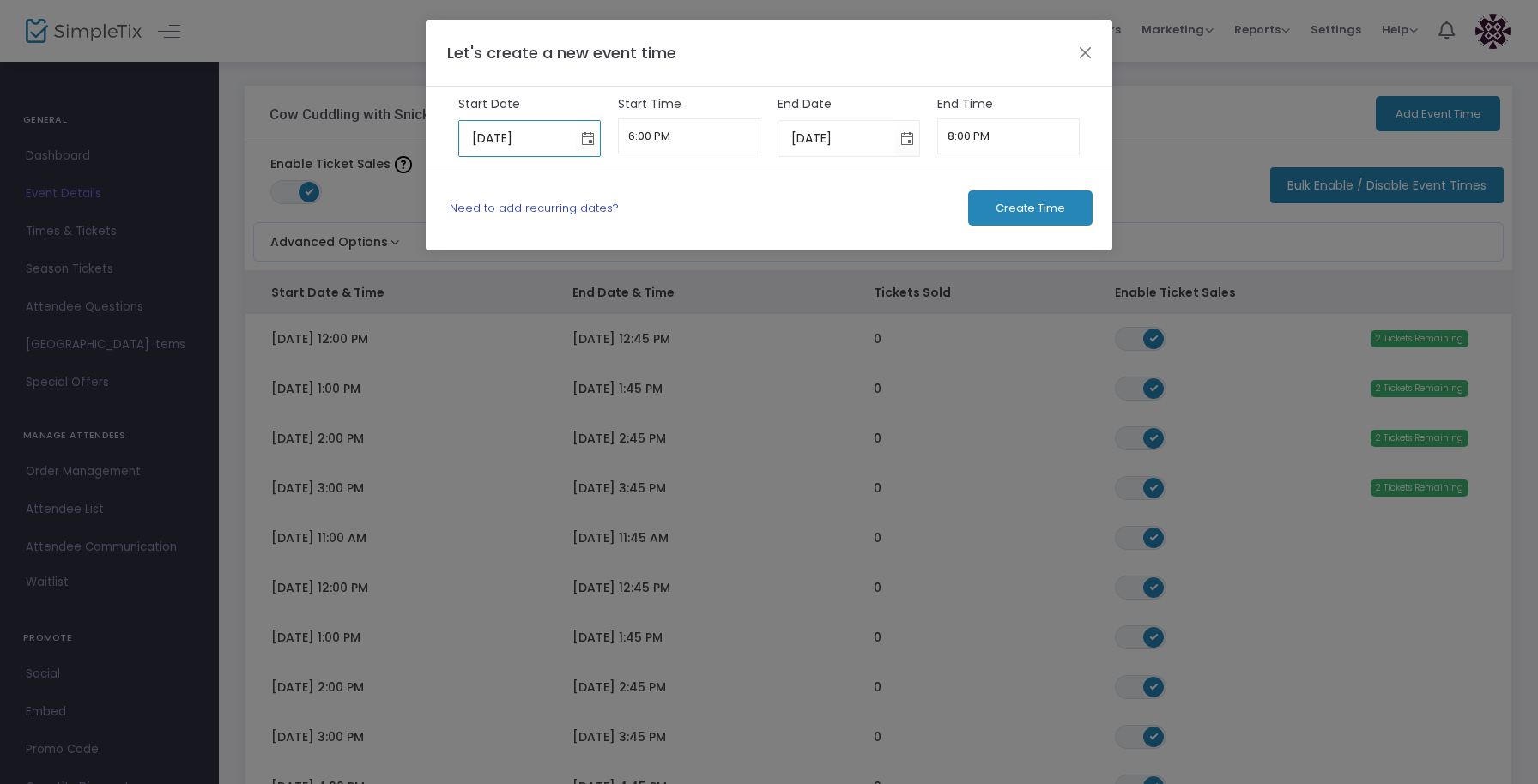
click at [578, 209] on link "Need to add recurring dates?" at bounding box center [534, 207] width 169 height 16
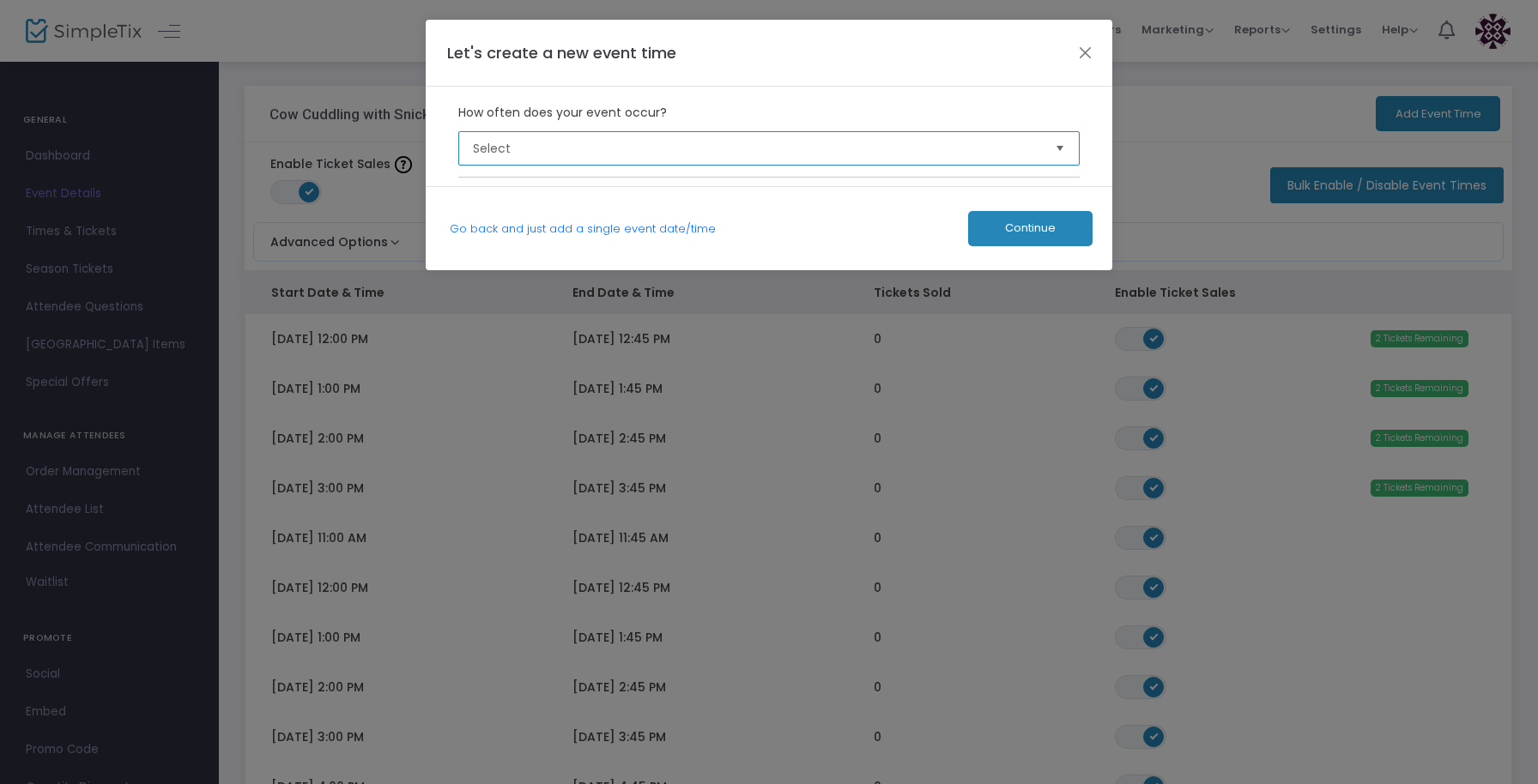
click at [591, 143] on span "Select" at bounding box center [757, 148] width 569 height 17
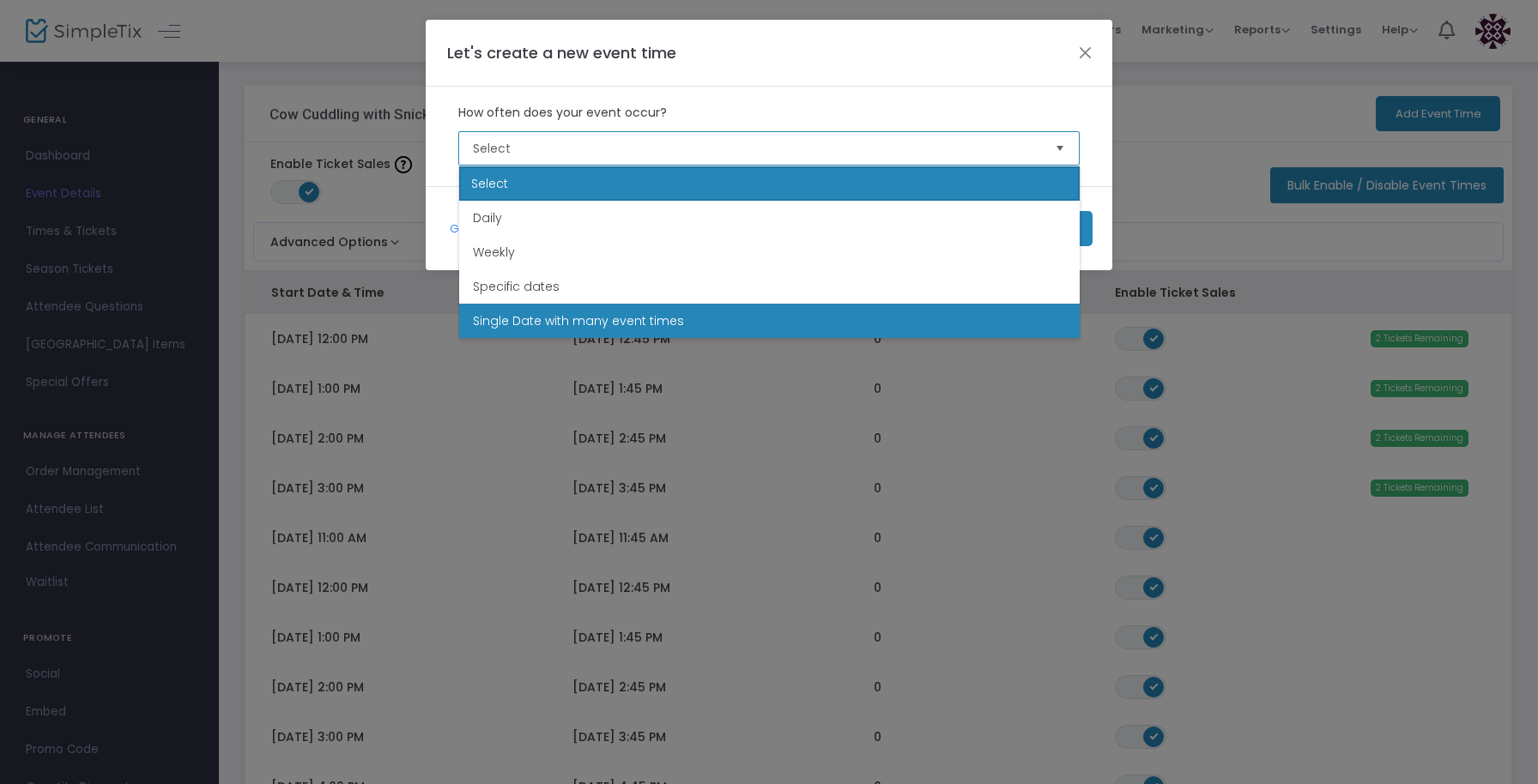
click at [575, 305] on li "Single Date with many event times" at bounding box center [770, 321] width 621 height 35
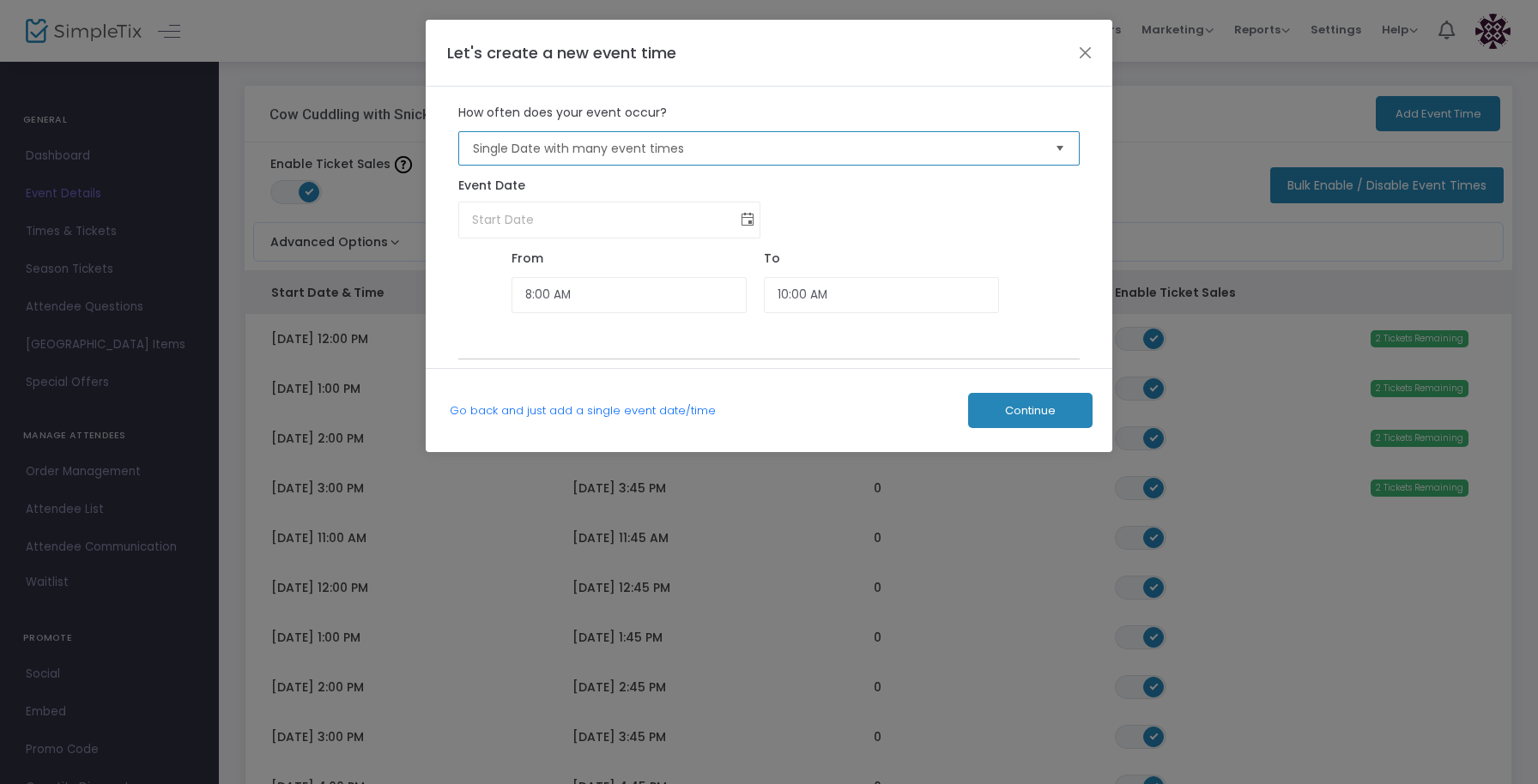
click at [738, 215] on span "Toggle calendar" at bounding box center [747, 220] width 28 height 28
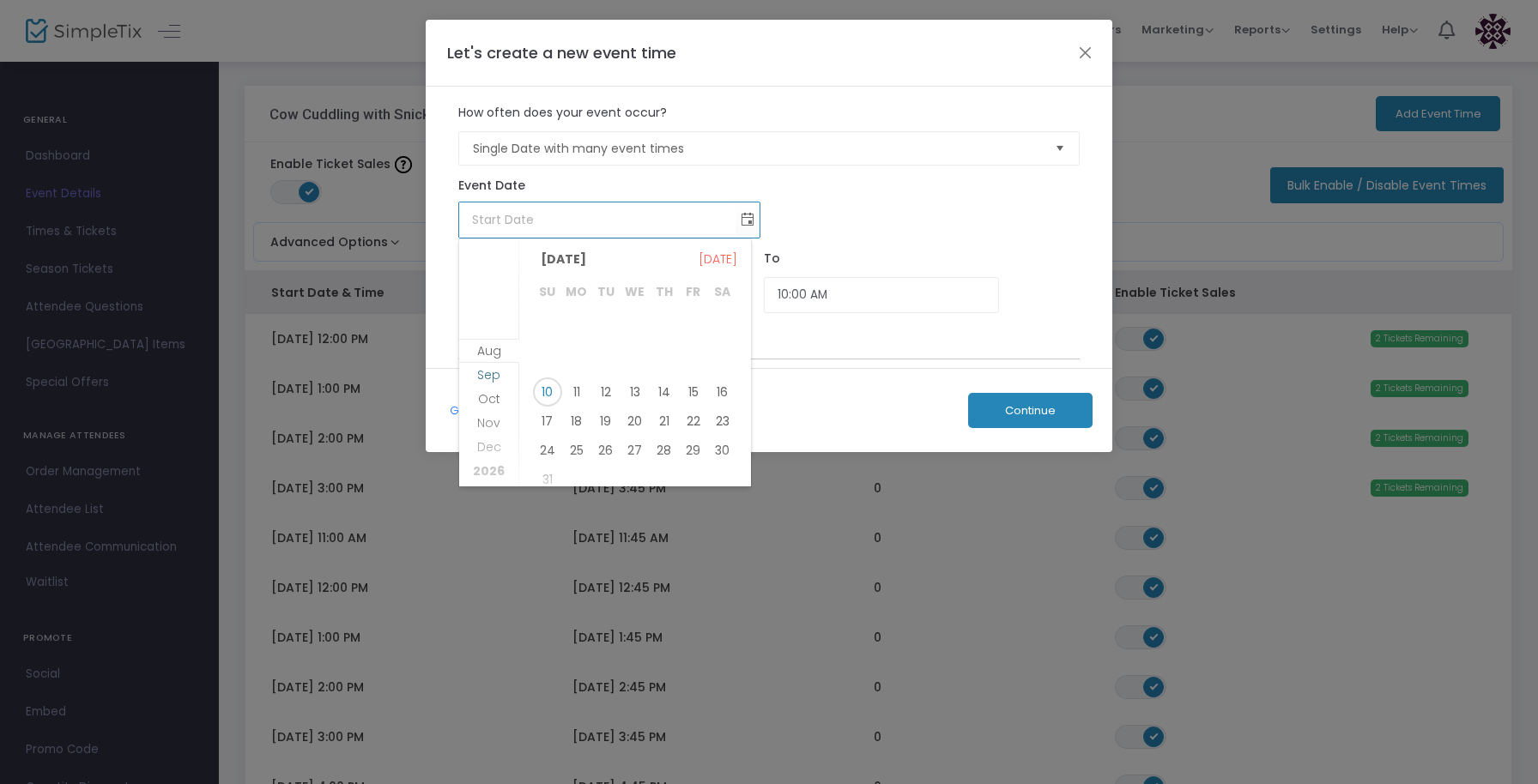
click at [490, 380] on span "Sep" at bounding box center [489, 375] width 23 height 17
click at [550, 355] on span "7" at bounding box center [547, 354] width 29 height 29
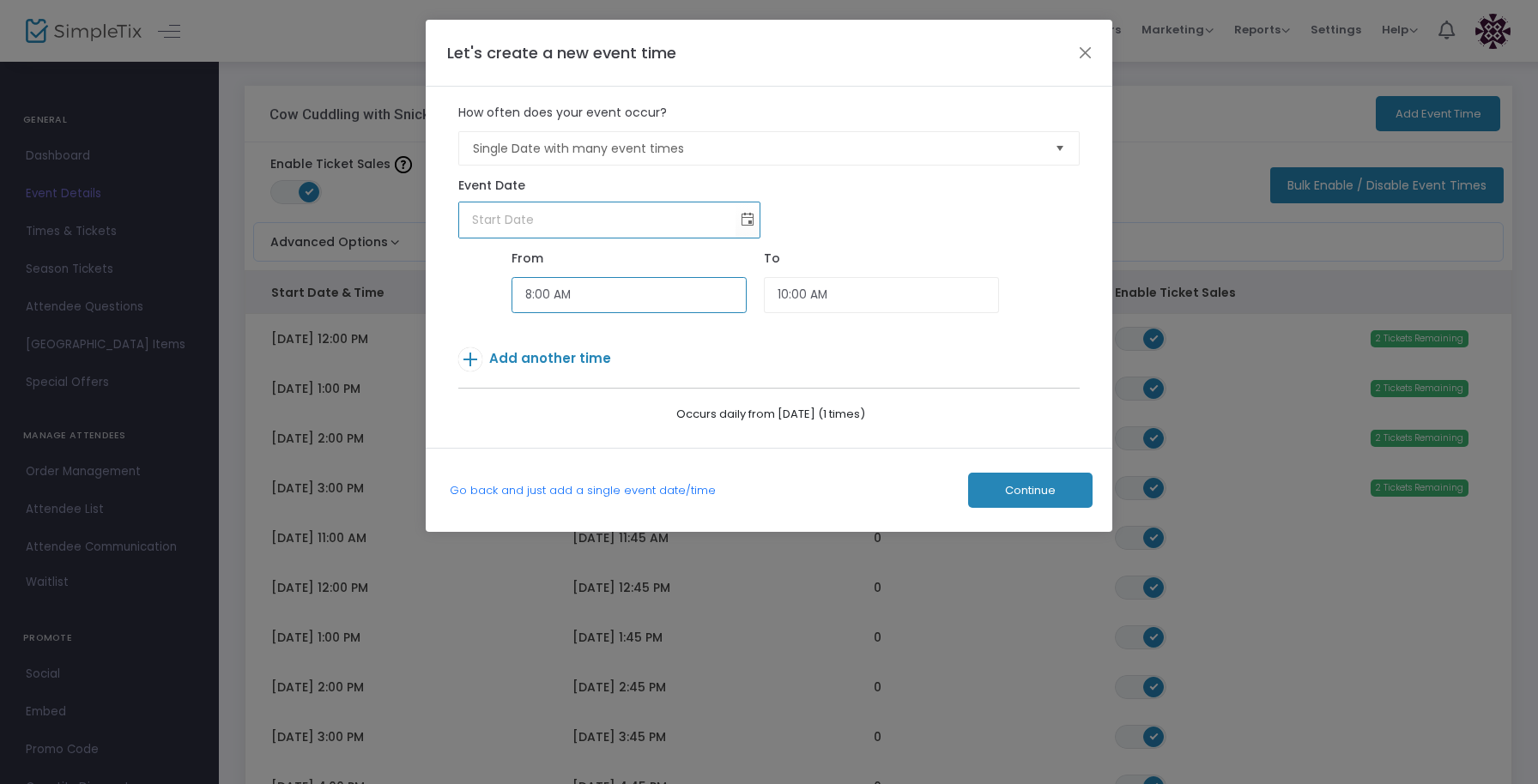
click at [651, 286] on input "8:00 AM" at bounding box center [628, 295] width 235 height 37
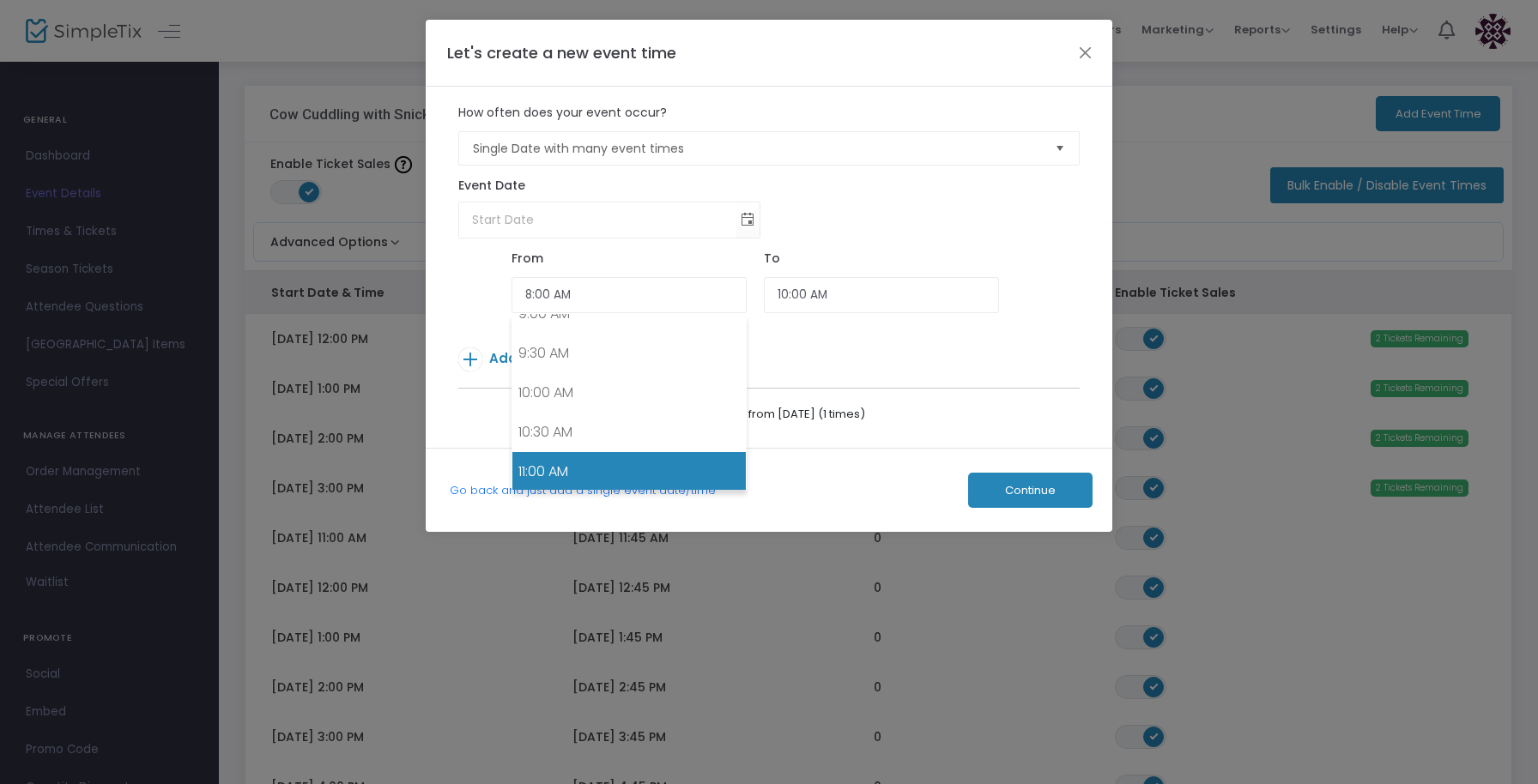
click at [609, 460] on link "11:00 AM" at bounding box center [628, 472] width 234 height 39
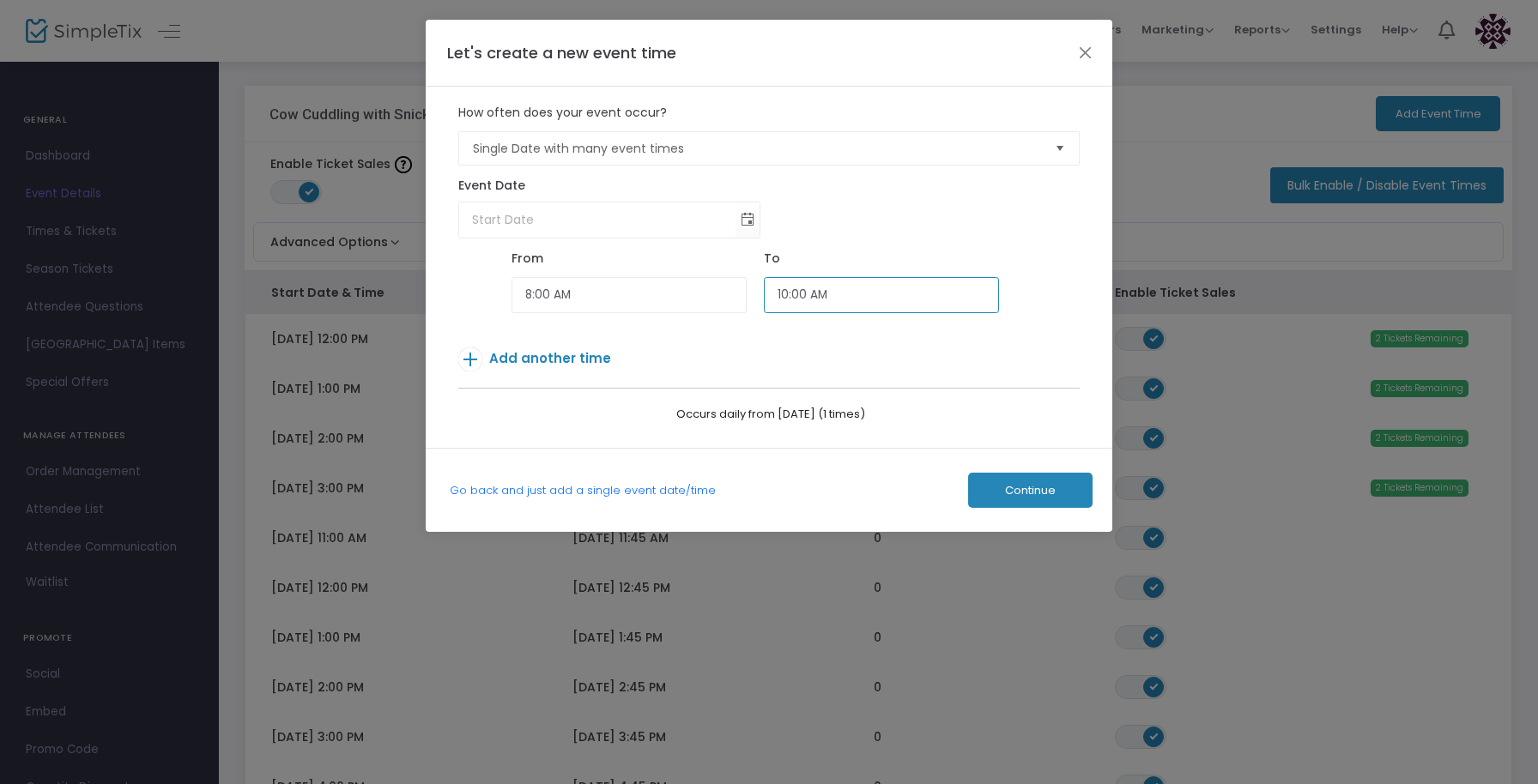
scroll to position [958, 0]
click at [849, 287] on input "10:00 AM" at bounding box center [881, 295] width 235 height 37
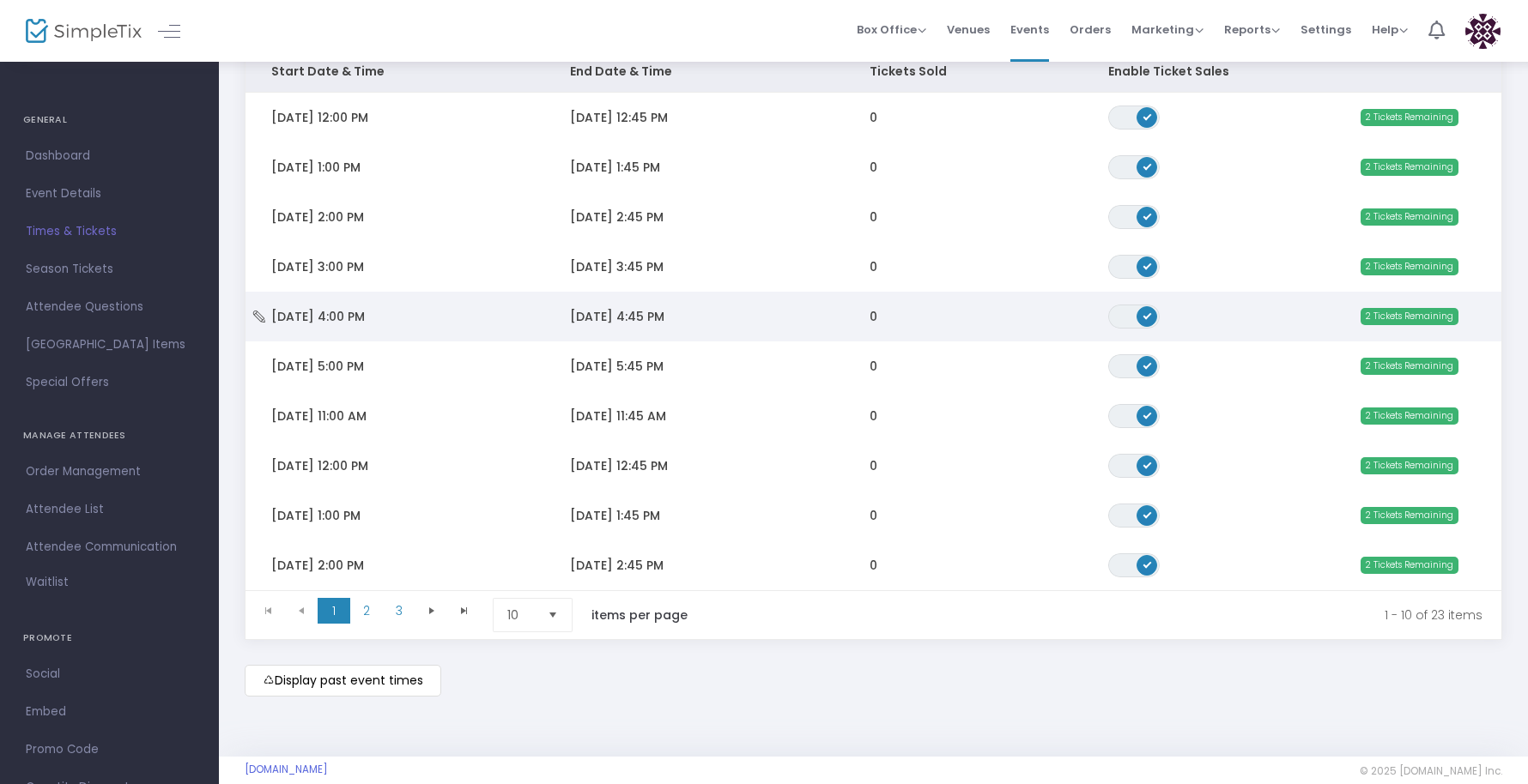
scroll to position [250, 0]
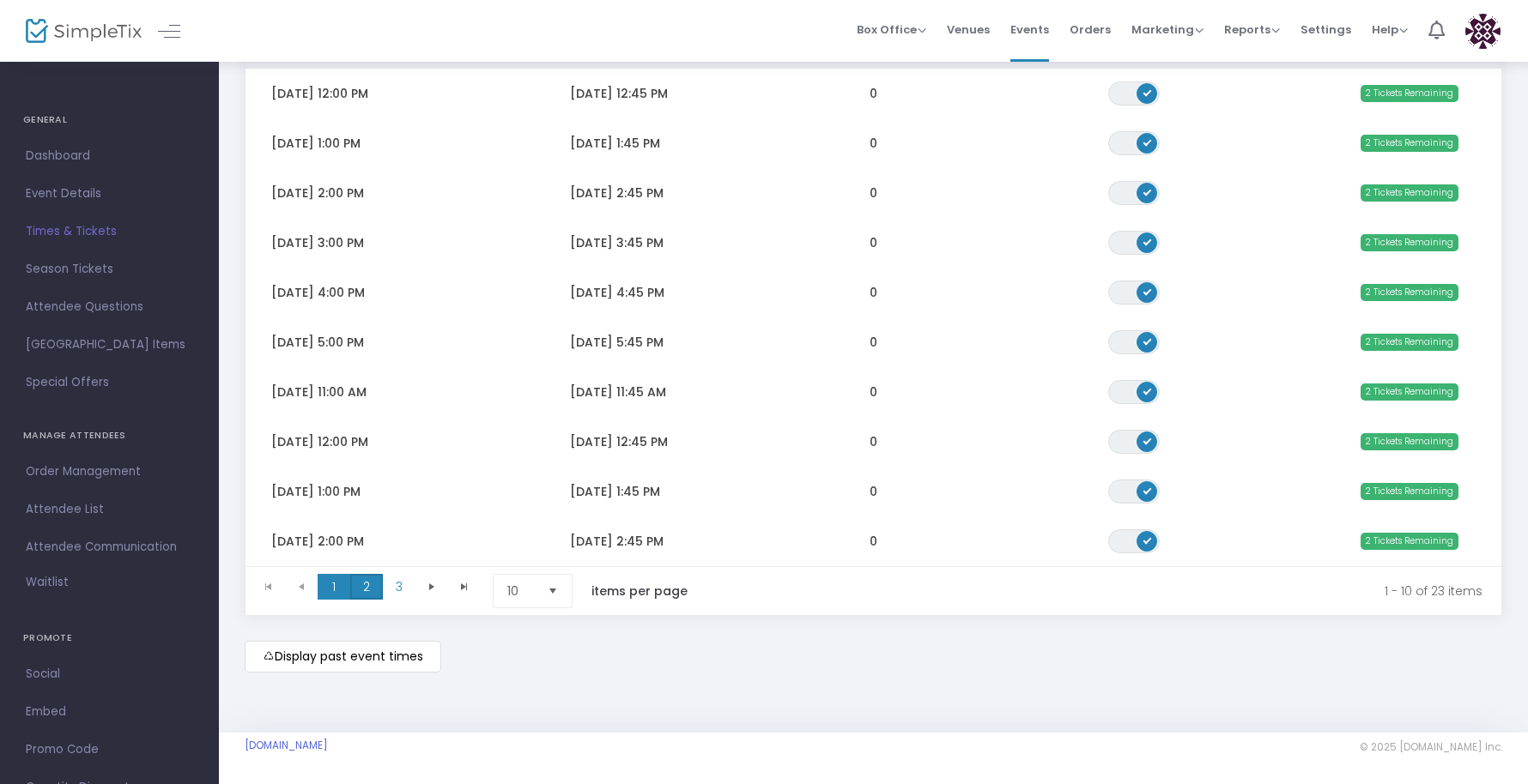
click at [366, 583] on span "2" at bounding box center [366, 586] width 33 height 25
click at [400, 583] on span "3" at bounding box center [399, 586] width 33 height 25
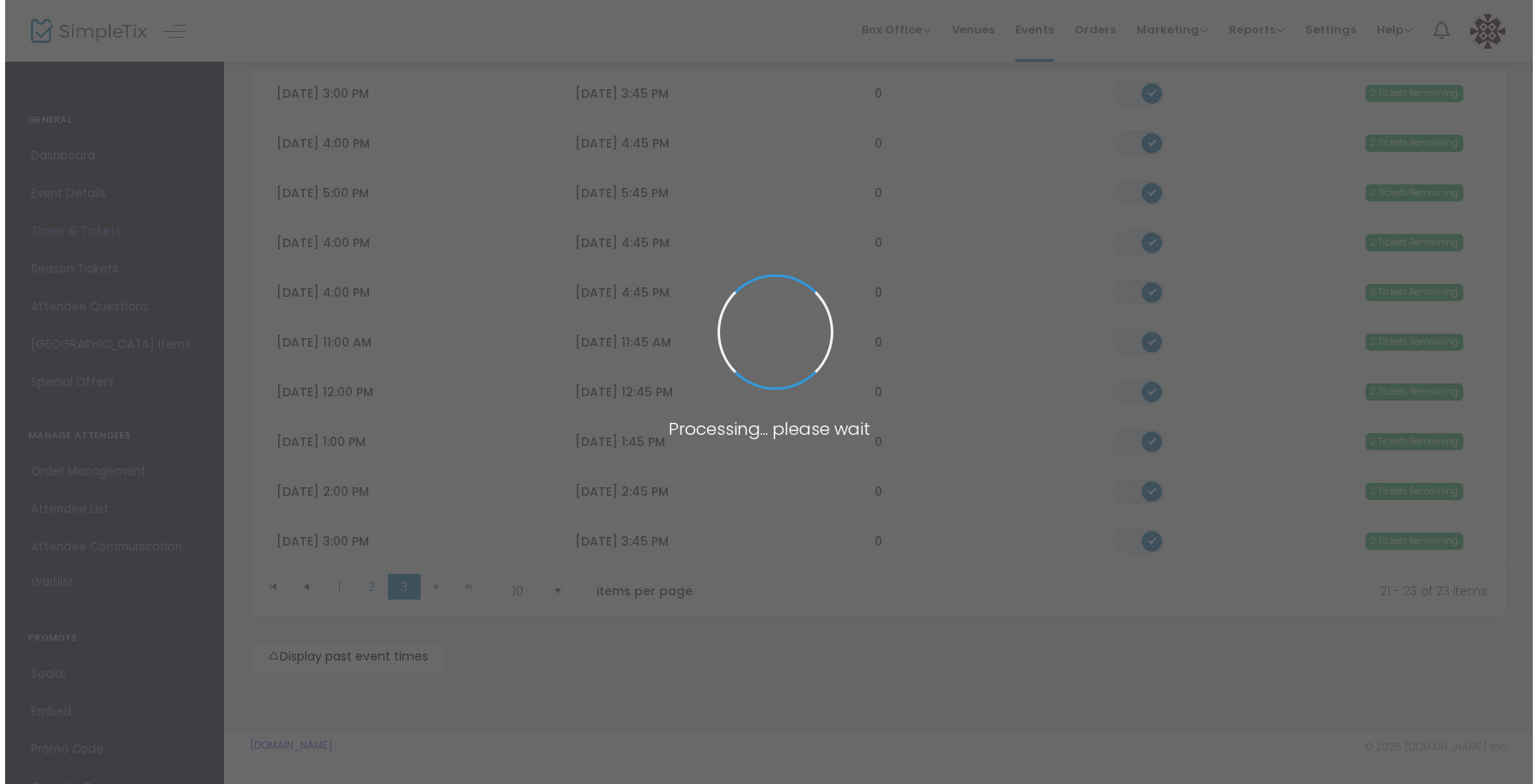
scroll to position [0, 0]
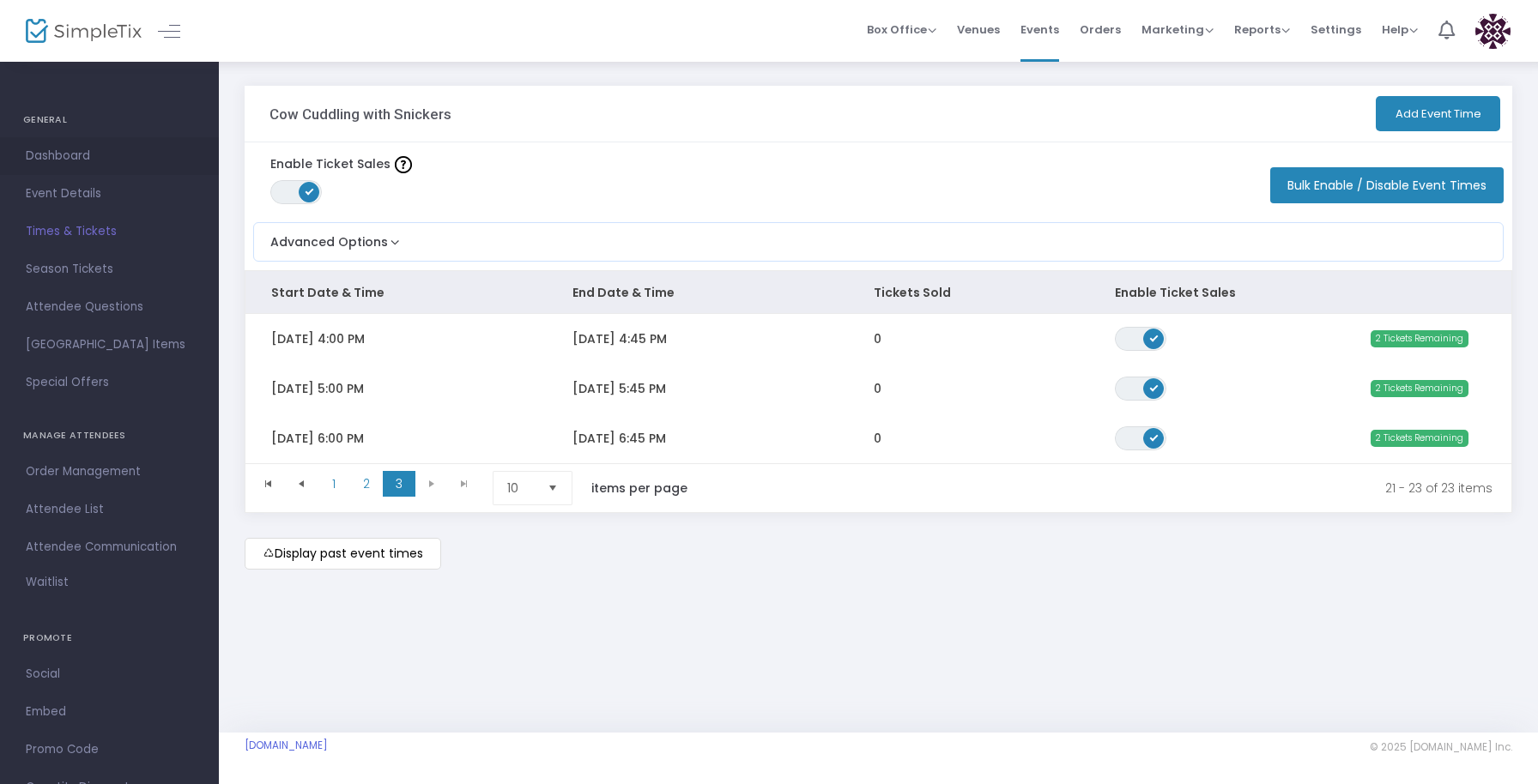
click at [80, 161] on span "Dashboard" at bounding box center [109, 157] width 167 height 23
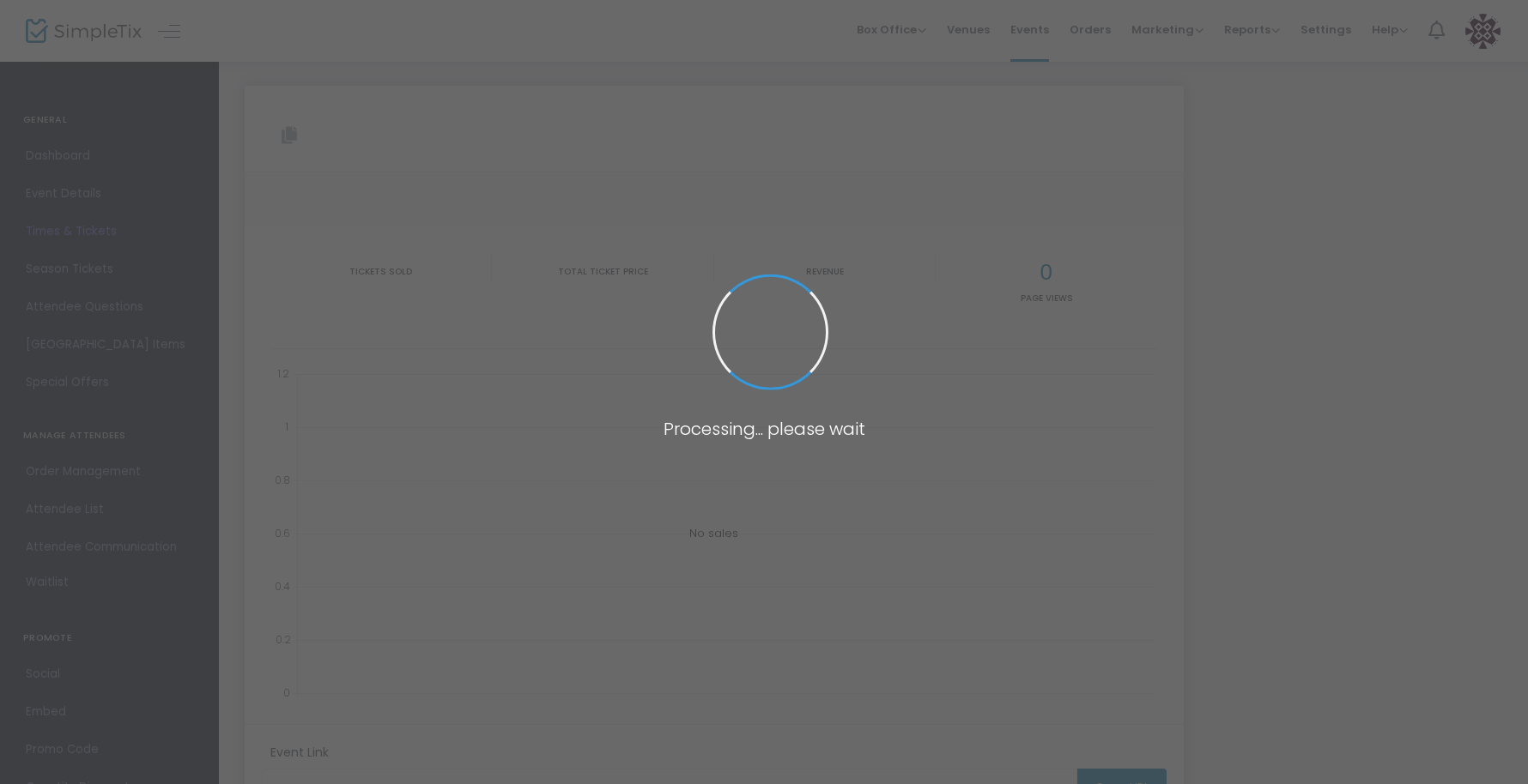
type input "[URL][DOMAIN_NAME]"
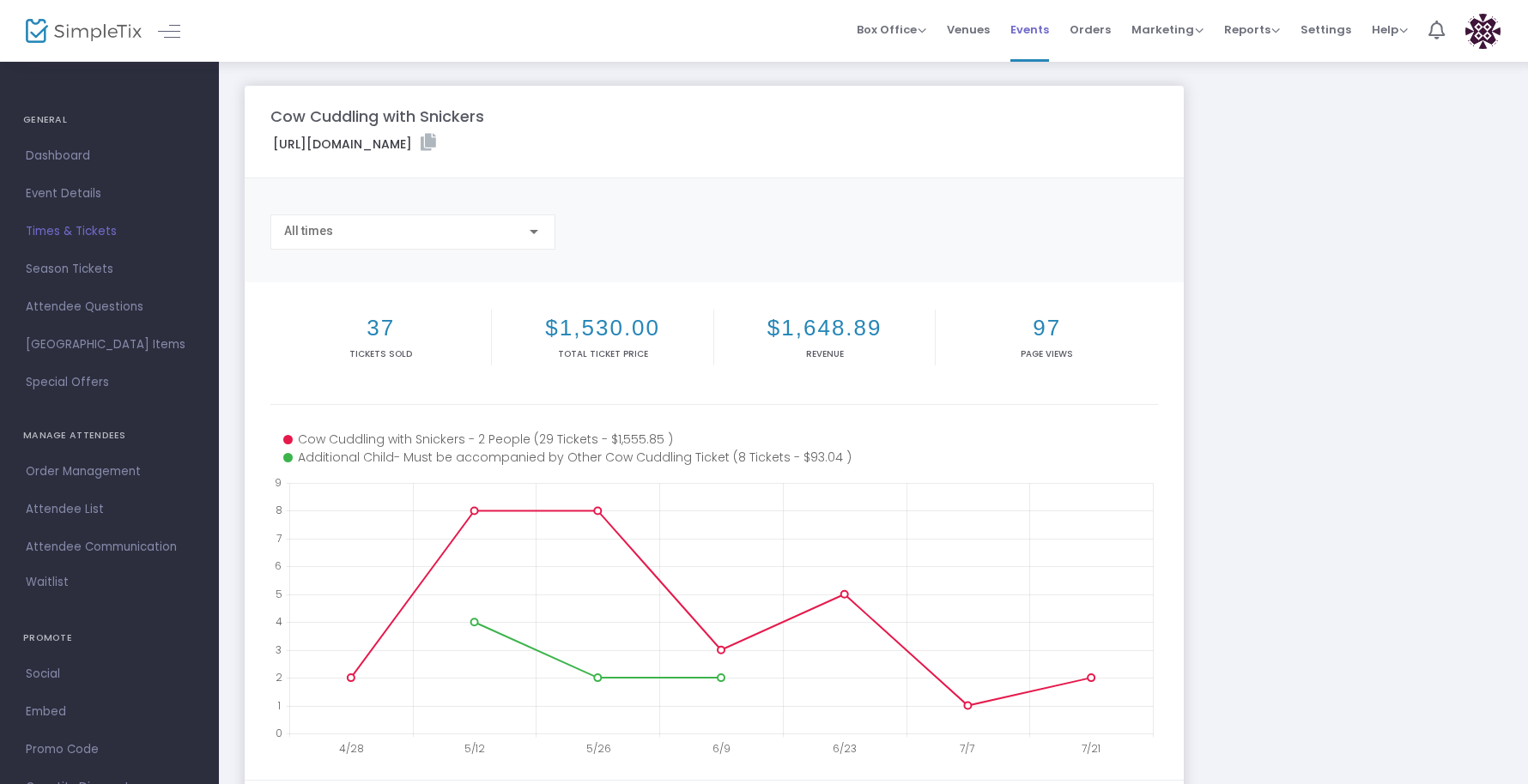
click at [1038, 31] on span "Events" at bounding box center [1029, 29] width 38 height 44
